Goal: Navigation & Orientation: Find specific page/section

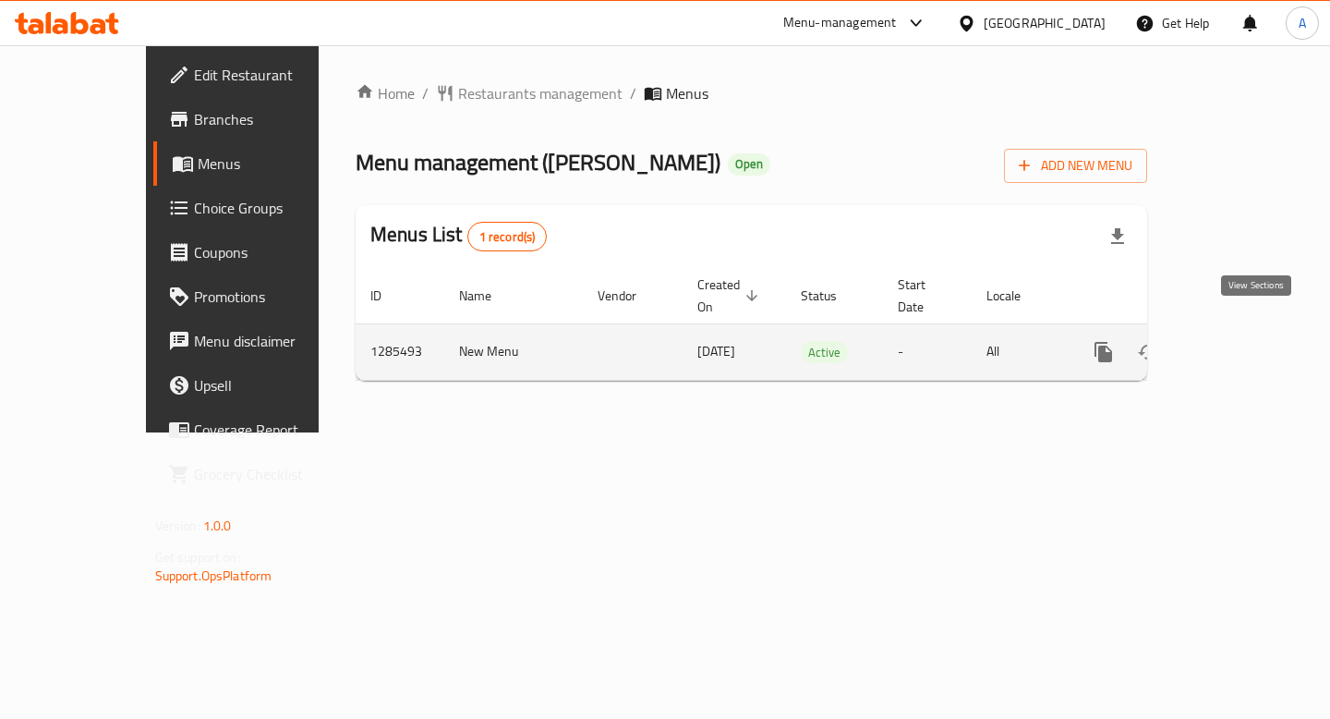
click at [1245, 344] on icon "enhanced table" at bounding box center [1236, 352] width 17 height 17
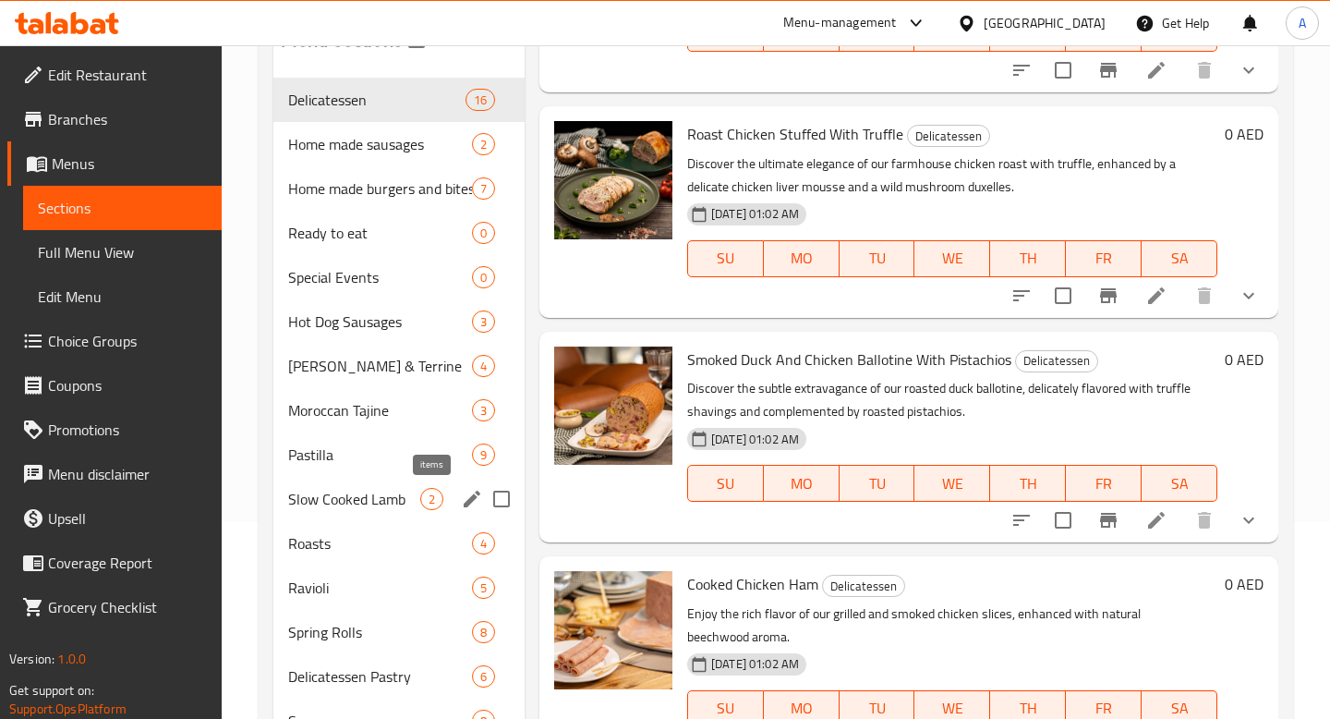
scroll to position [280, 0]
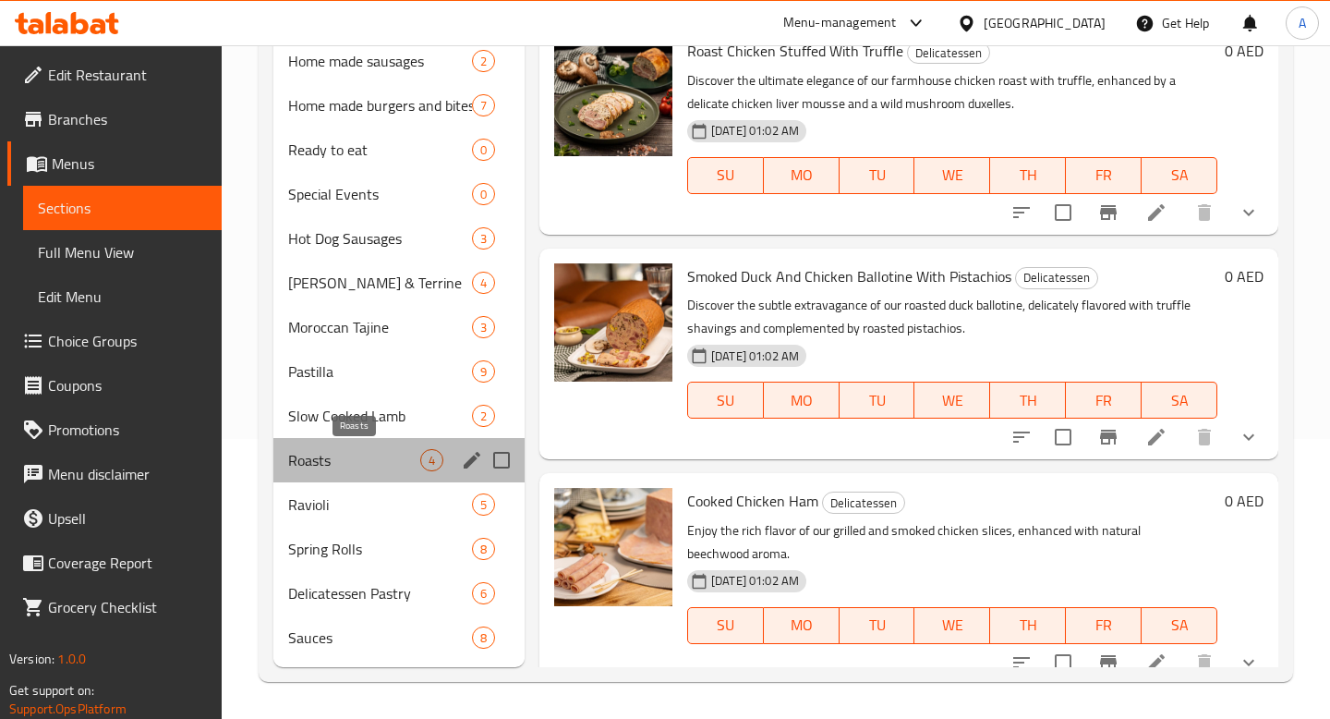
click at [375, 464] on span "Roasts" at bounding box center [354, 460] width 132 height 22
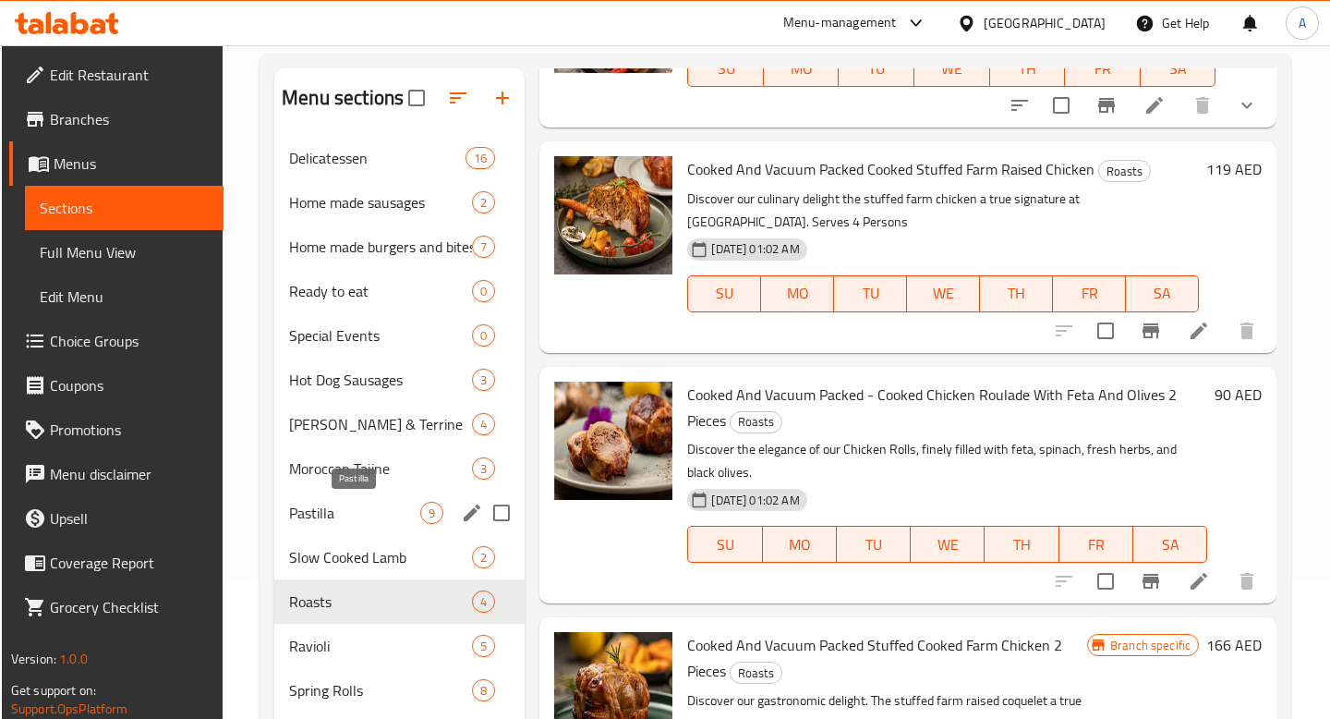
scroll to position [130, 0]
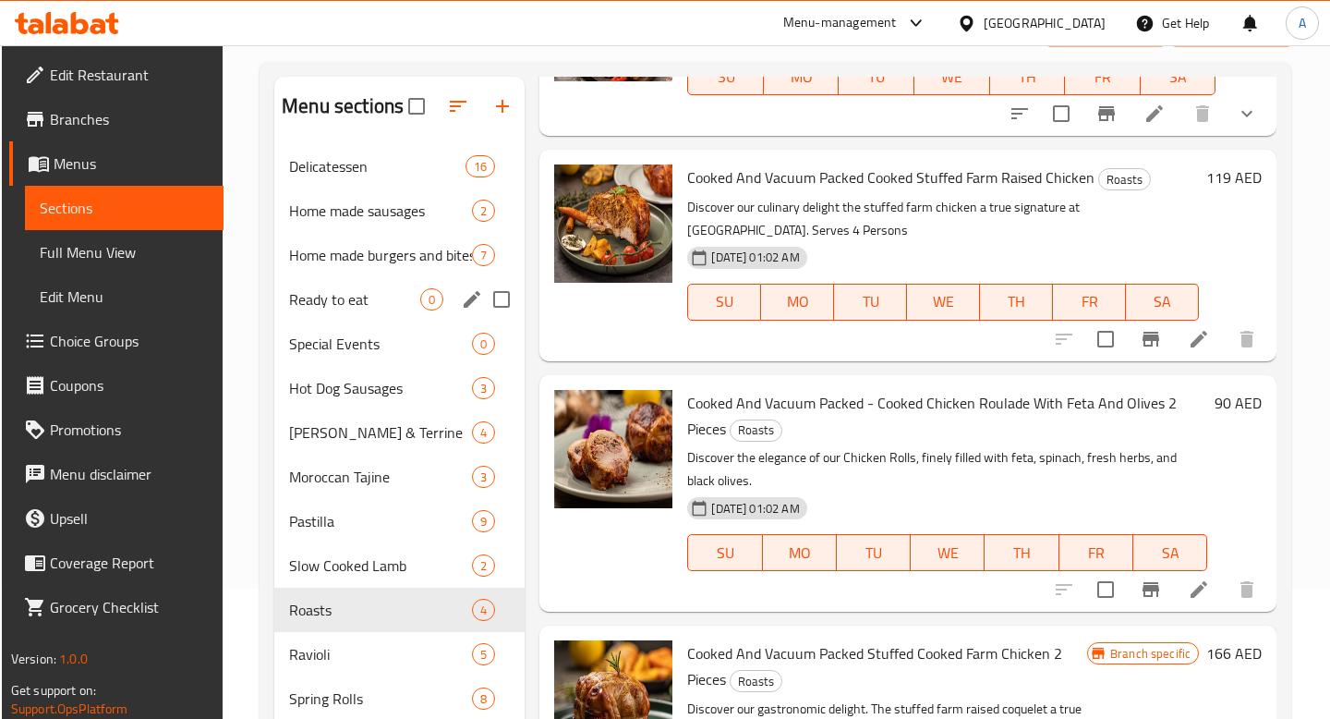
click at [393, 307] on span "Ready to eat" at bounding box center [354, 299] width 131 height 22
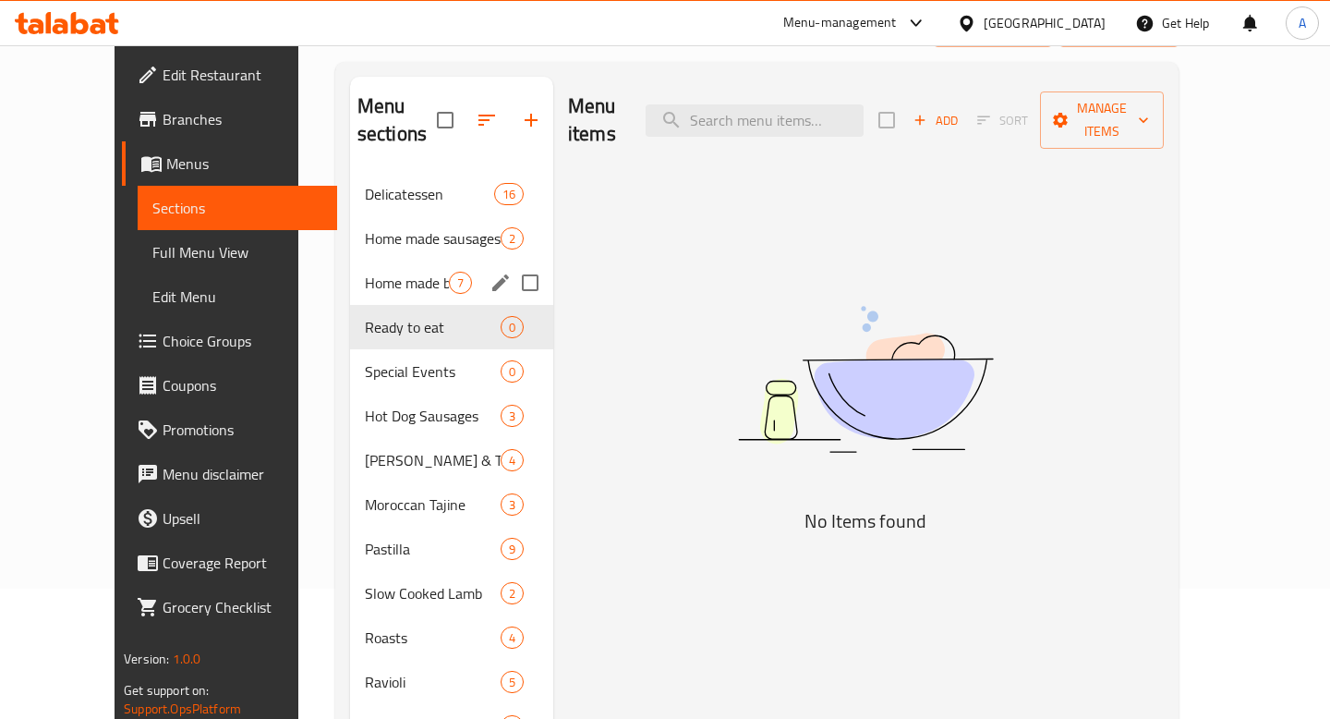
click at [394, 270] on div "Home made burgers and bites 7" at bounding box center [451, 282] width 203 height 44
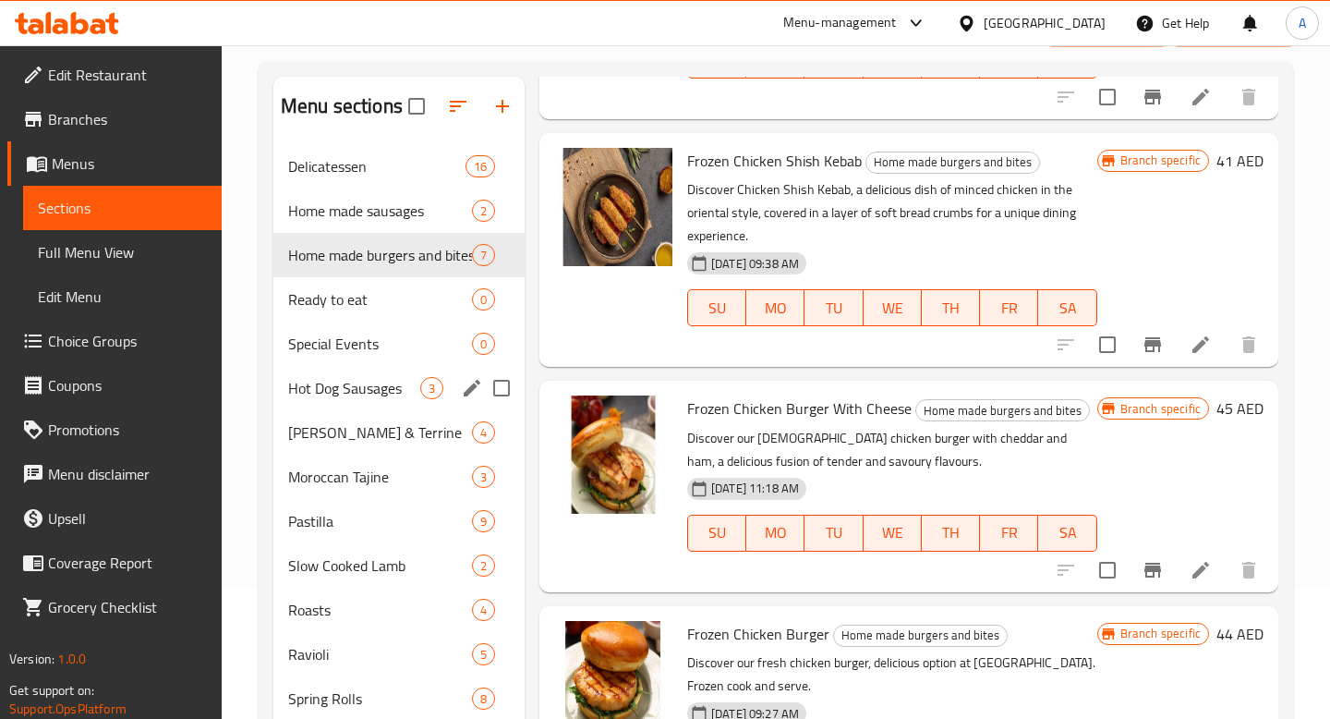
scroll to position [280, 0]
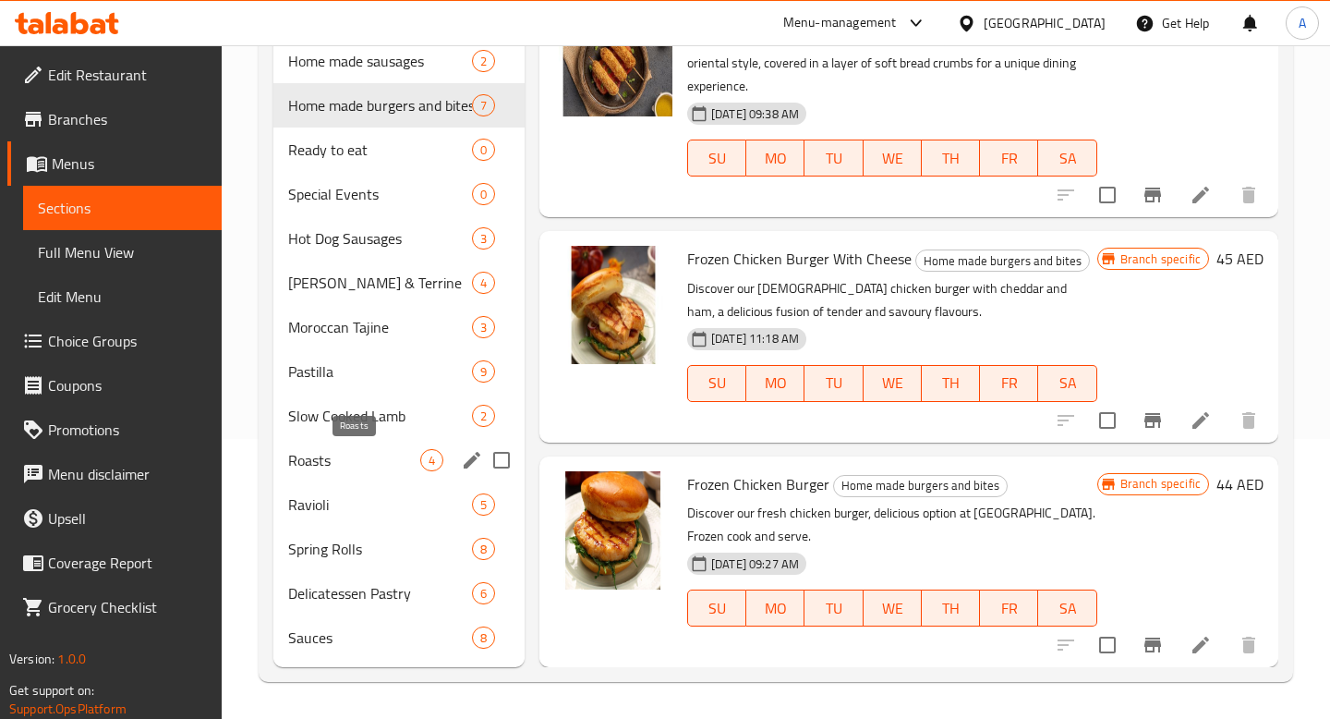
click at [359, 460] on span "Roasts" at bounding box center [354, 460] width 132 height 22
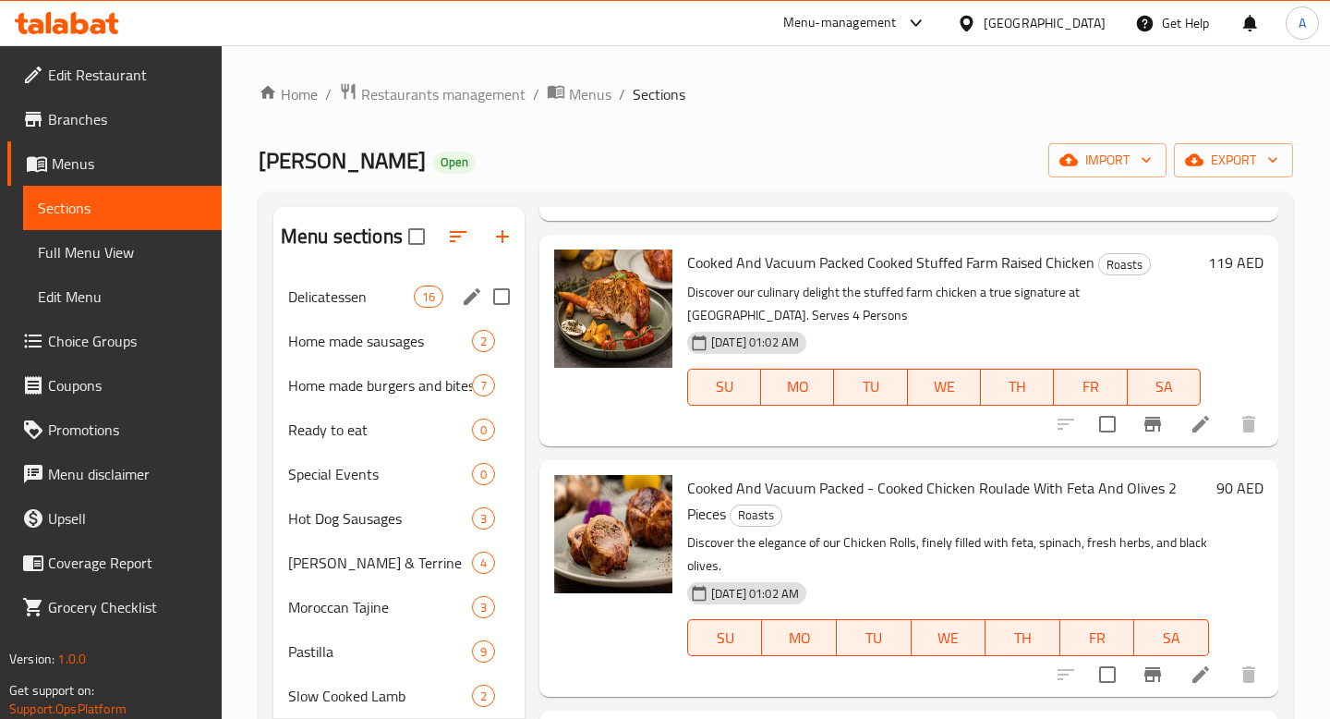
click at [363, 304] on span "Delicatessen" at bounding box center [351, 296] width 126 height 22
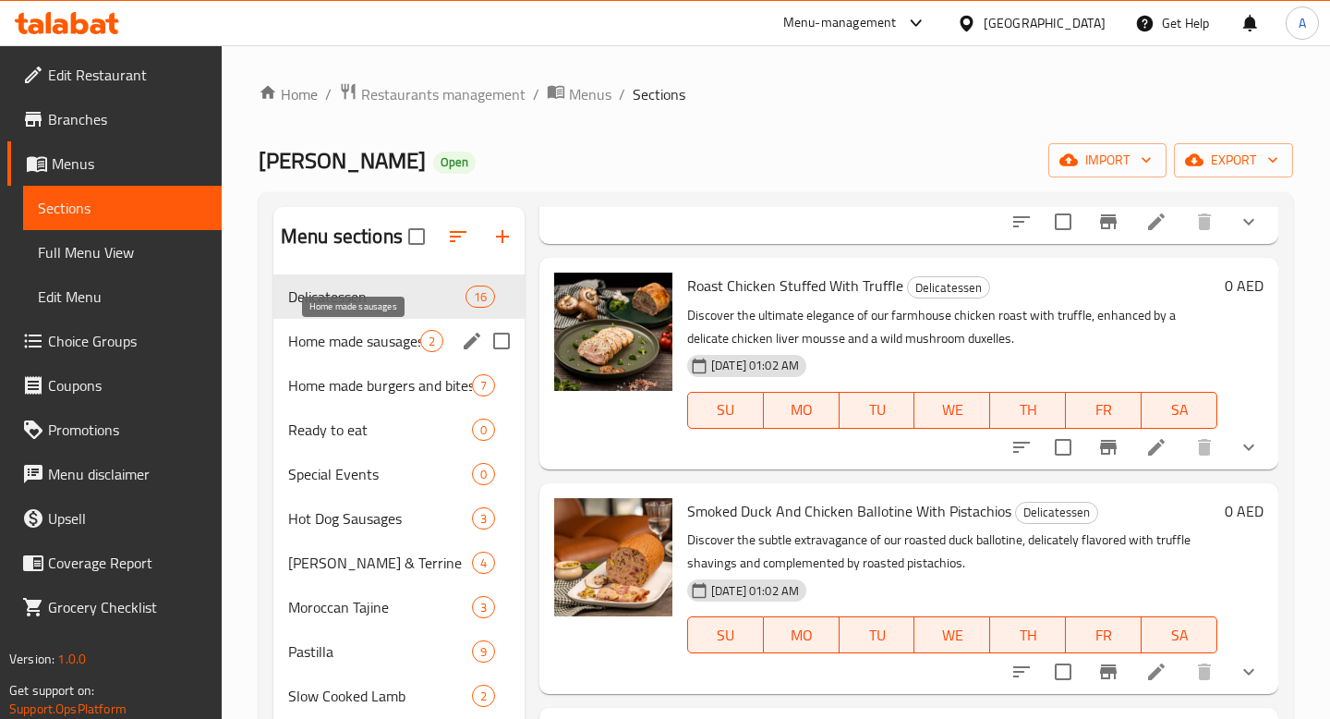
click at [364, 351] on span "Home made sausages" at bounding box center [354, 341] width 132 height 22
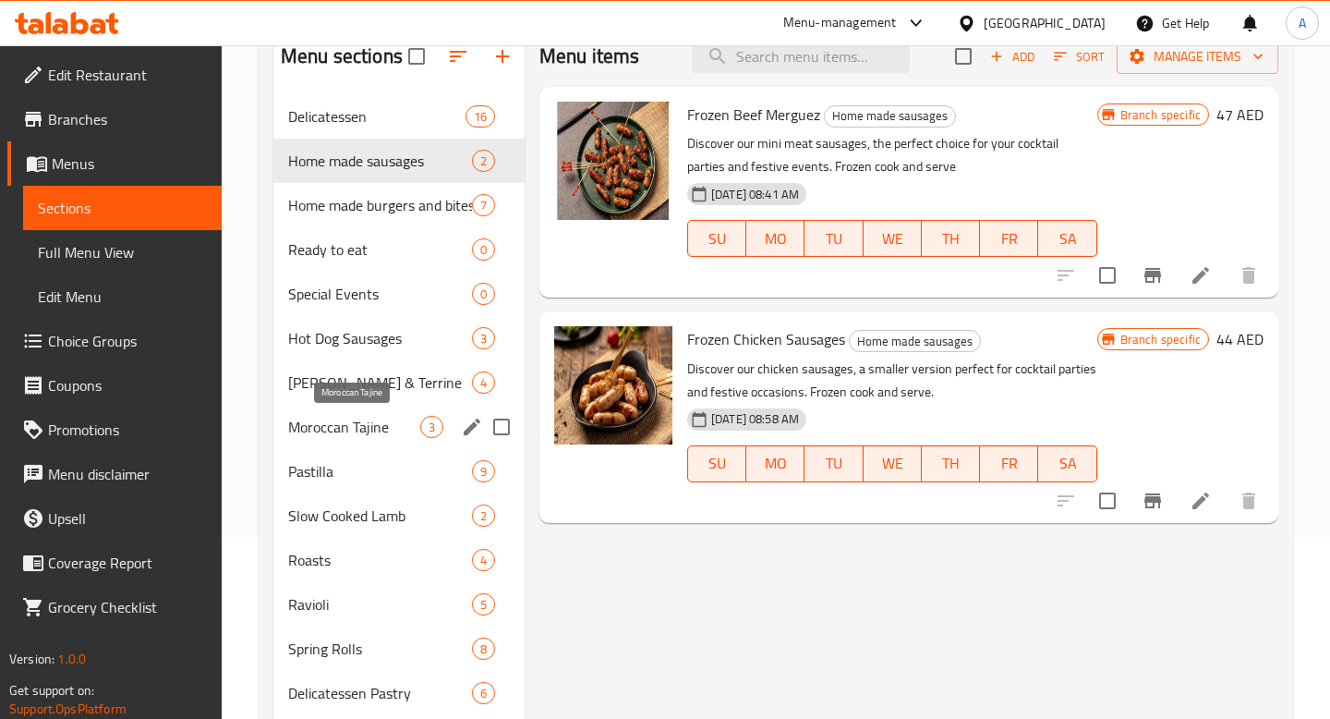
scroll to position [185, 0]
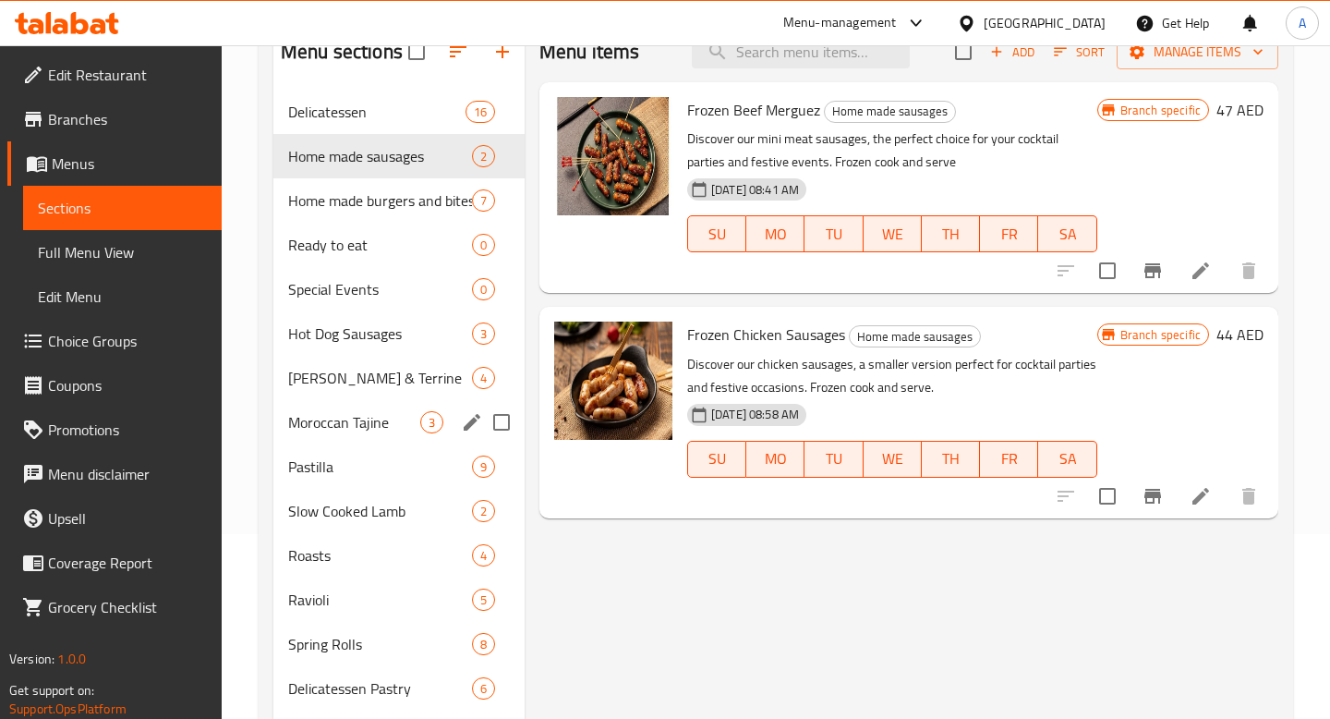
click at [385, 437] on div "Moroccan Tajine 3" at bounding box center [398, 422] width 251 height 44
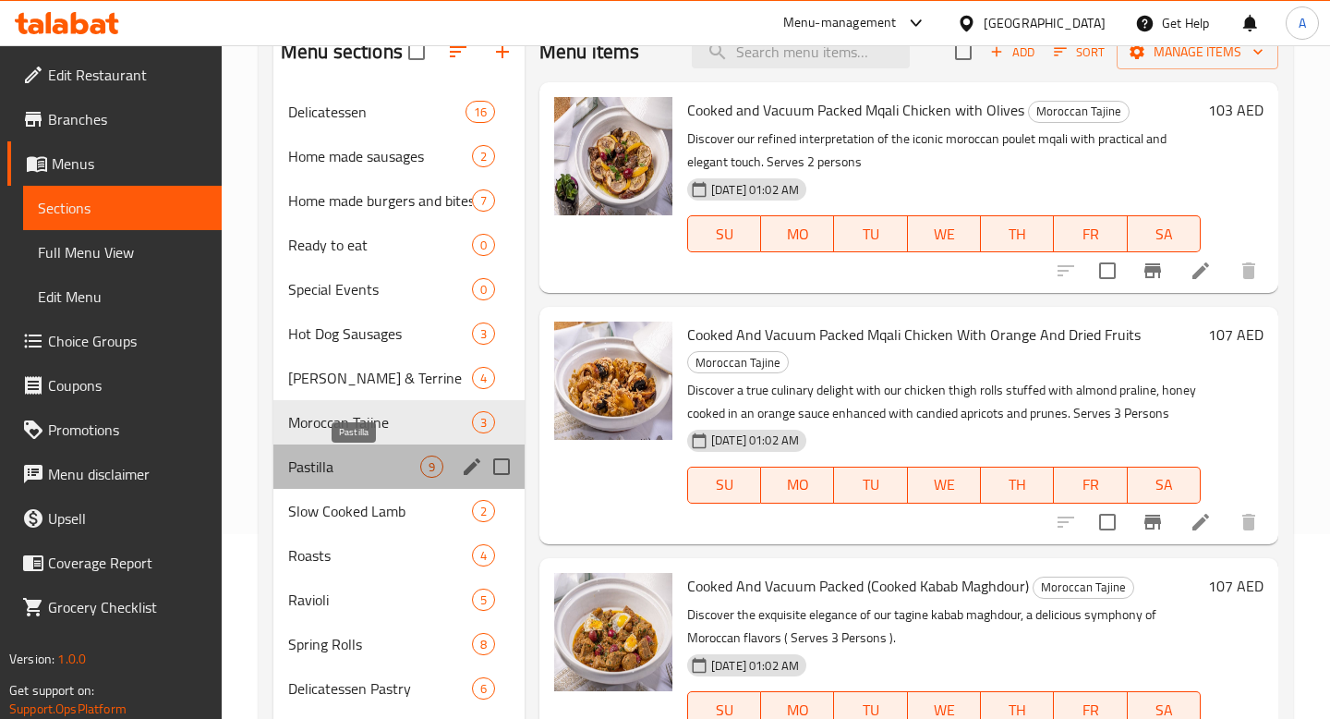
click at [381, 466] on span "Pastilla" at bounding box center [354, 466] width 132 height 22
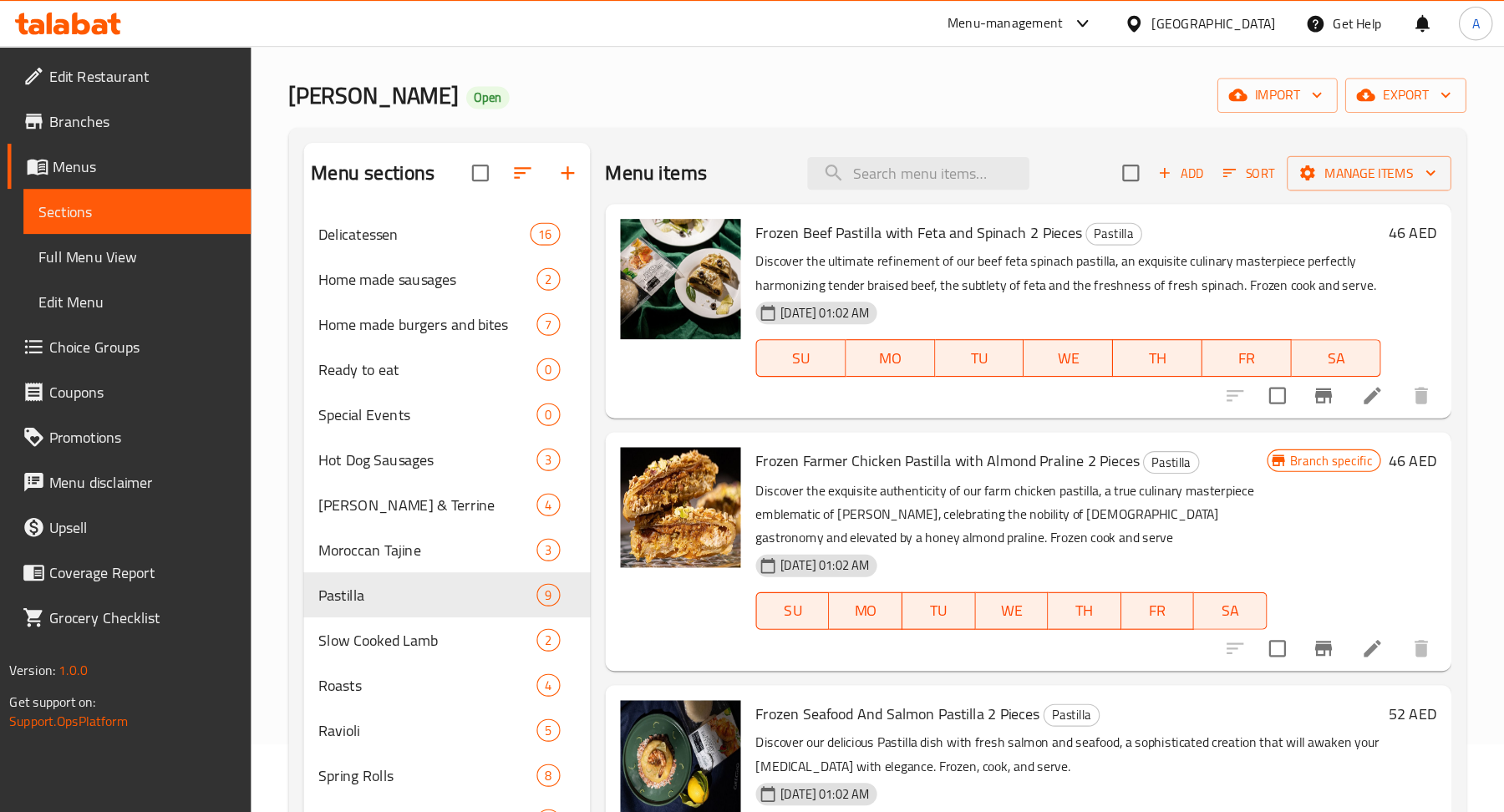
scroll to position [61, 0]
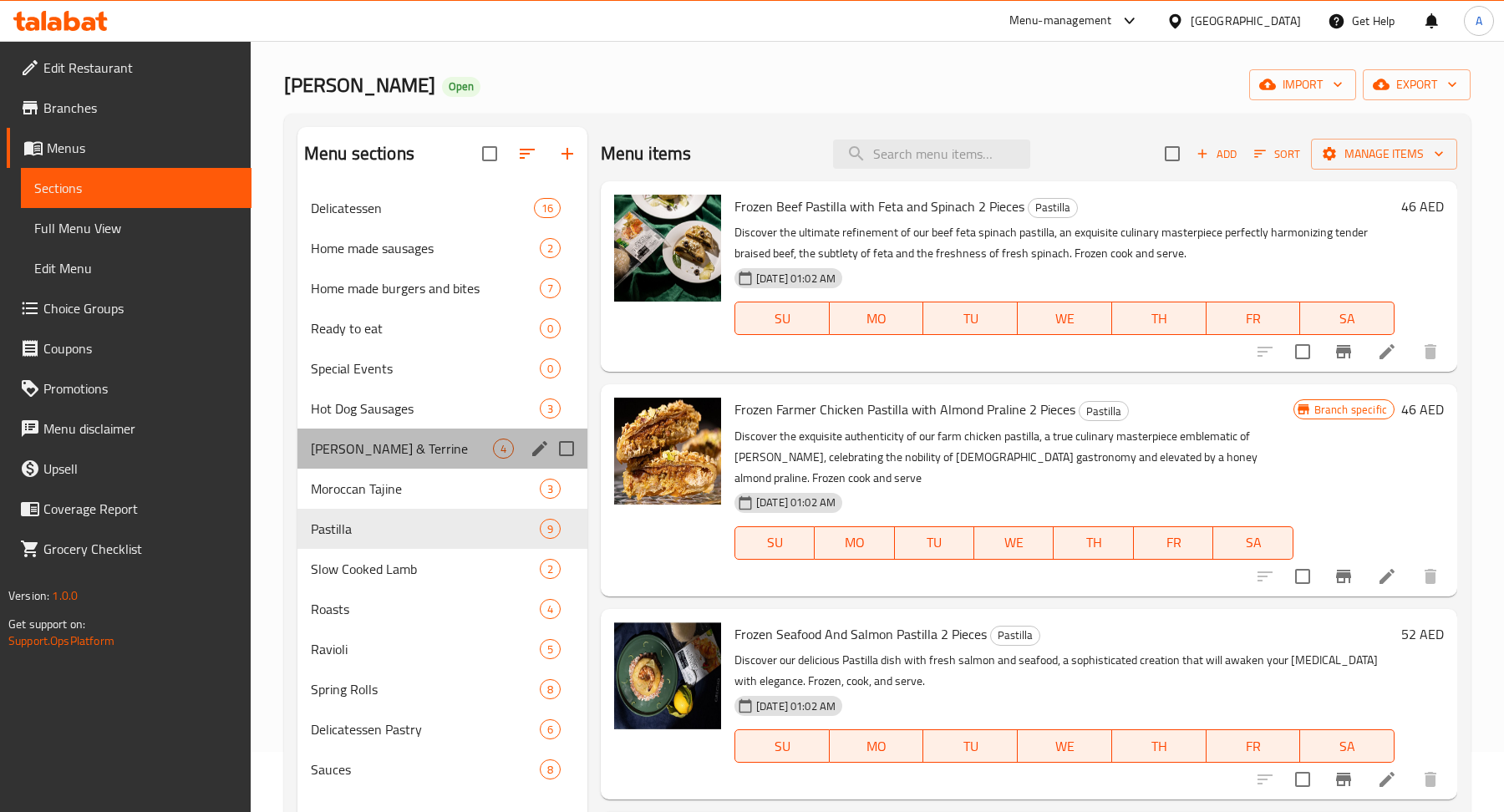
click at [446, 460] on div "Pâté & Terrine 4" at bounding box center [442, 448] width 290 height 40
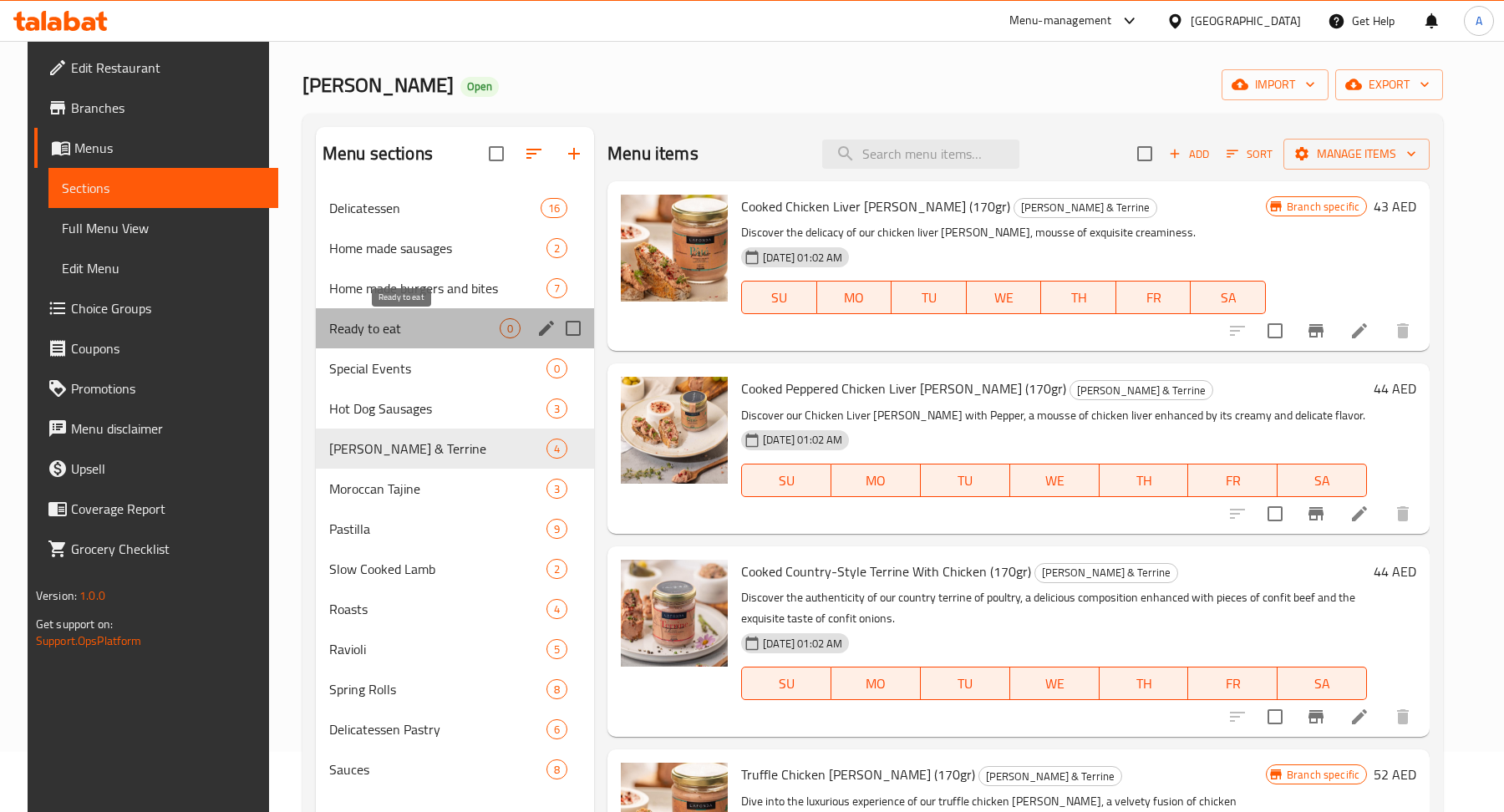
click at [452, 334] on span "Ready to eat" at bounding box center [414, 328] width 170 height 20
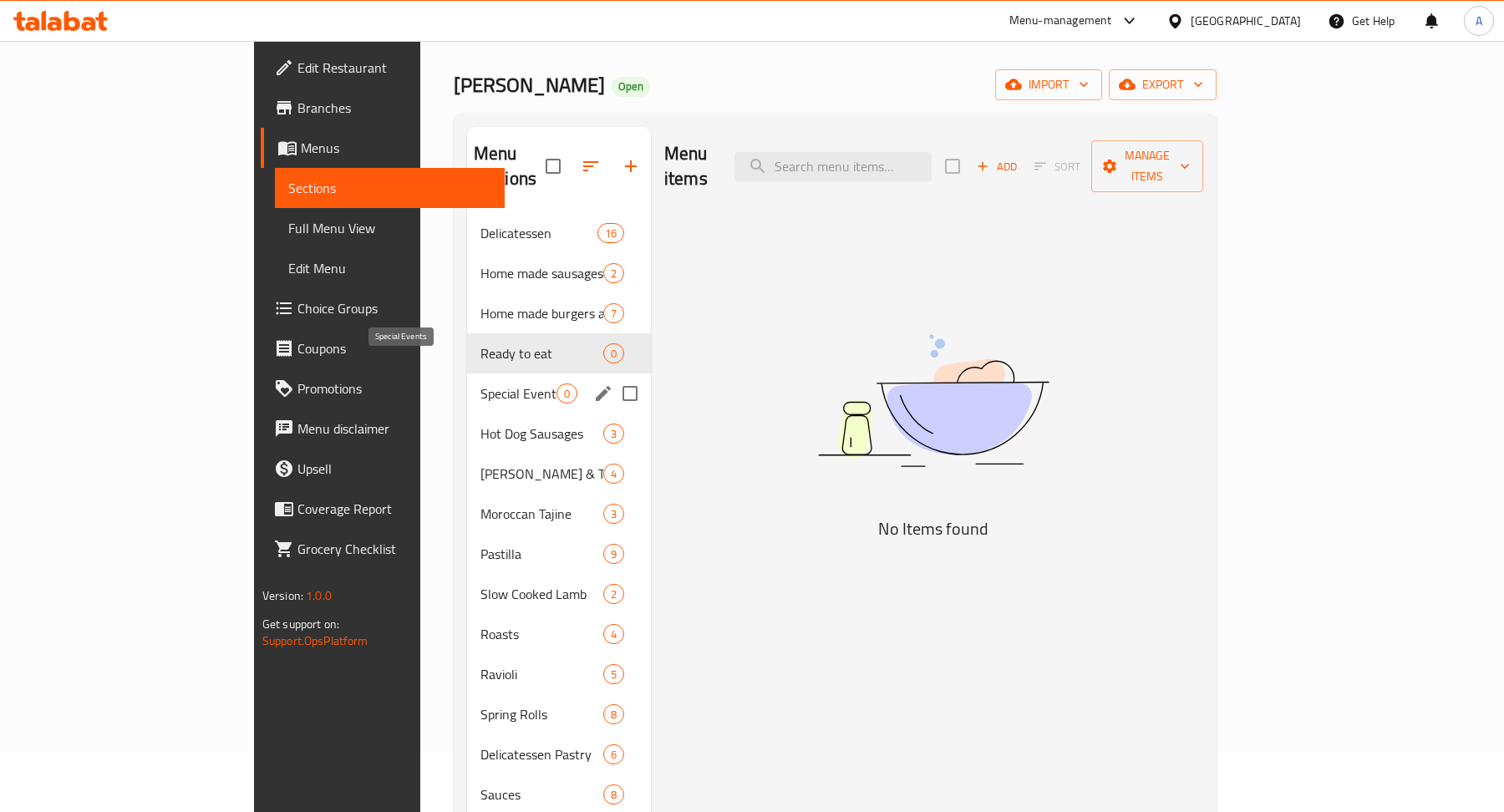
click at [480, 383] on span "Special Events" at bounding box center [518, 393] width 76 height 20
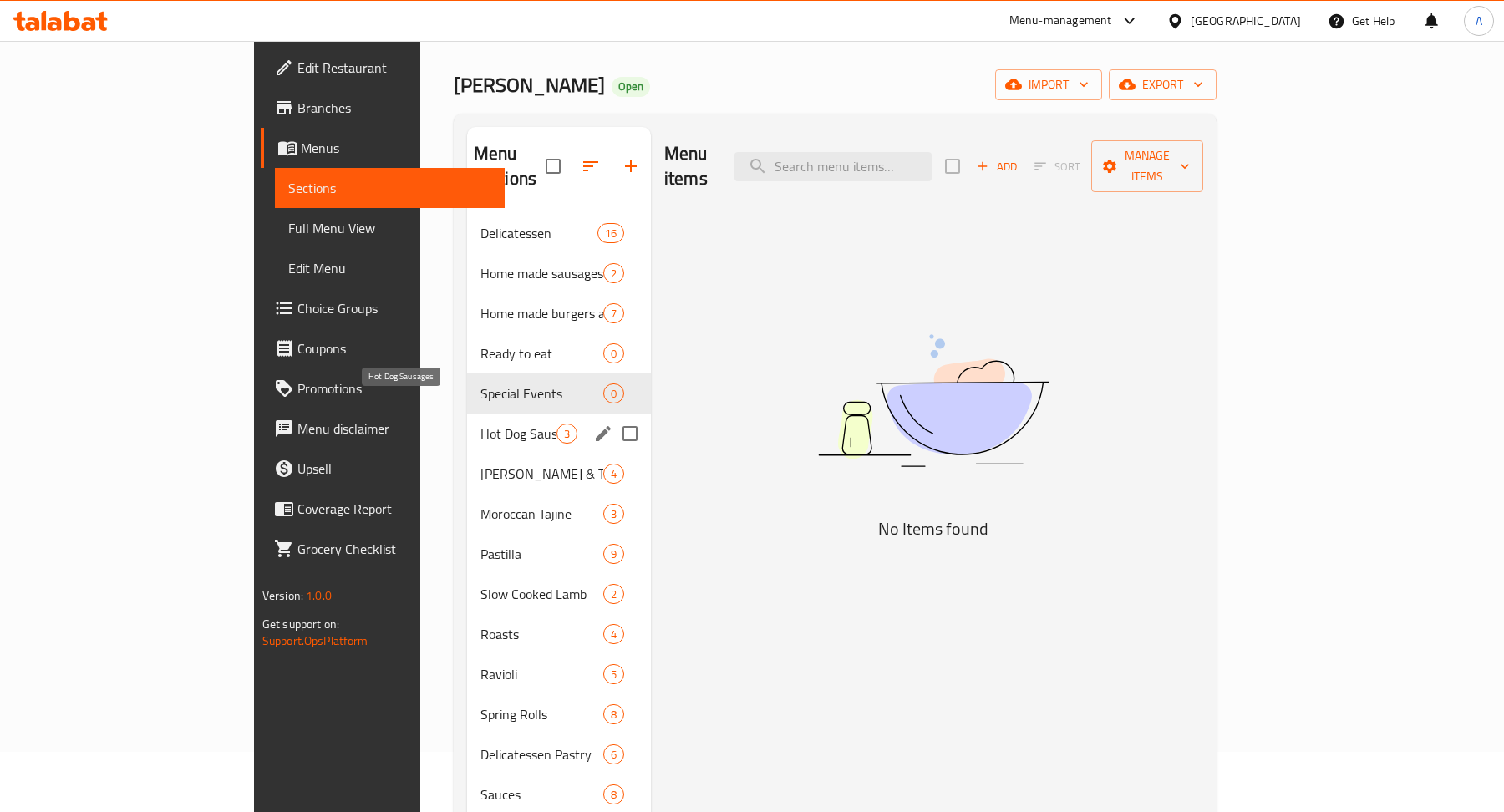
click at [480, 423] on span "Hot Dog Sausages" at bounding box center [518, 433] width 76 height 20
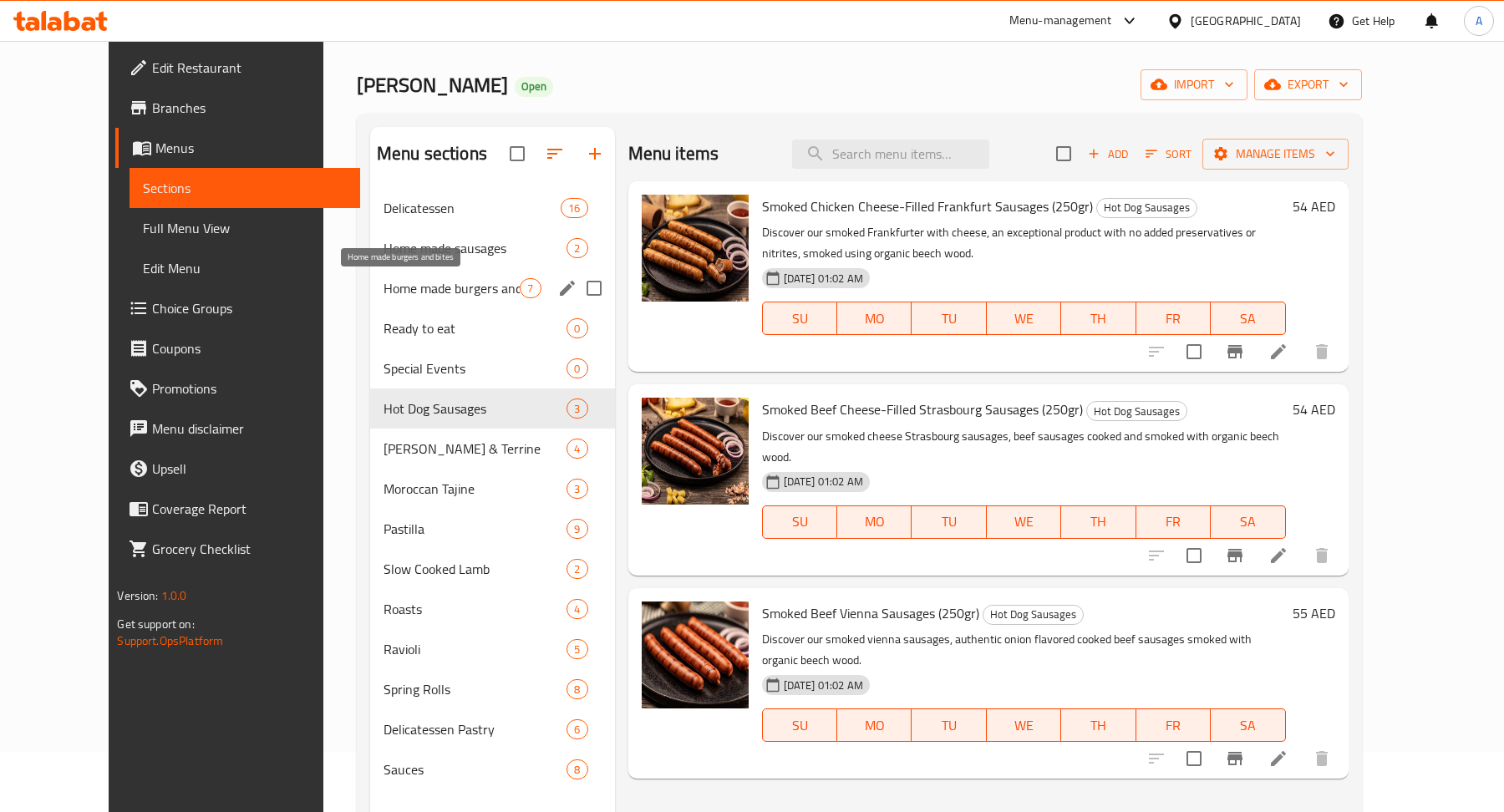
click at [461, 285] on span "Home made burgers and bites" at bounding box center [451, 288] width 137 height 20
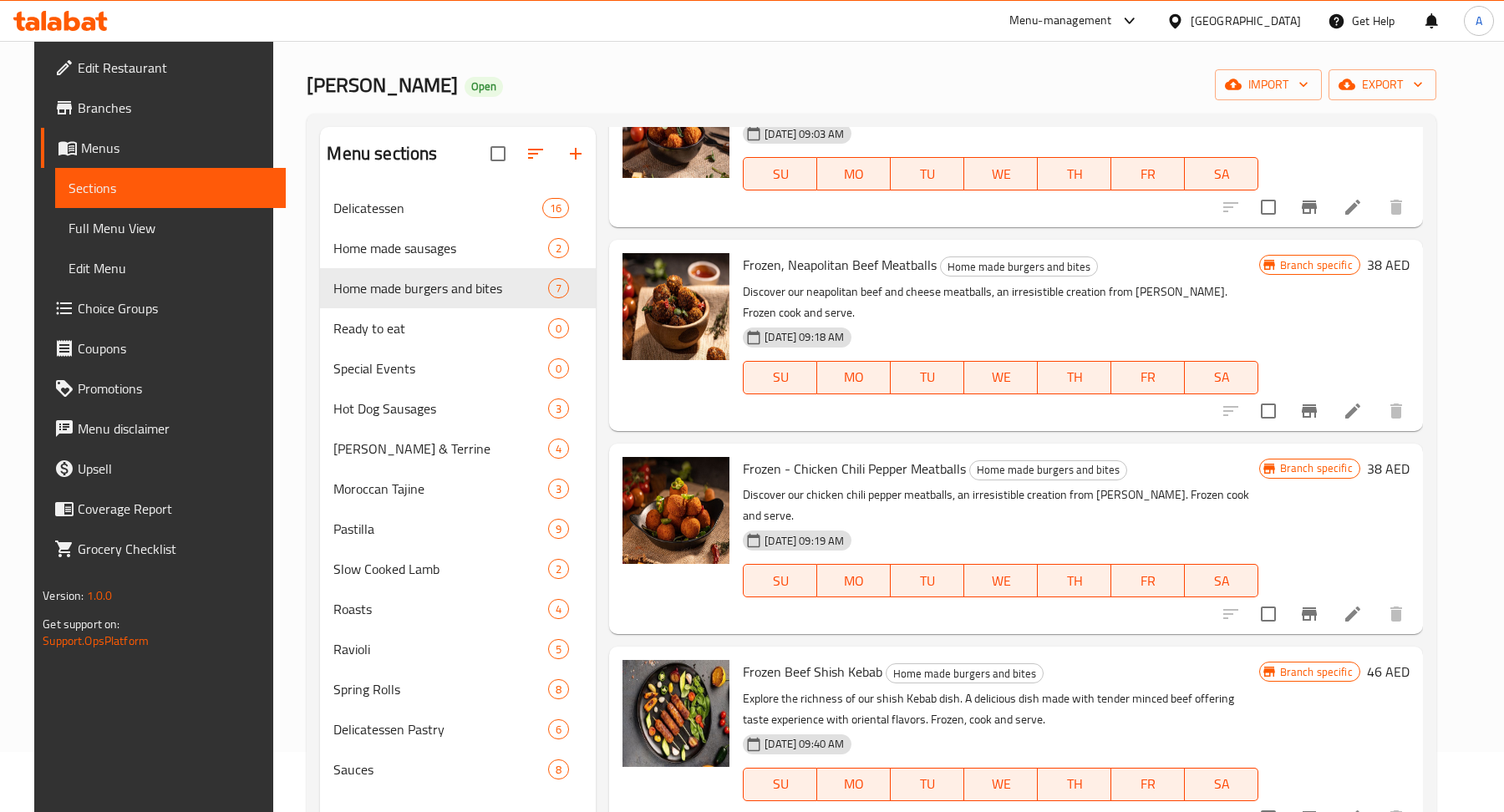
scroll to position [139, 0]
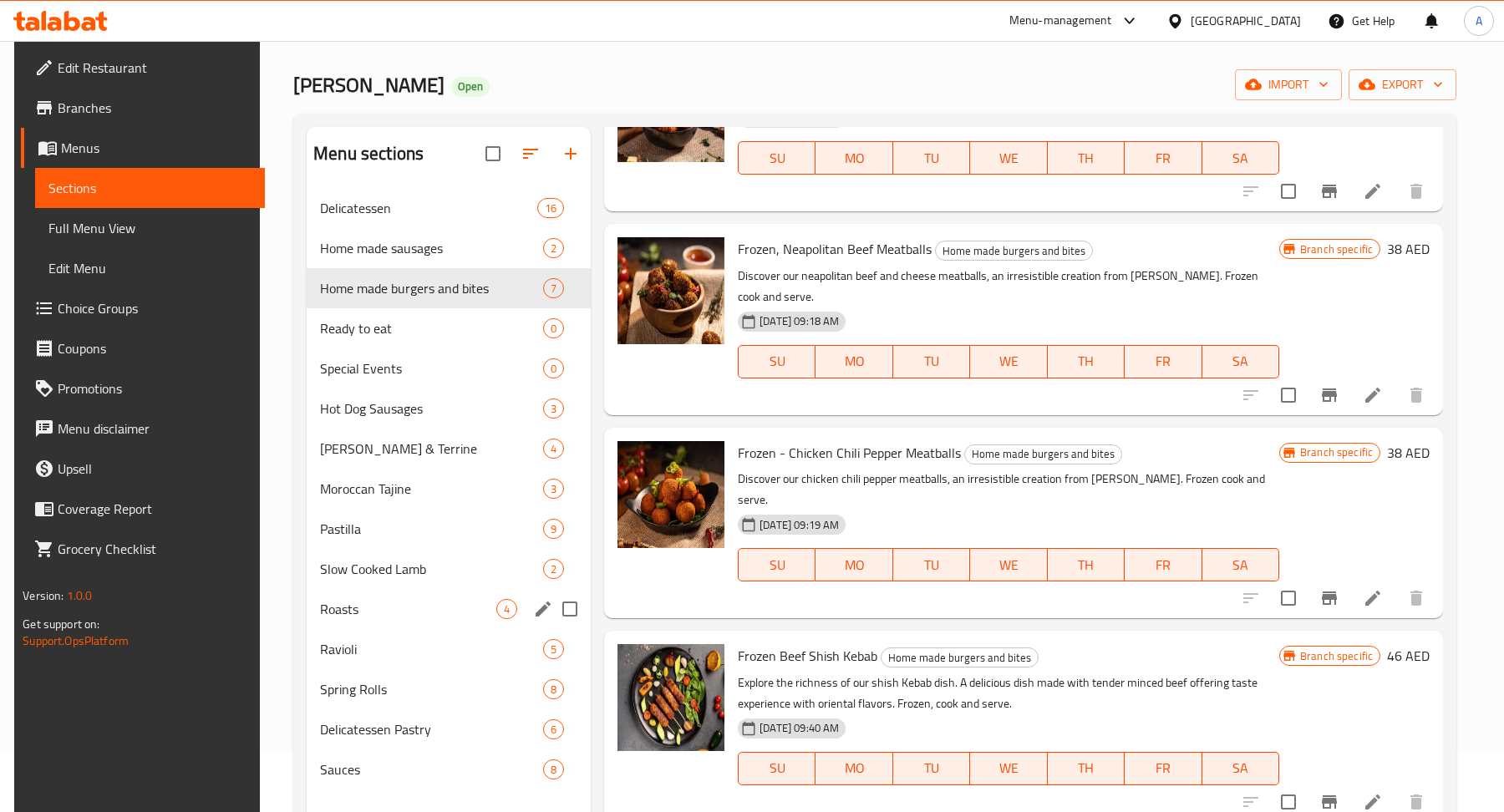
click at [428, 612] on span "Roasts" at bounding box center [408, 609] width 176 height 20
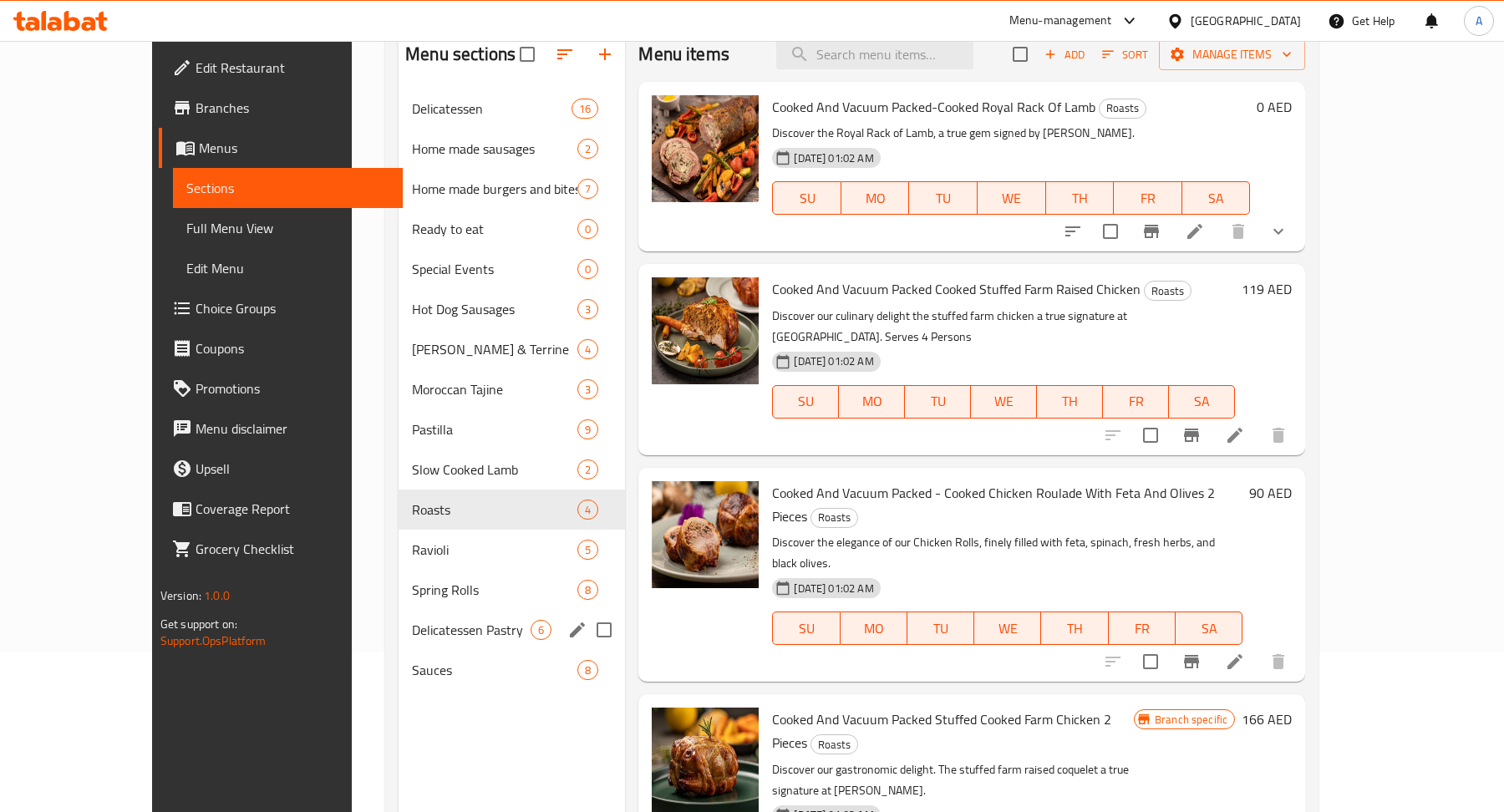
scroll to position [172, 0]
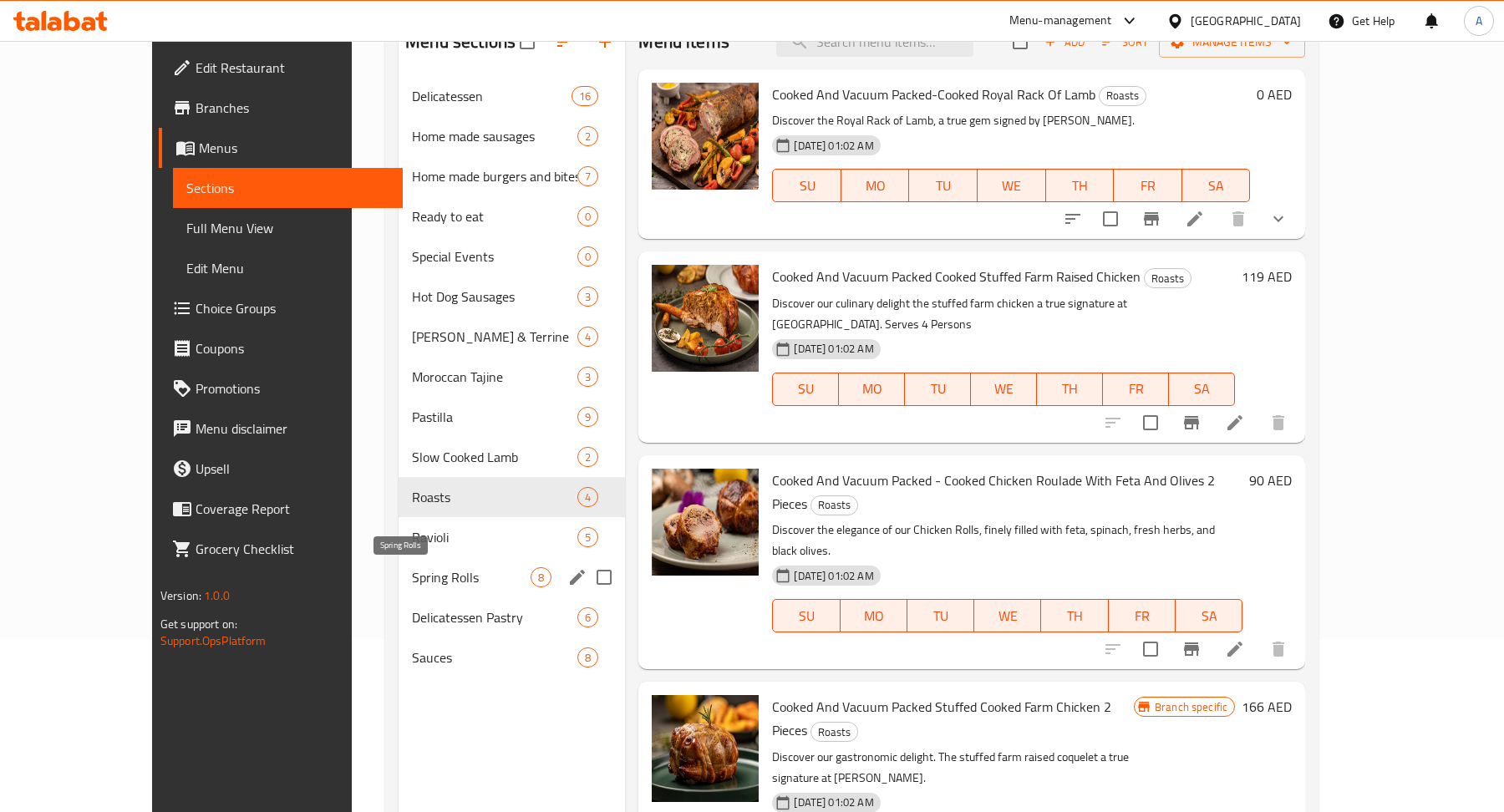
click at [421, 575] on span "Spring Rolls" at bounding box center [470, 577] width 118 height 20
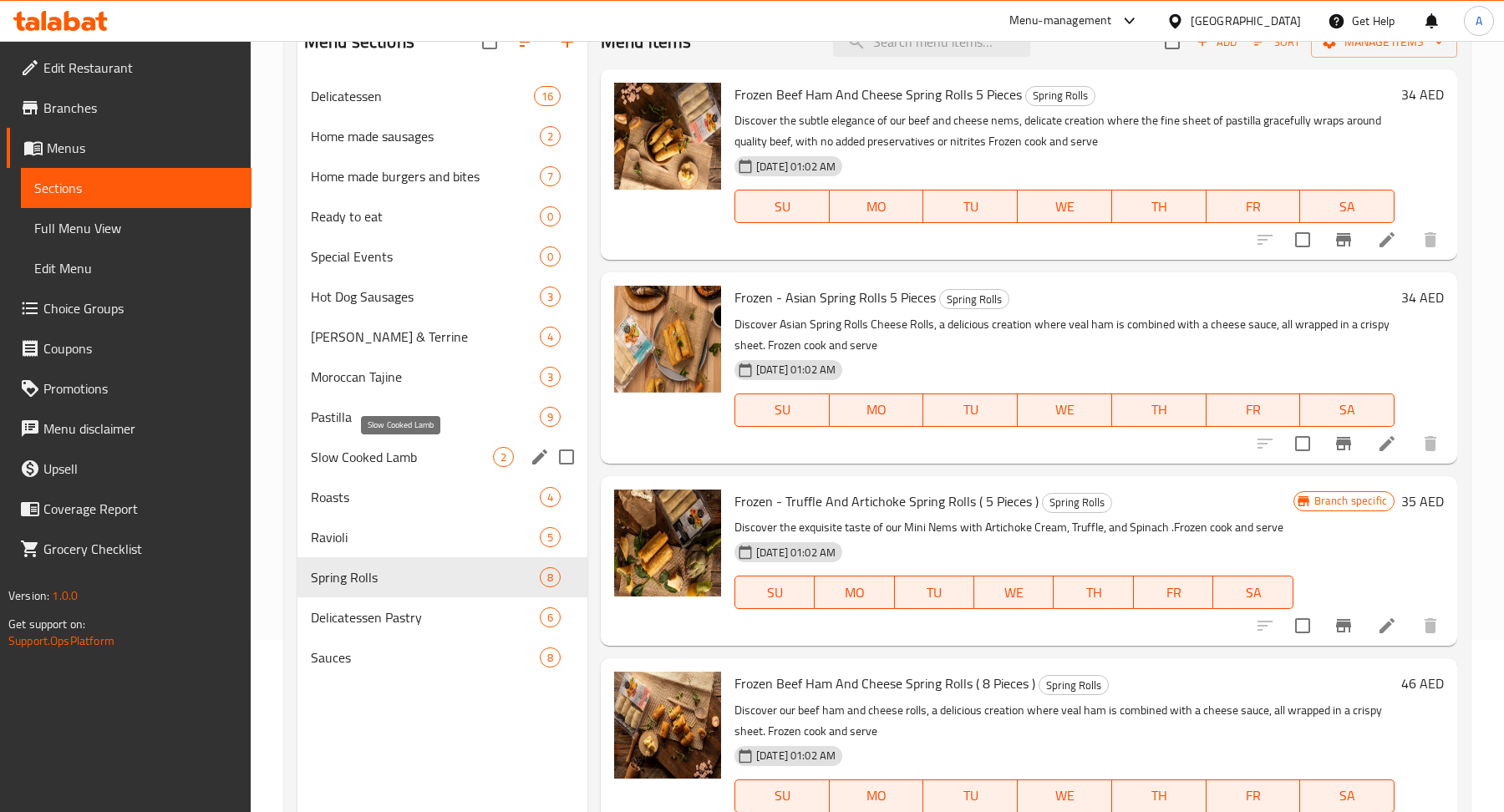
click at [421, 461] on span "Slow Cooked Lamb" at bounding box center [402, 457] width 182 height 20
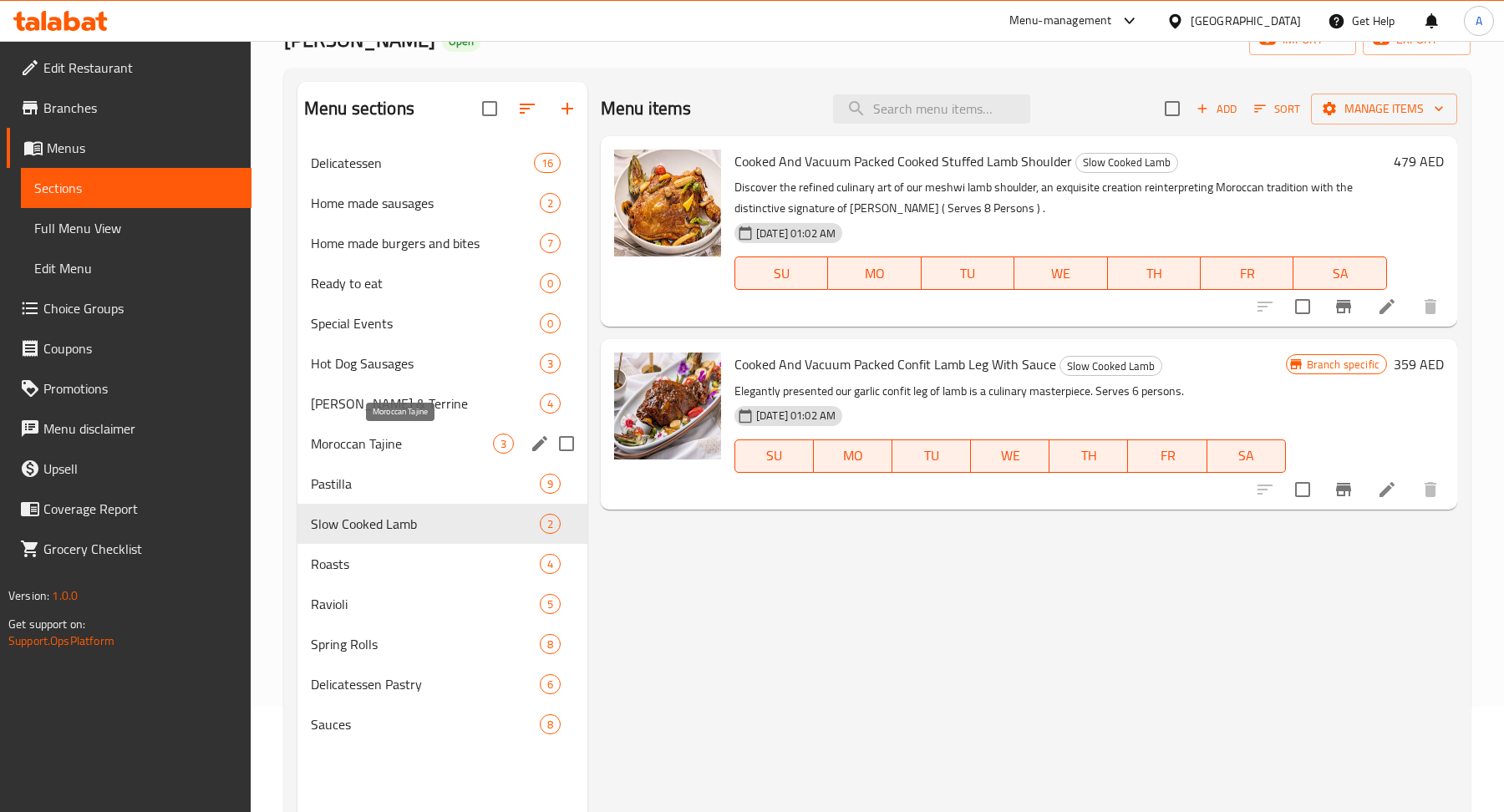
scroll to position [70, 0]
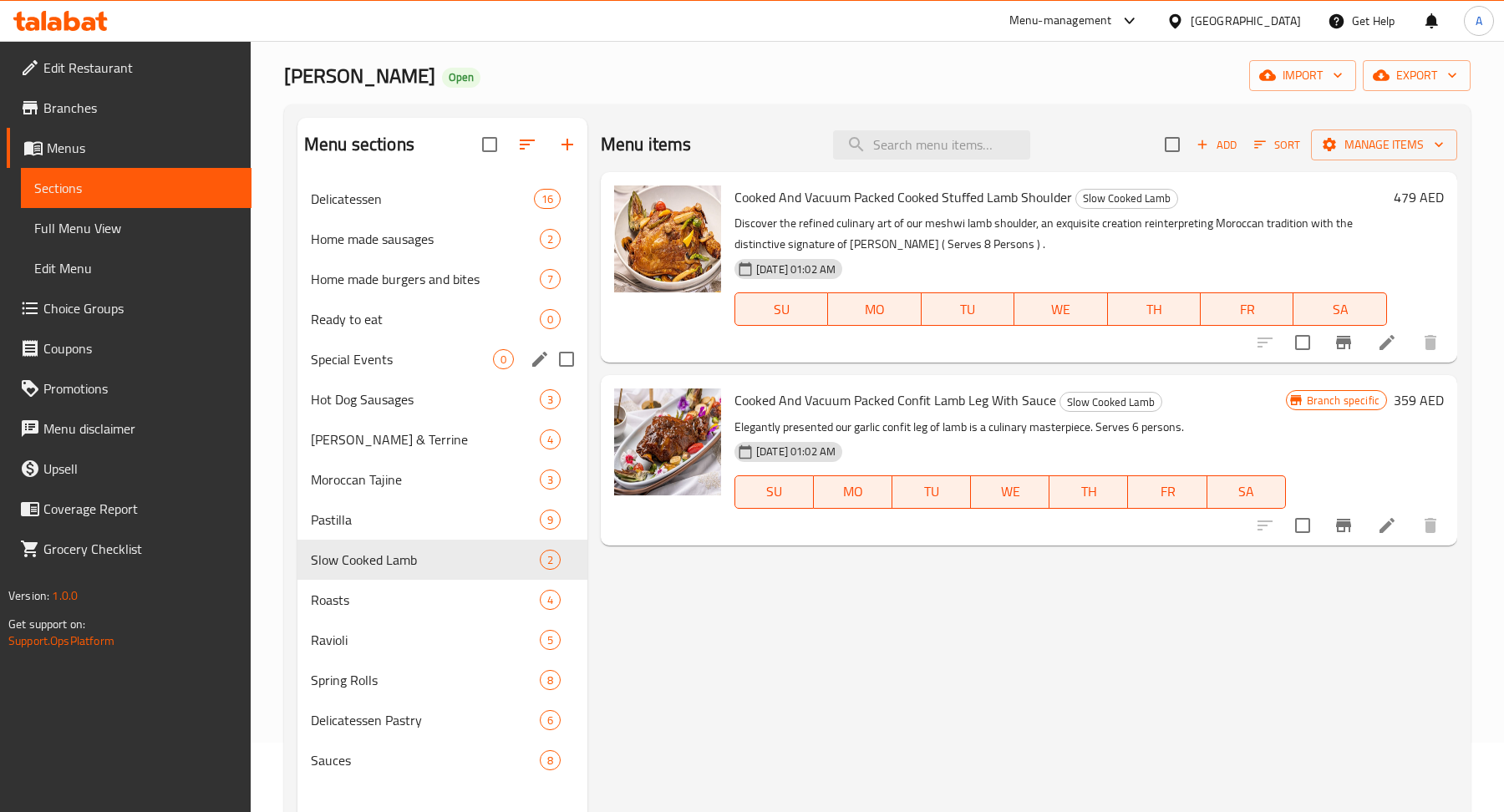
click at [440, 351] on span "Special Events" at bounding box center [402, 359] width 182 height 20
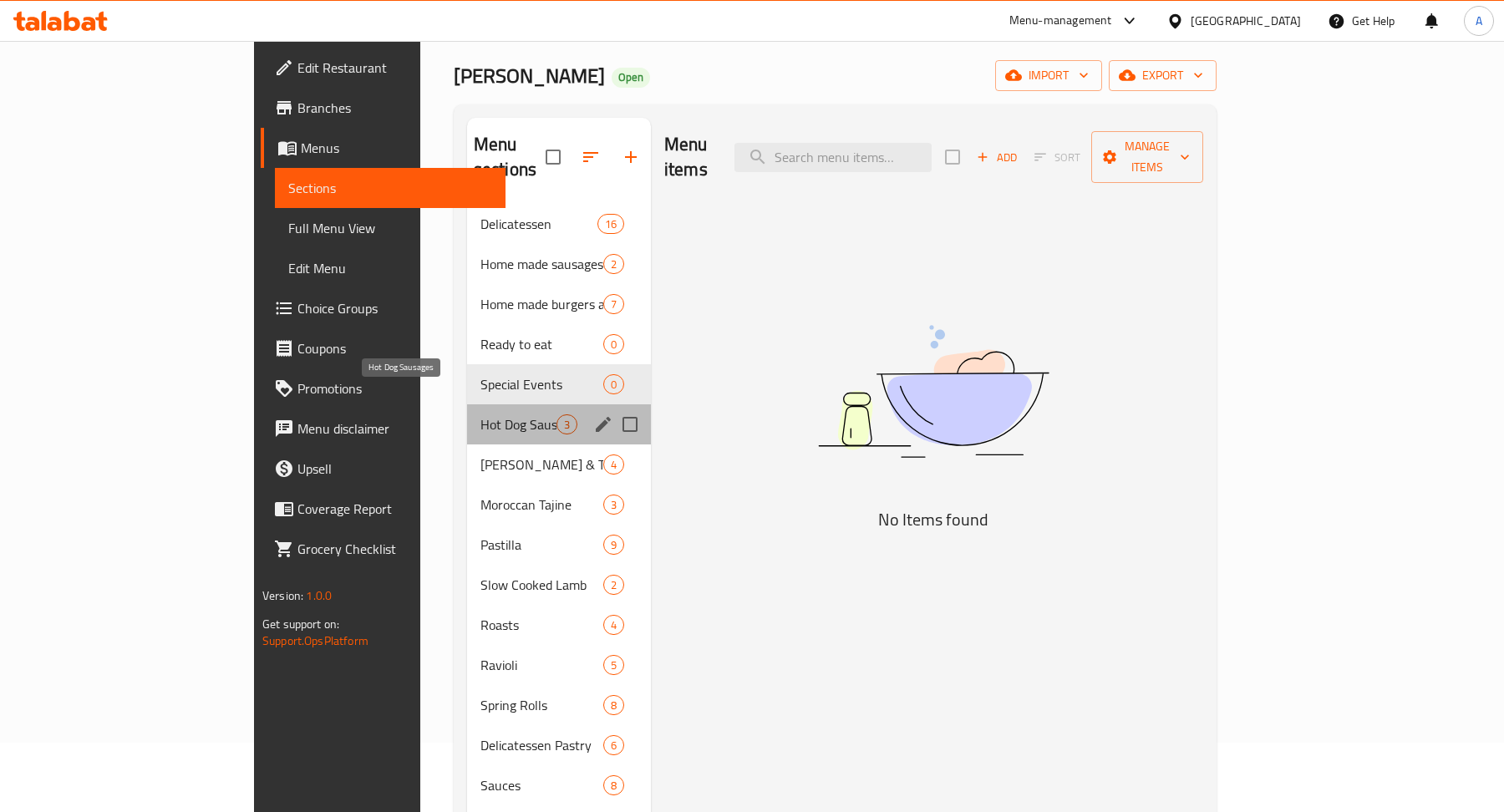
click at [480, 414] on span "Hot Dog Sausages" at bounding box center [518, 424] width 76 height 20
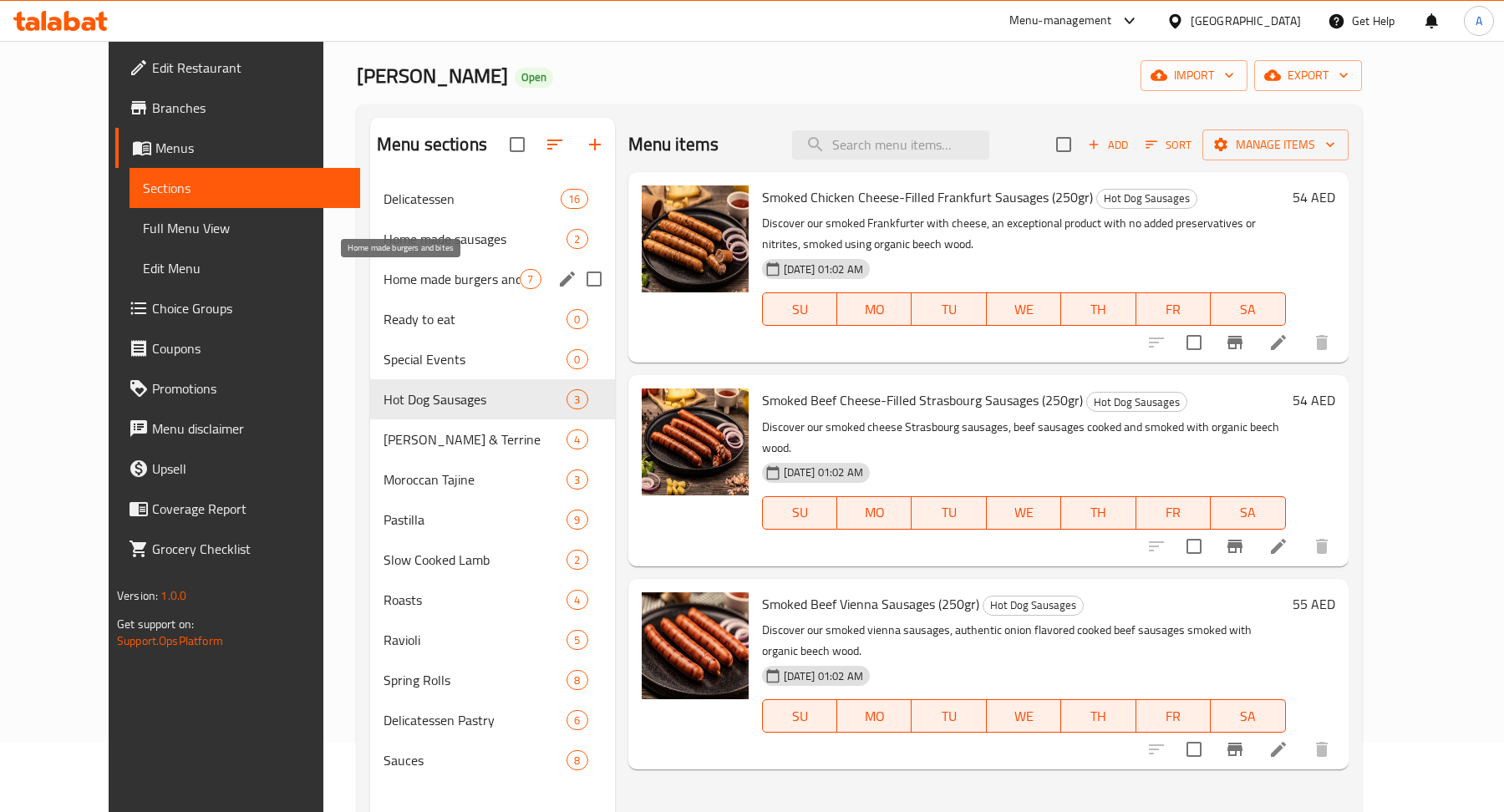
click at [443, 270] on span "Home made burgers and bites" at bounding box center [451, 279] width 137 height 20
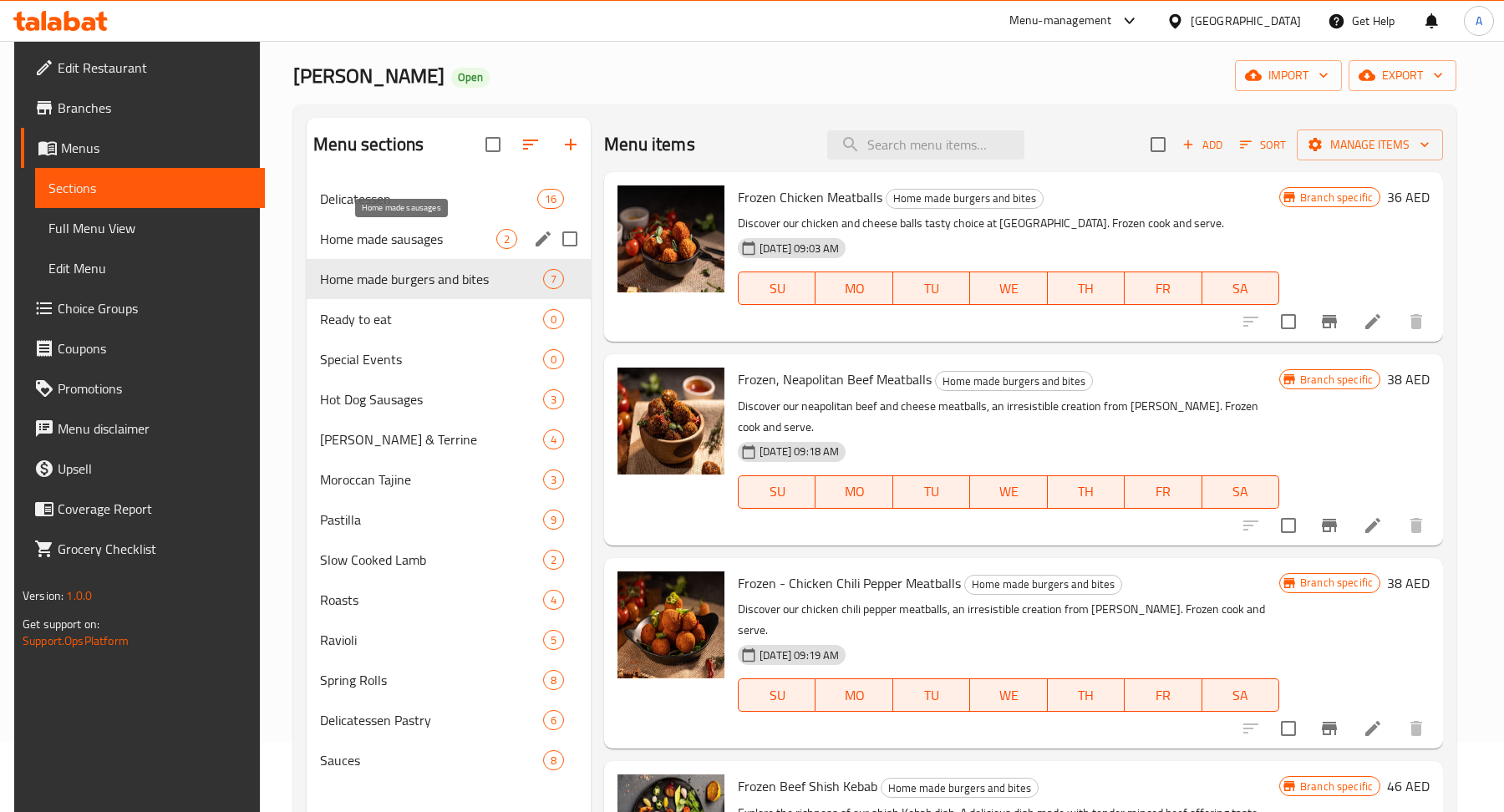
click at [452, 241] on span "Home made sausages" at bounding box center [408, 239] width 176 height 20
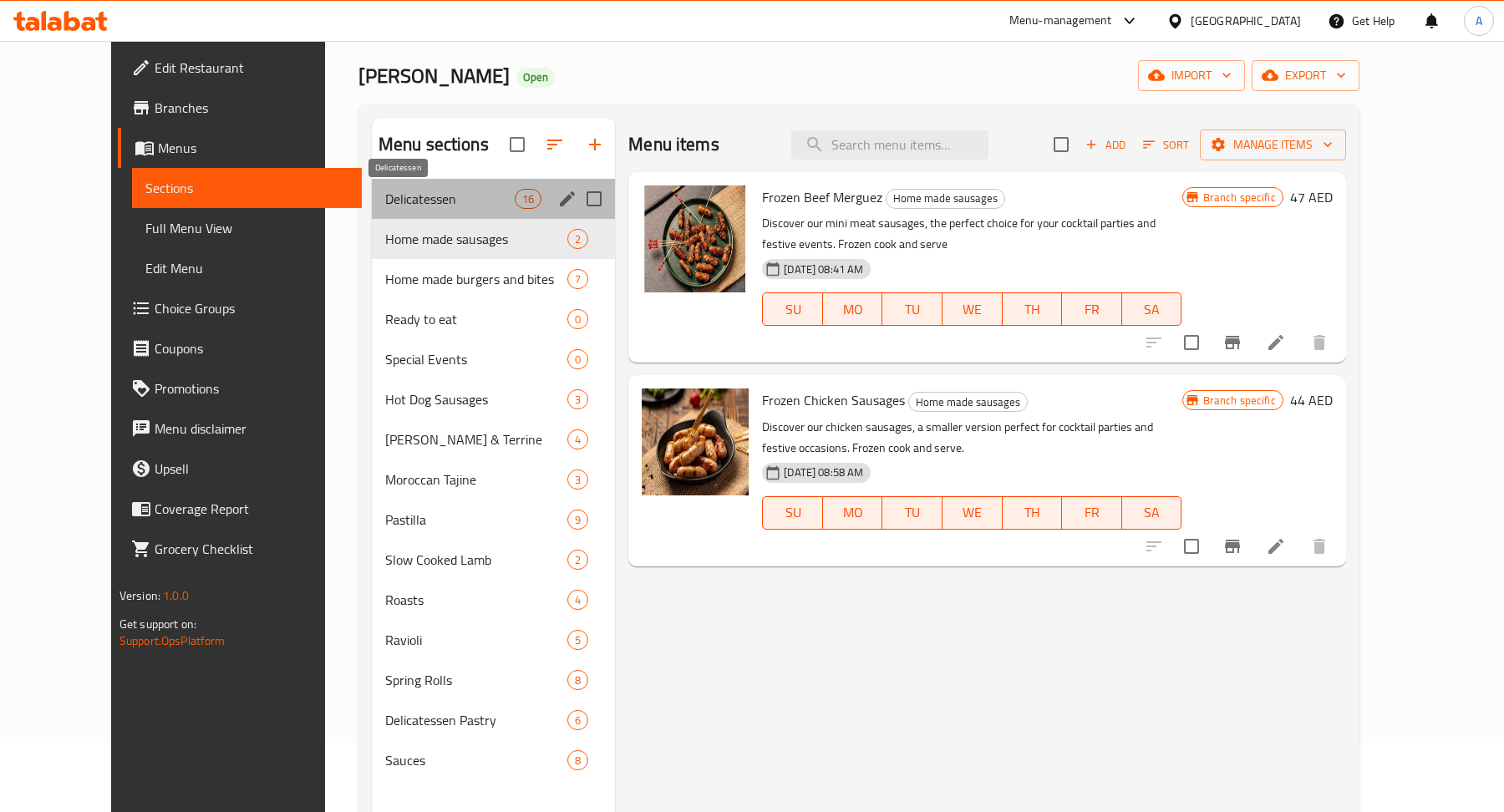
click at [440, 205] on span "Delicatessen" at bounding box center [449, 199] width 129 height 20
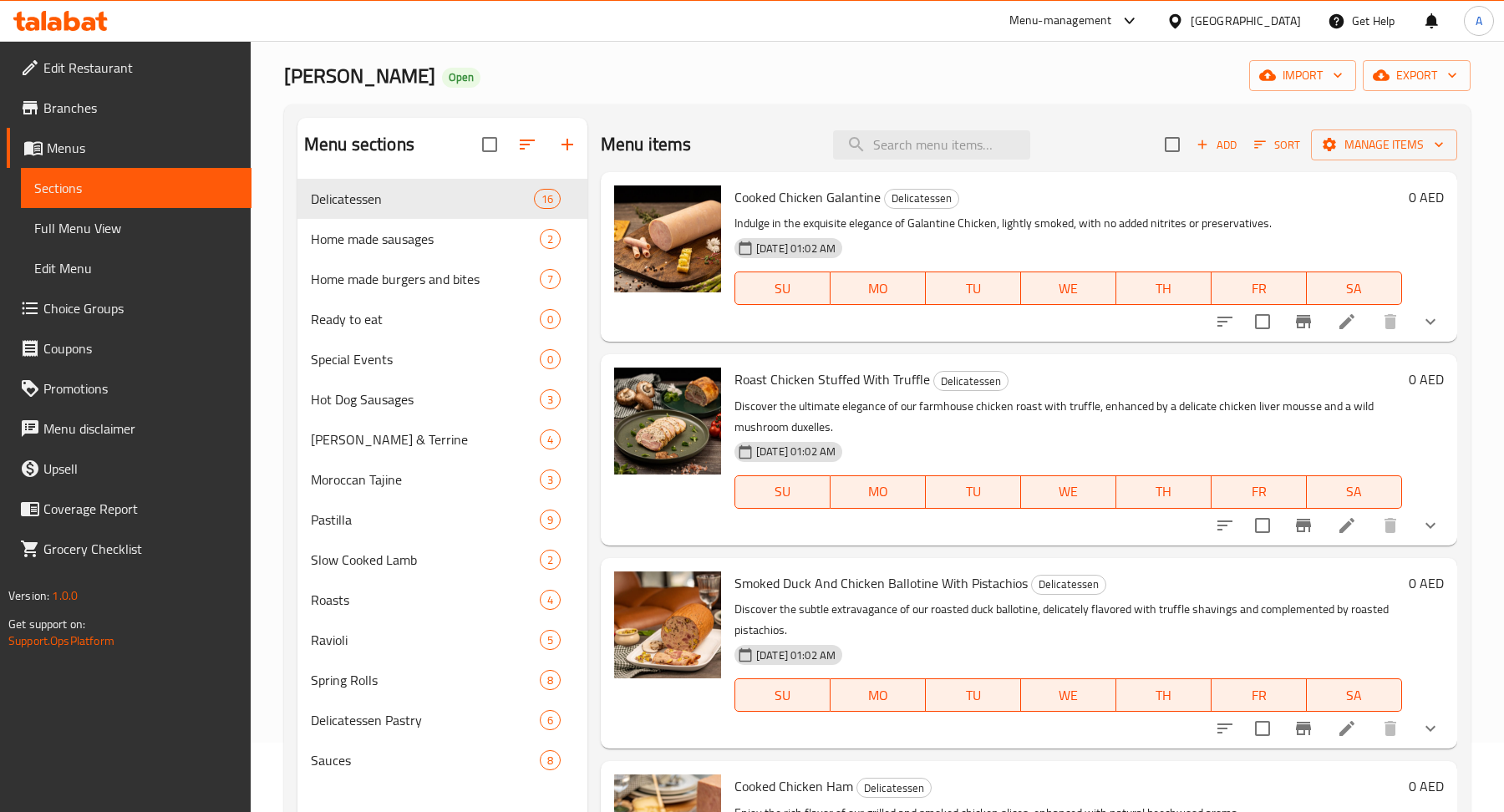
click at [113, 115] on span "Branches" at bounding box center [140, 108] width 194 height 20
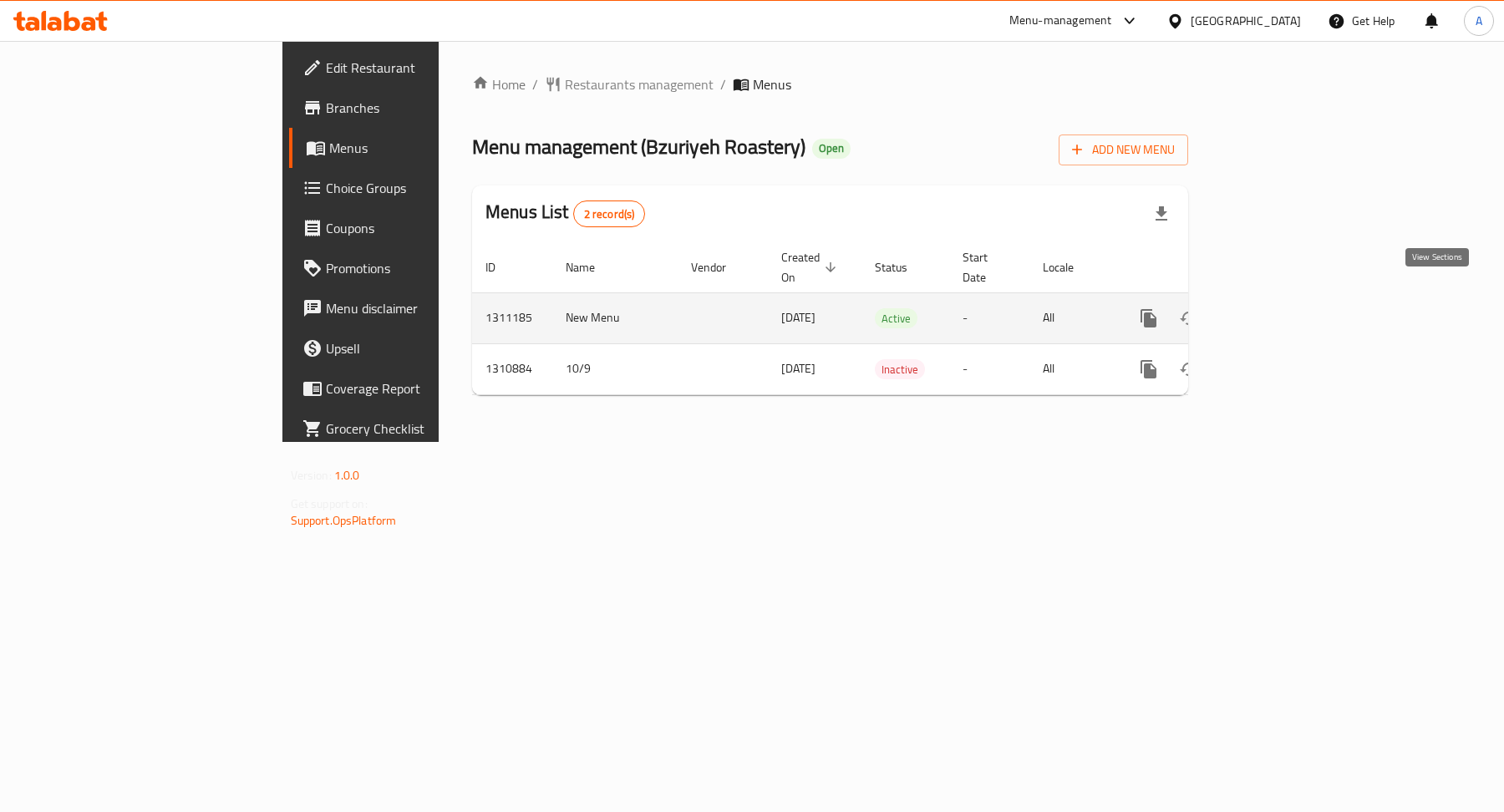
click at [1276, 311] on icon "enhanced table" at bounding box center [1269, 318] width 15 height 15
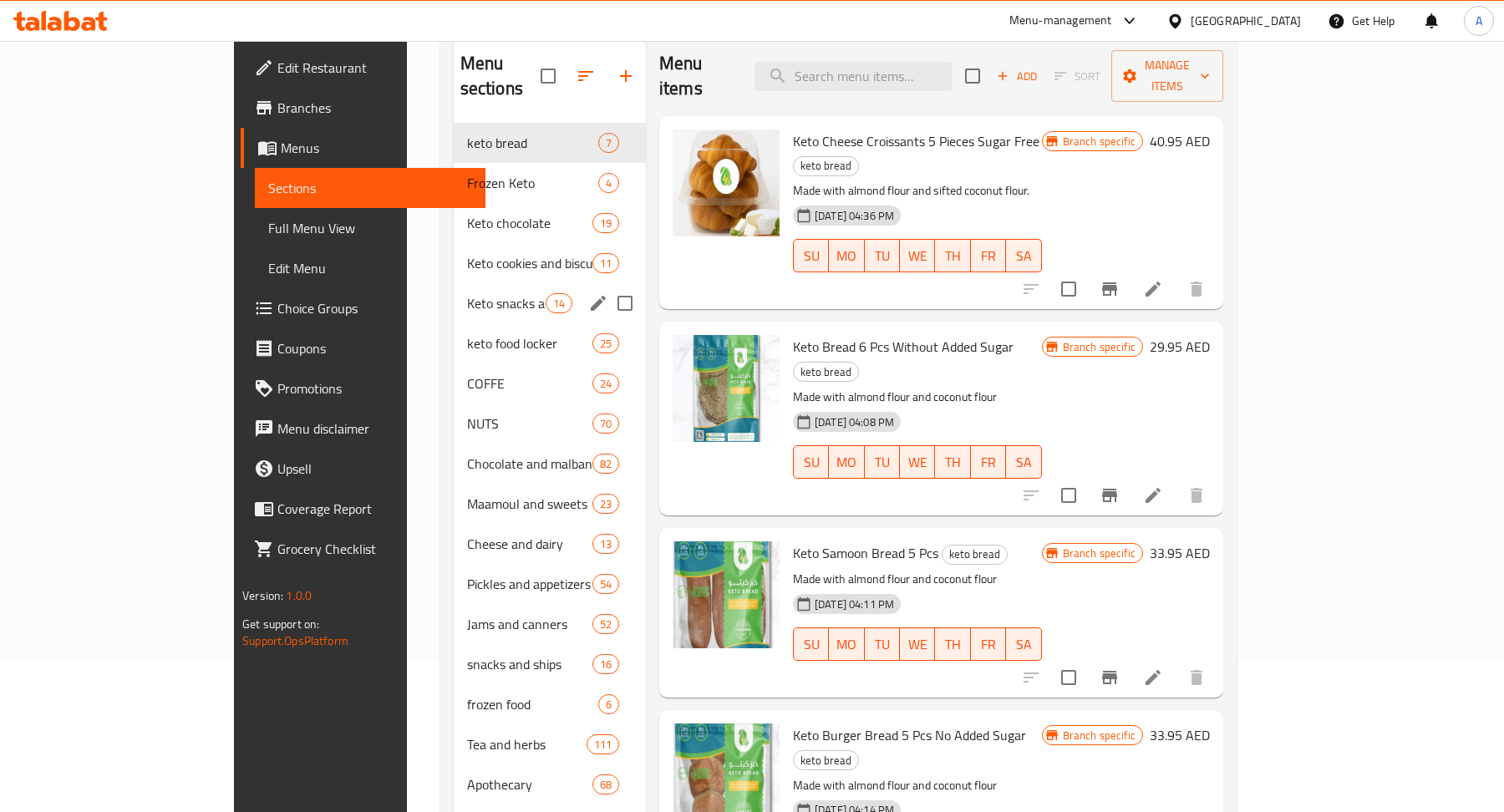
scroll to position [234, 0]
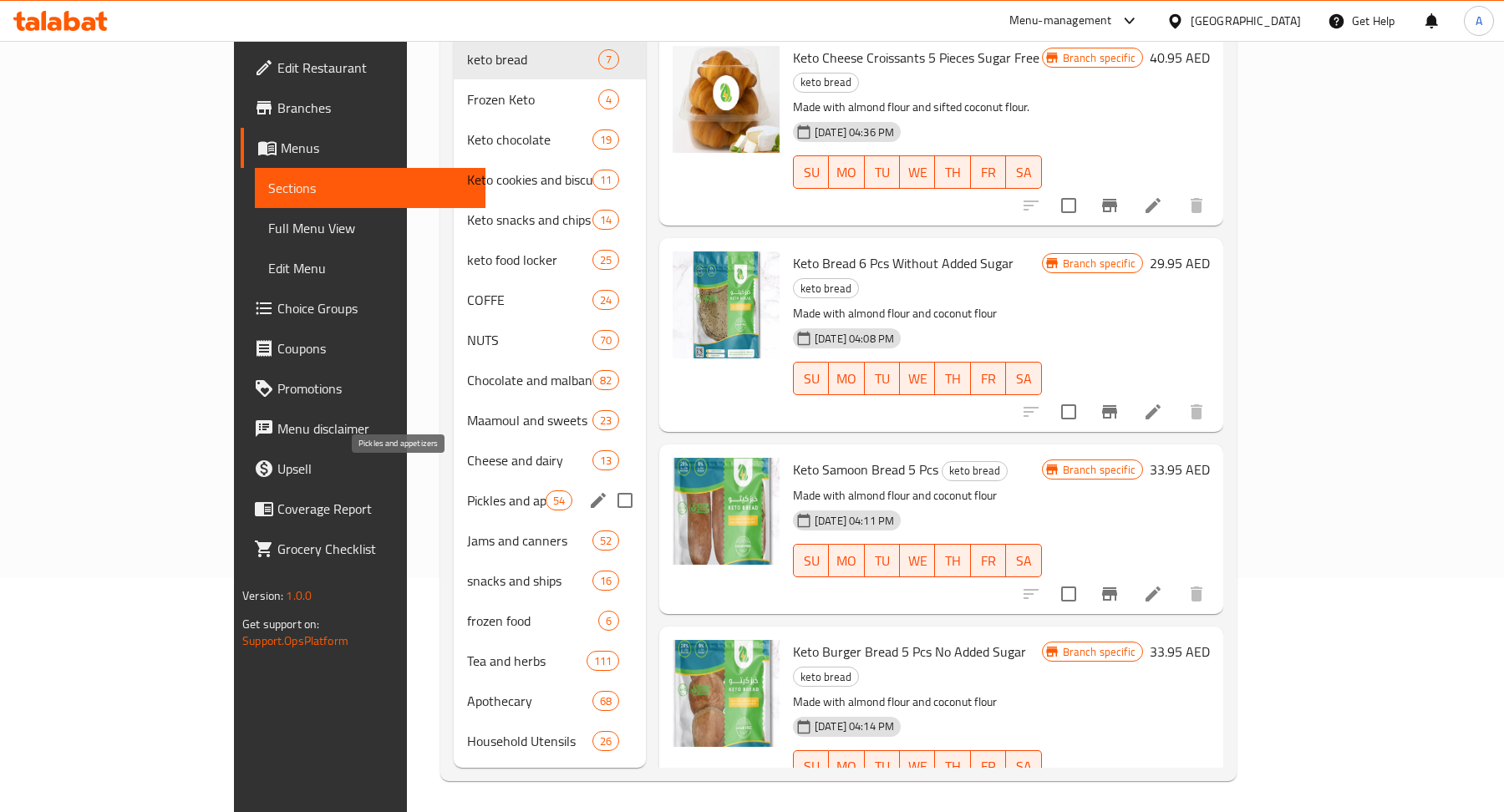
click at [467, 490] on span "Pickles and appetizers" at bounding box center [506, 500] width 79 height 20
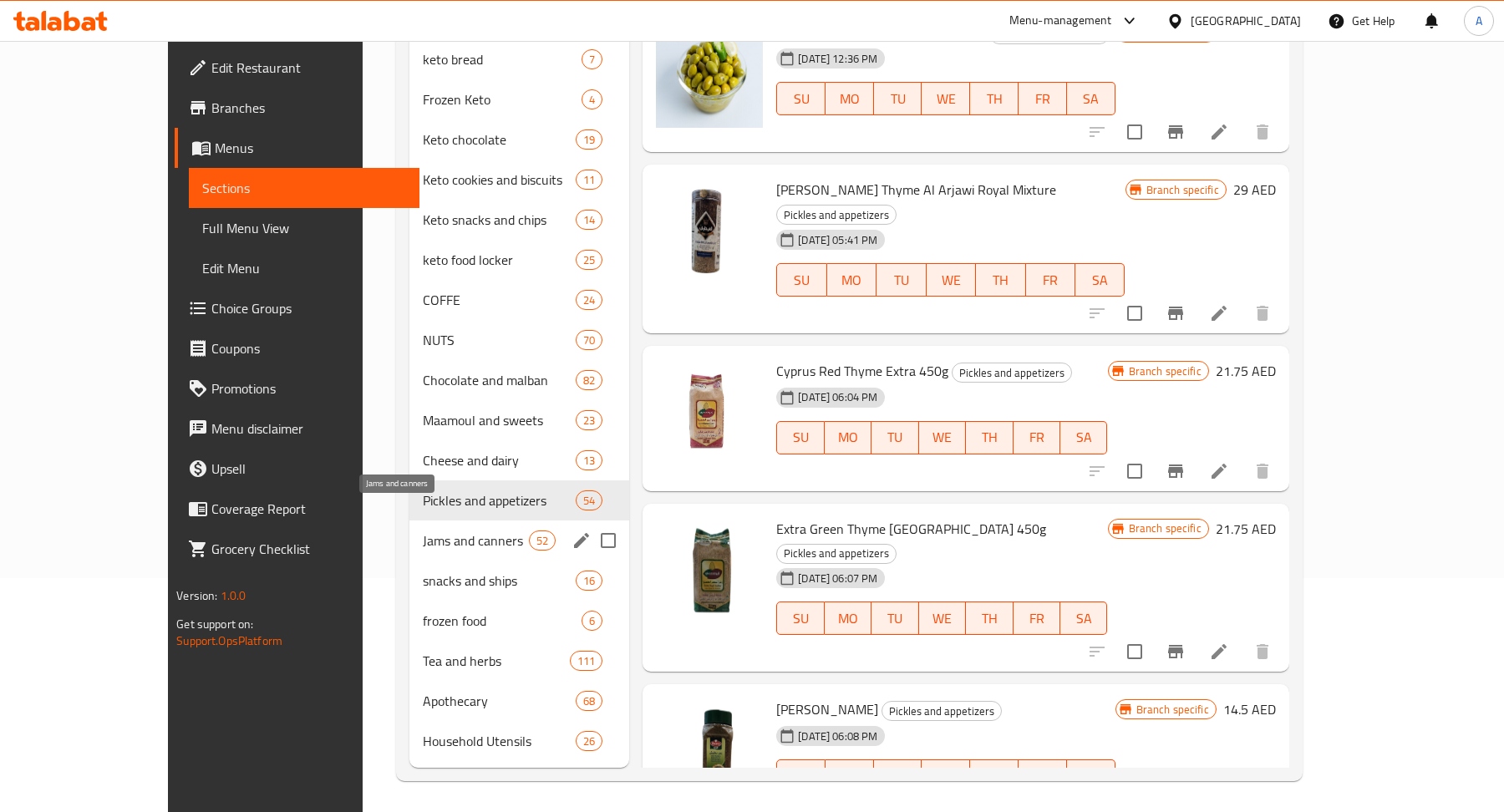
click at [422, 531] on span "Jams and canners" at bounding box center [475, 541] width 106 height 20
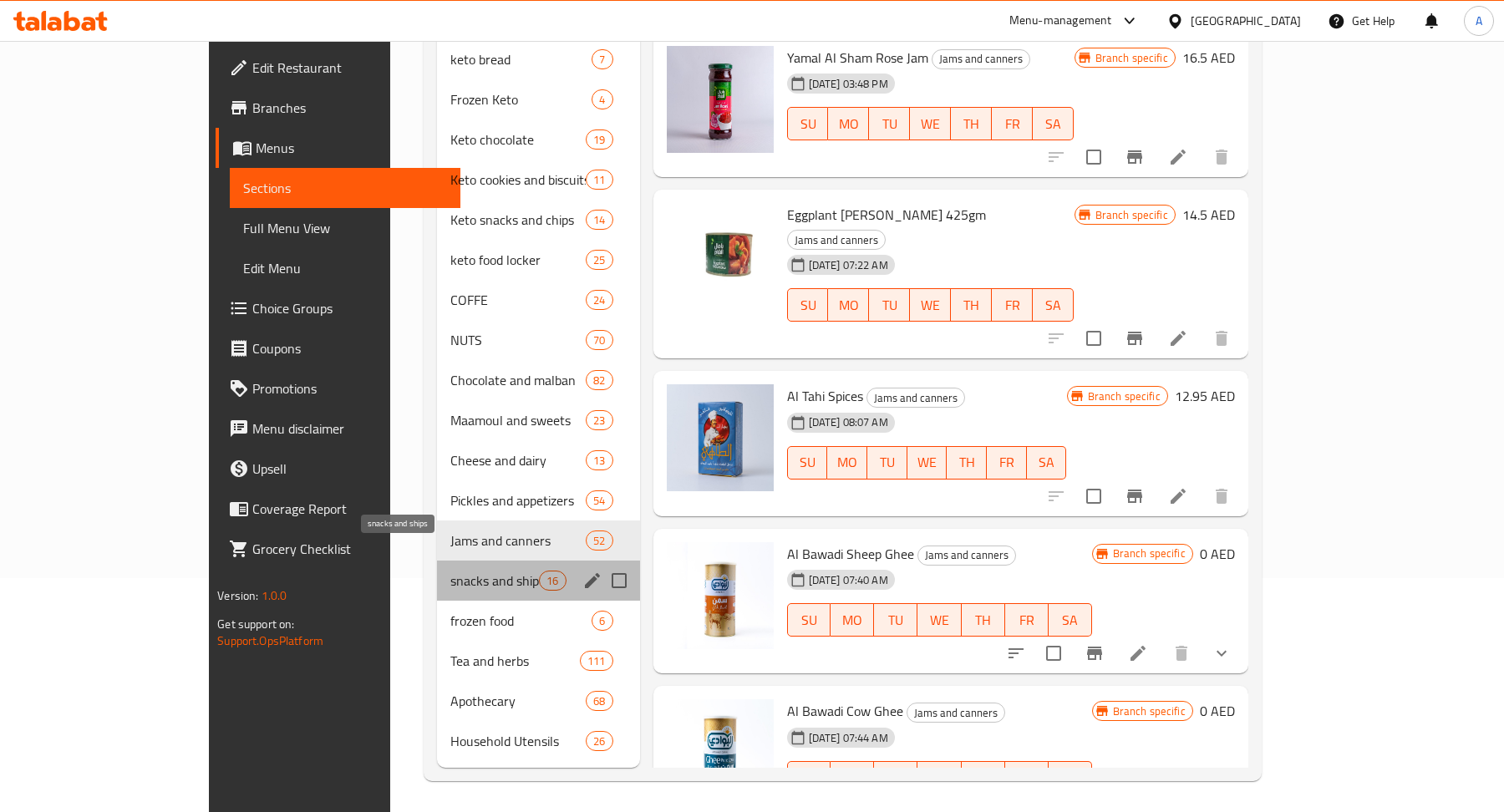
click at [450, 571] on span "snacks and ships" at bounding box center [495, 581] width 89 height 20
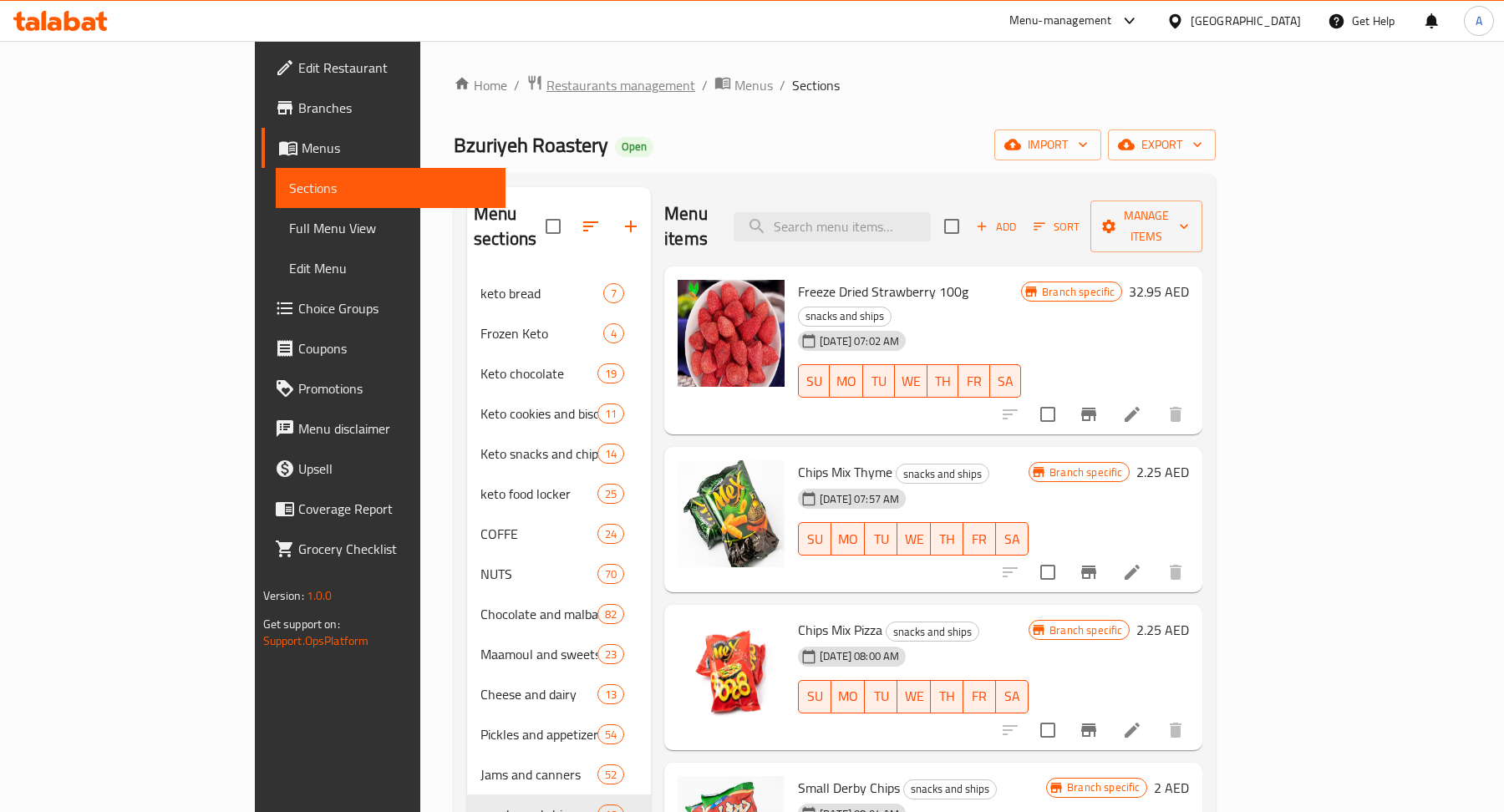
click at [546, 91] on span "Restaurants management" at bounding box center [620, 85] width 148 height 20
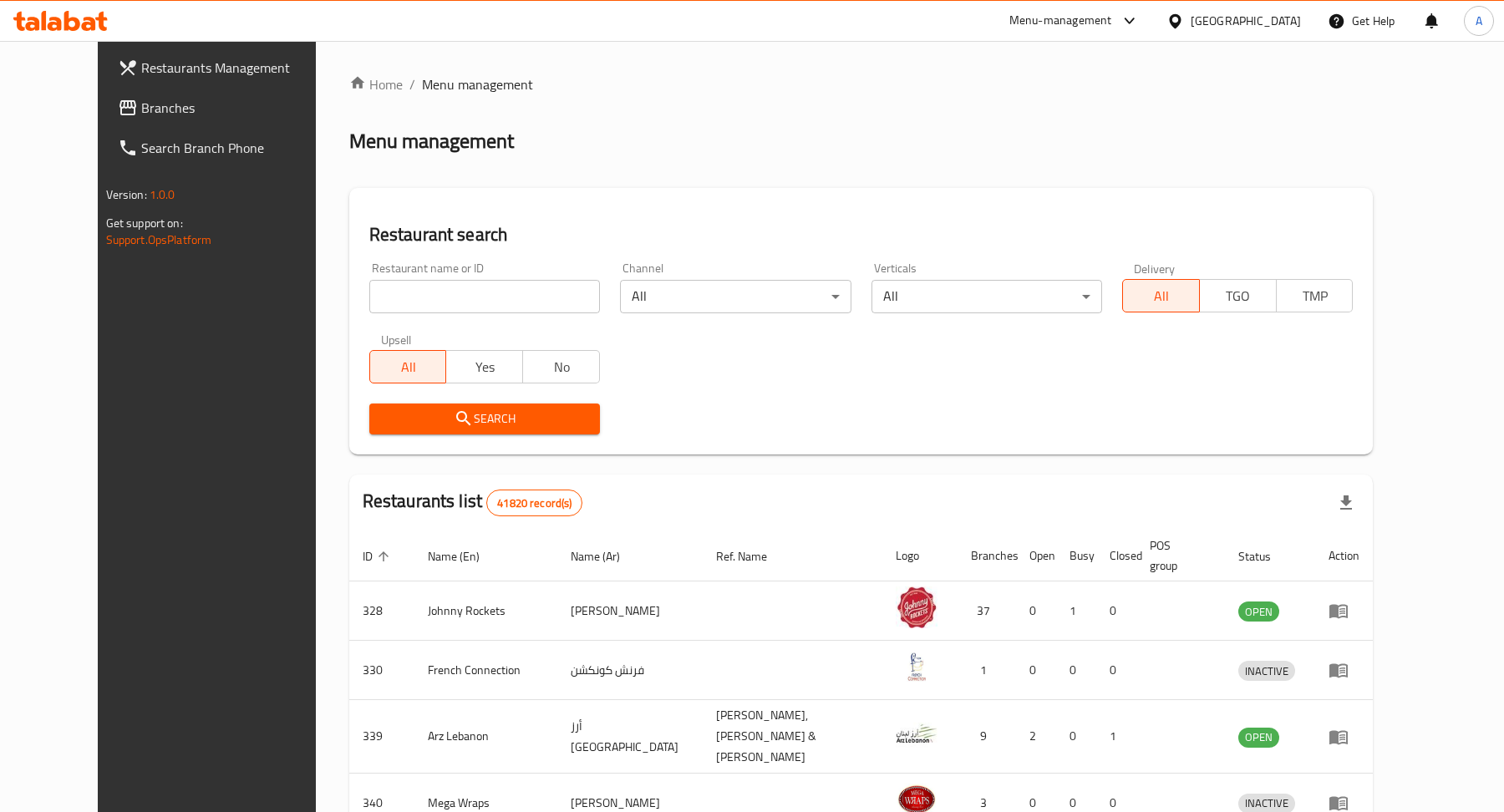
click at [442, 301] on input "search" at bounding box center [484, 296] width 231 height 33
click at [490, 313] on div "Restaurant name or ID Restaurant name or ID" at bounding box center [484, 288] width 251 height 71
click at [449, 291] on input "search" at bounding box center [484, 296] width 231 height 33
paste input "[PERSON_NAME]"
type input "[PERSON_NAME]"
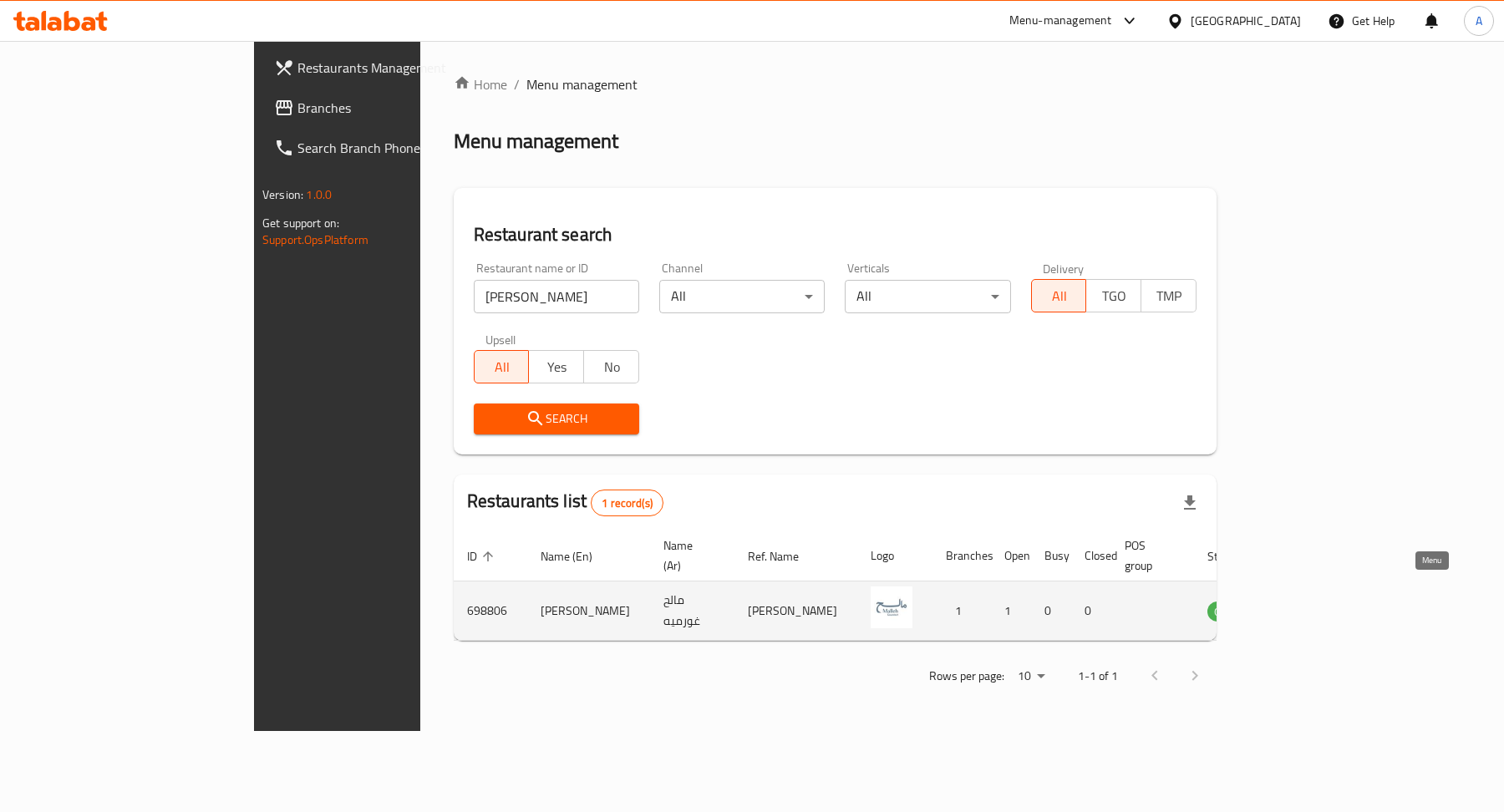
click at [1314, 605] on icon "enhanced table" at bounding box center [1305, 612] width 18 height 14
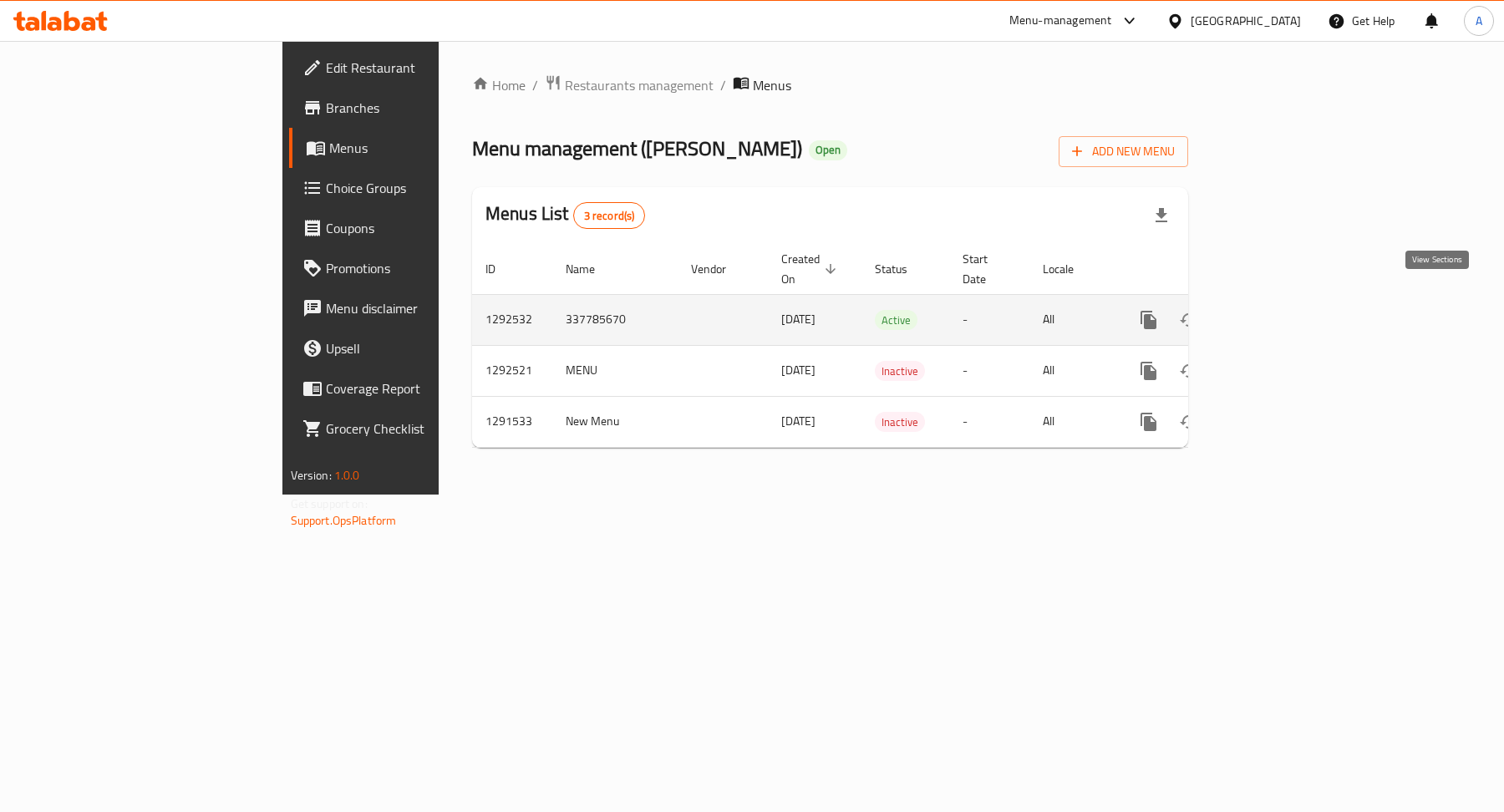
click at [1279, 310] on icon "enhanced table" at bounding box center [1269, 320] width 20 height 20
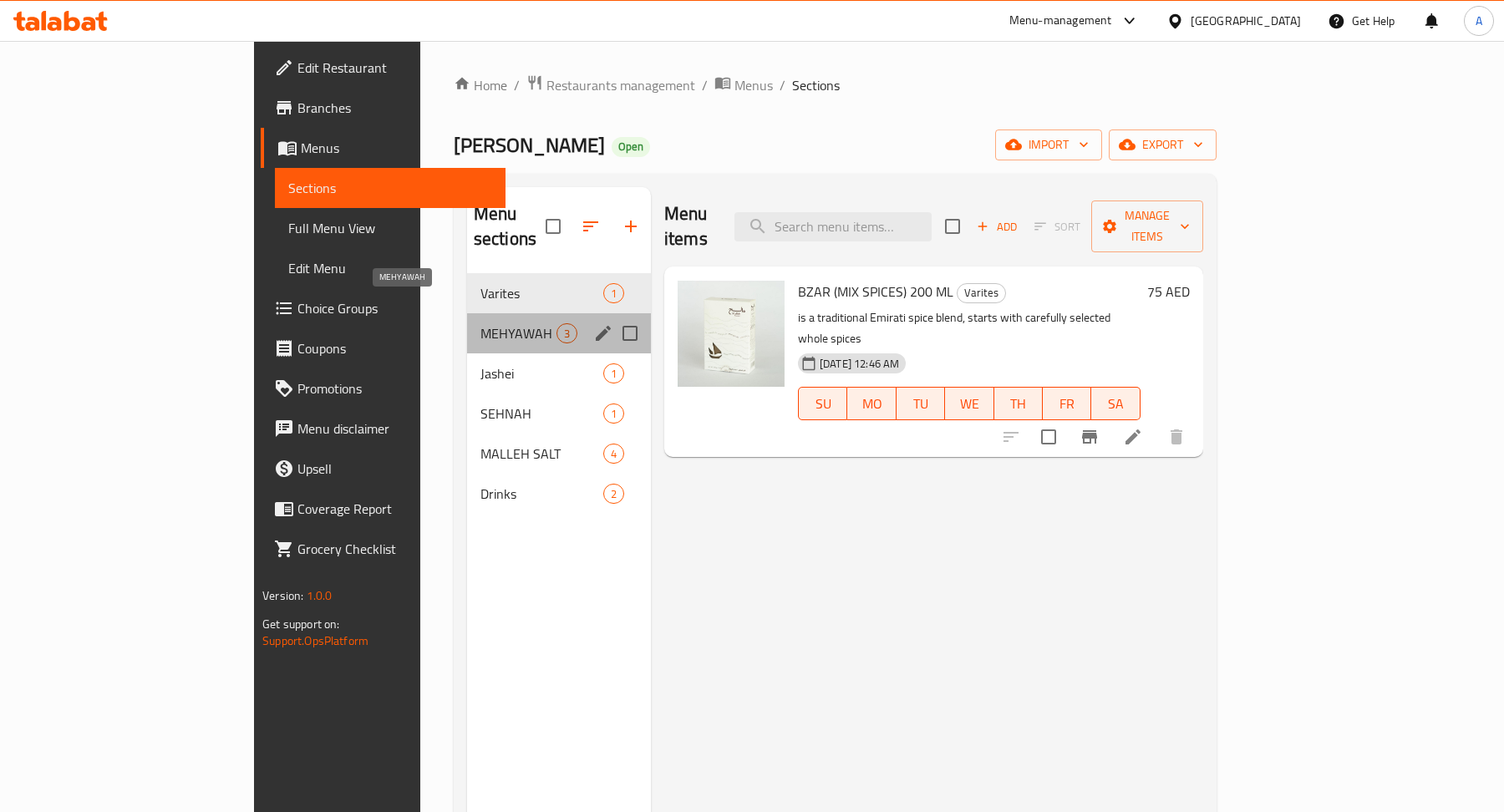
click at [480, 323] on span "MEHYAWAH" at bounding box center [518, 333] width 76 height 20
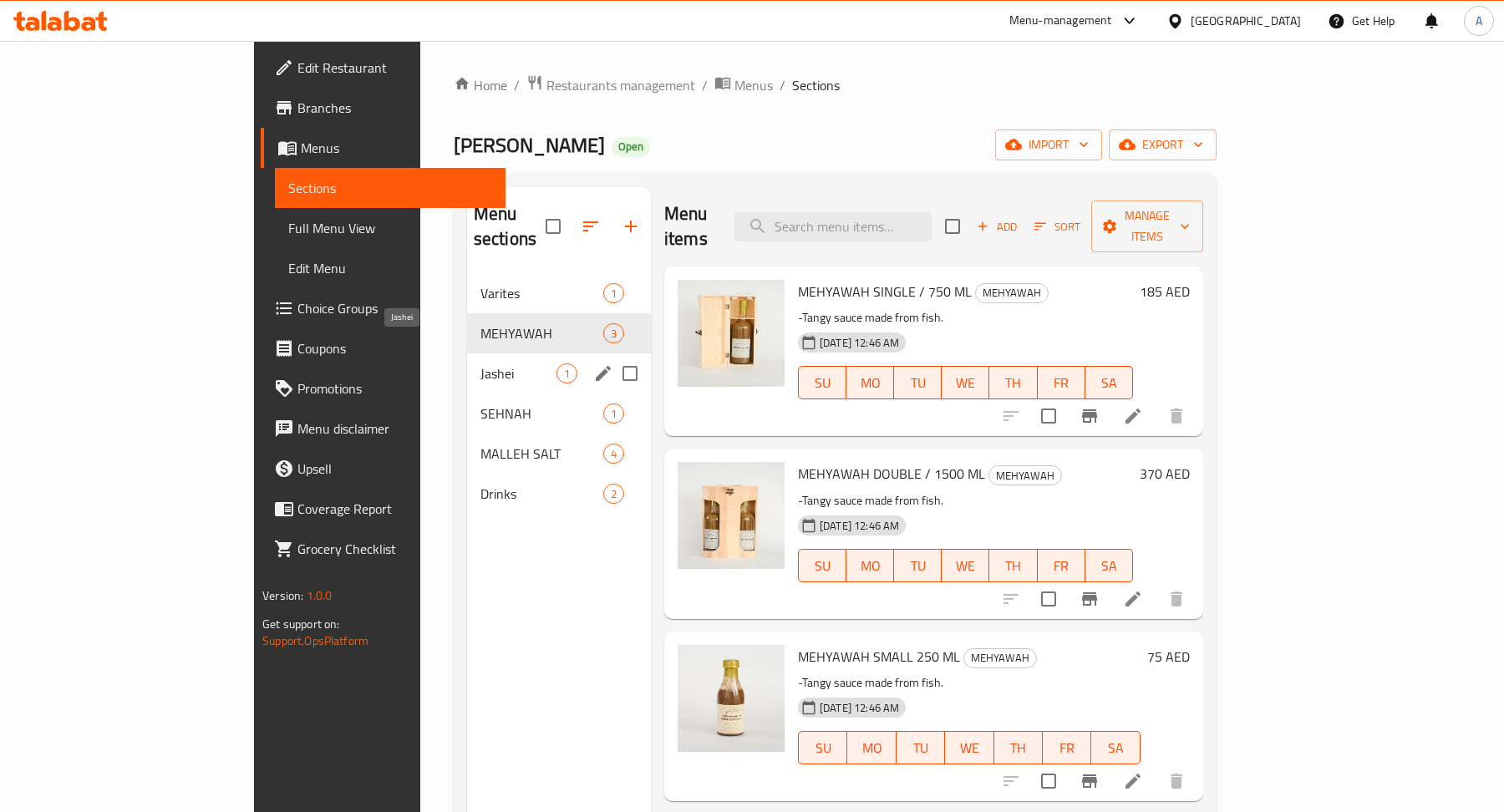
click at [480, 364] on span "Jashei" at bounding box center [518, 373] width 76 height 20
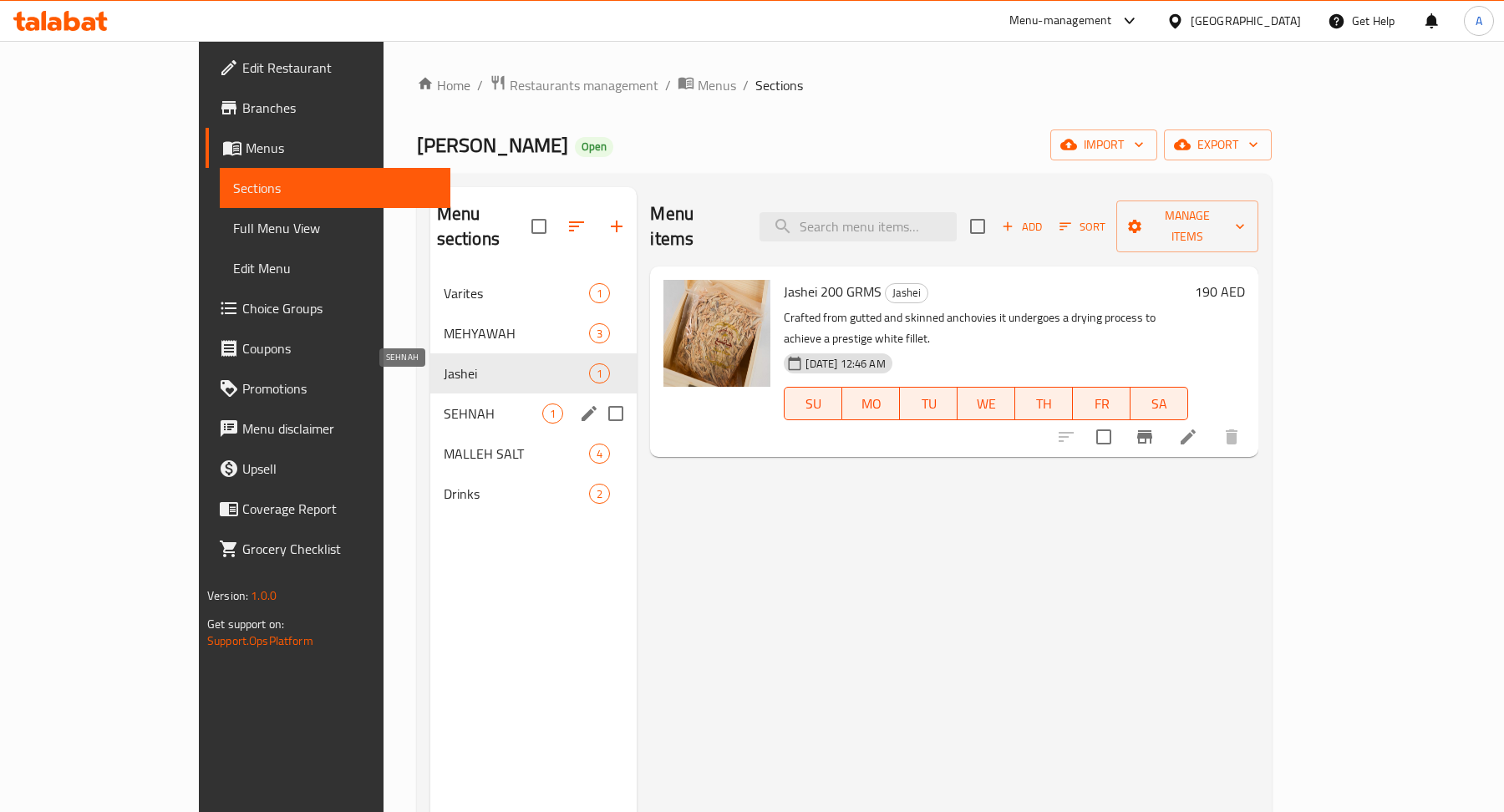
click at [443, 403] on span "SEHNAH" at bounding box center [493, 413] width 99 height 20
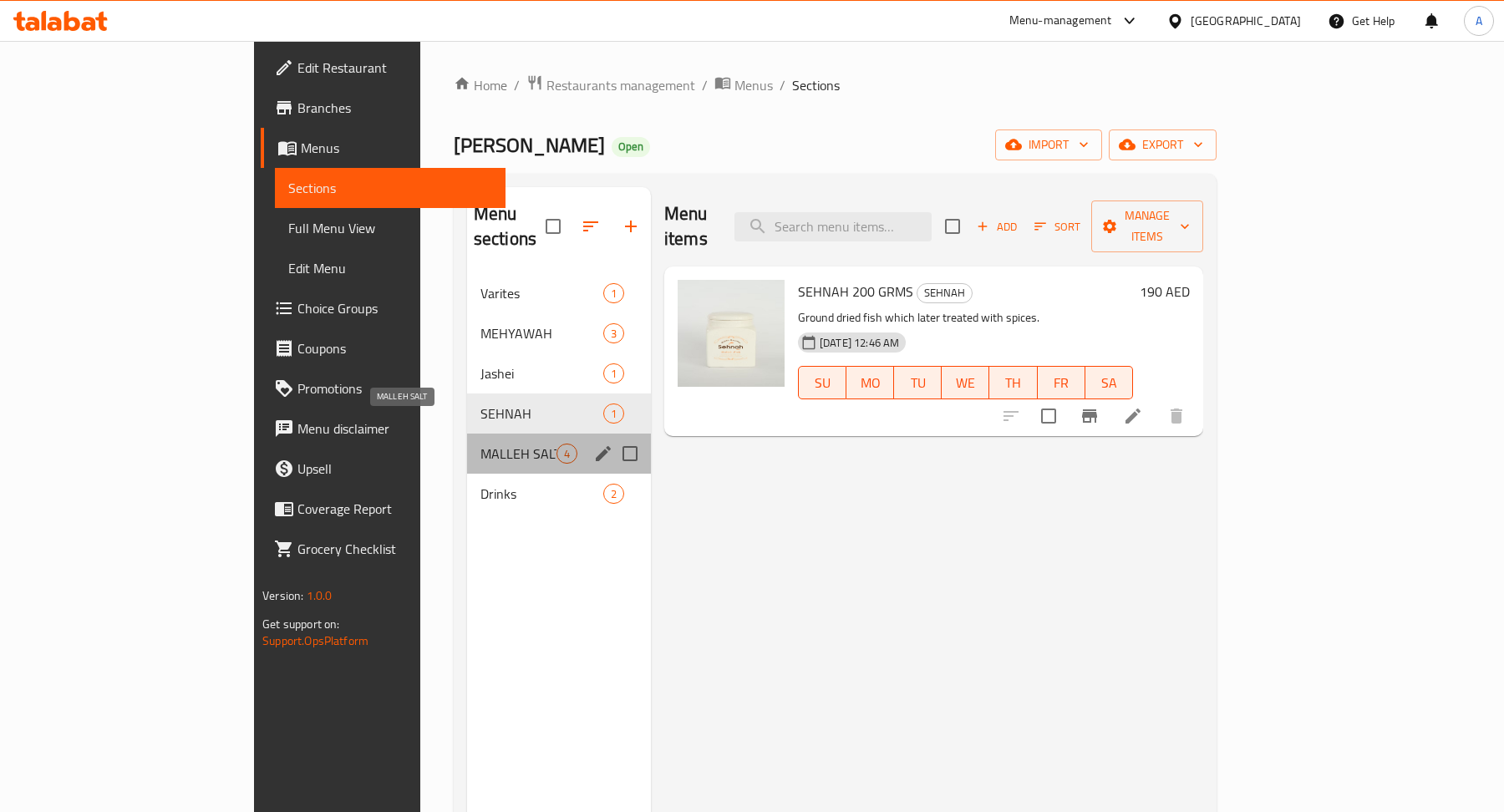
click at [480, 443] on span "MALLEH SALT" at bounding box center [518, 453] width 76 height 20
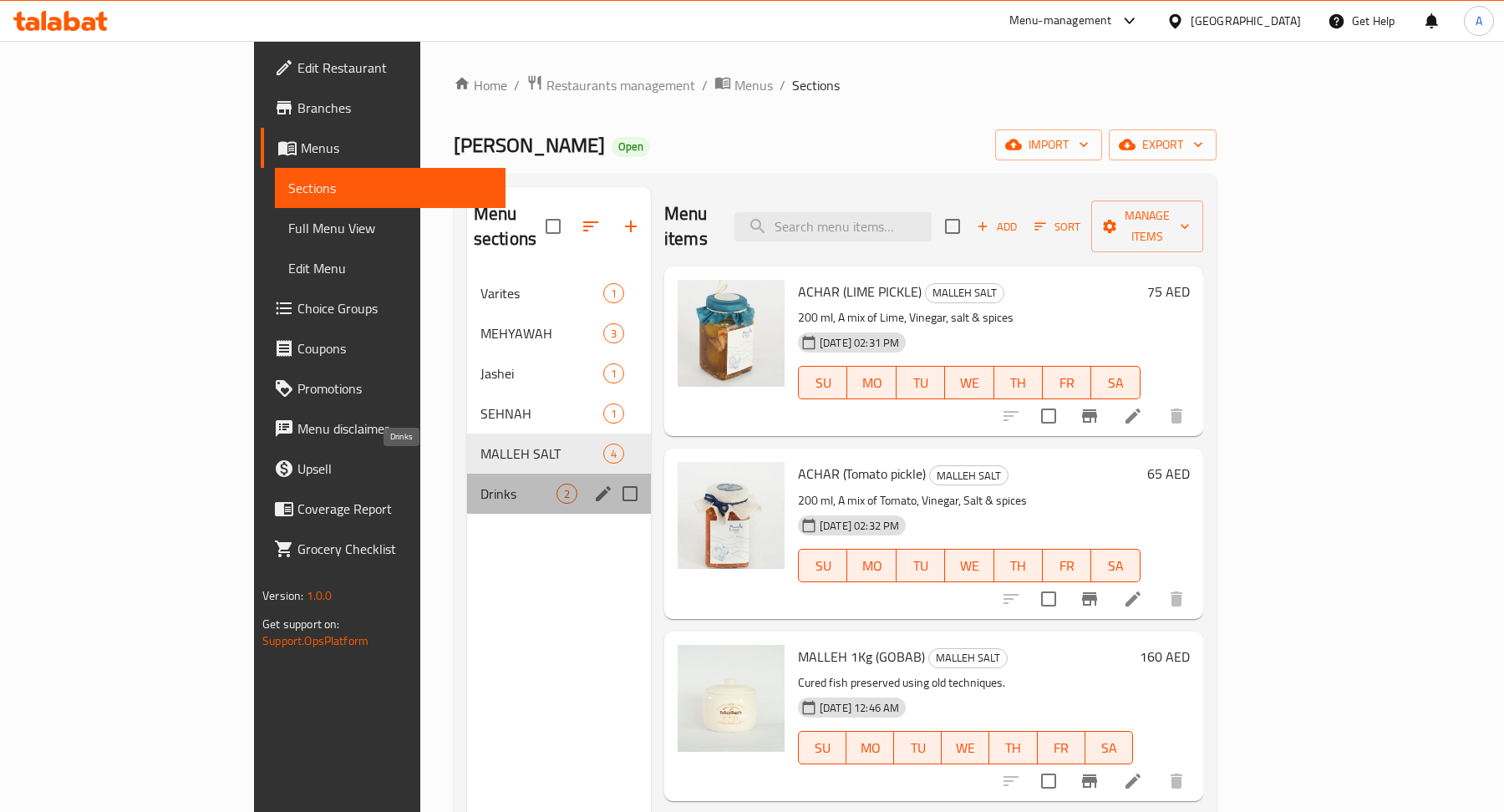
click at [480, 484] on span "Drinks" at bounding box center [518, 494] width 76 height 20
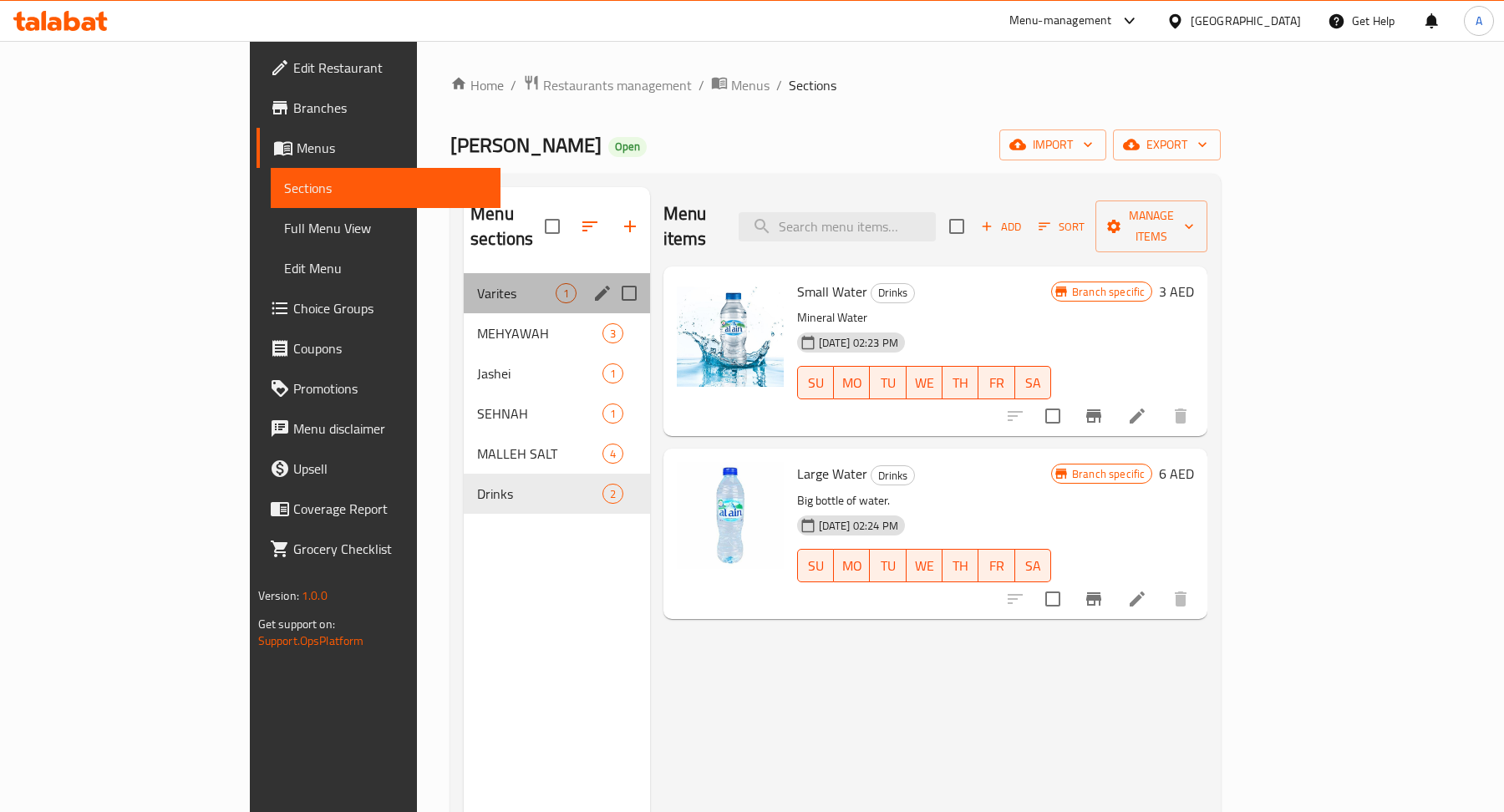
click at [464, 279] on div "Varites 1" at bounding box center [557, 293] width 186 height 40
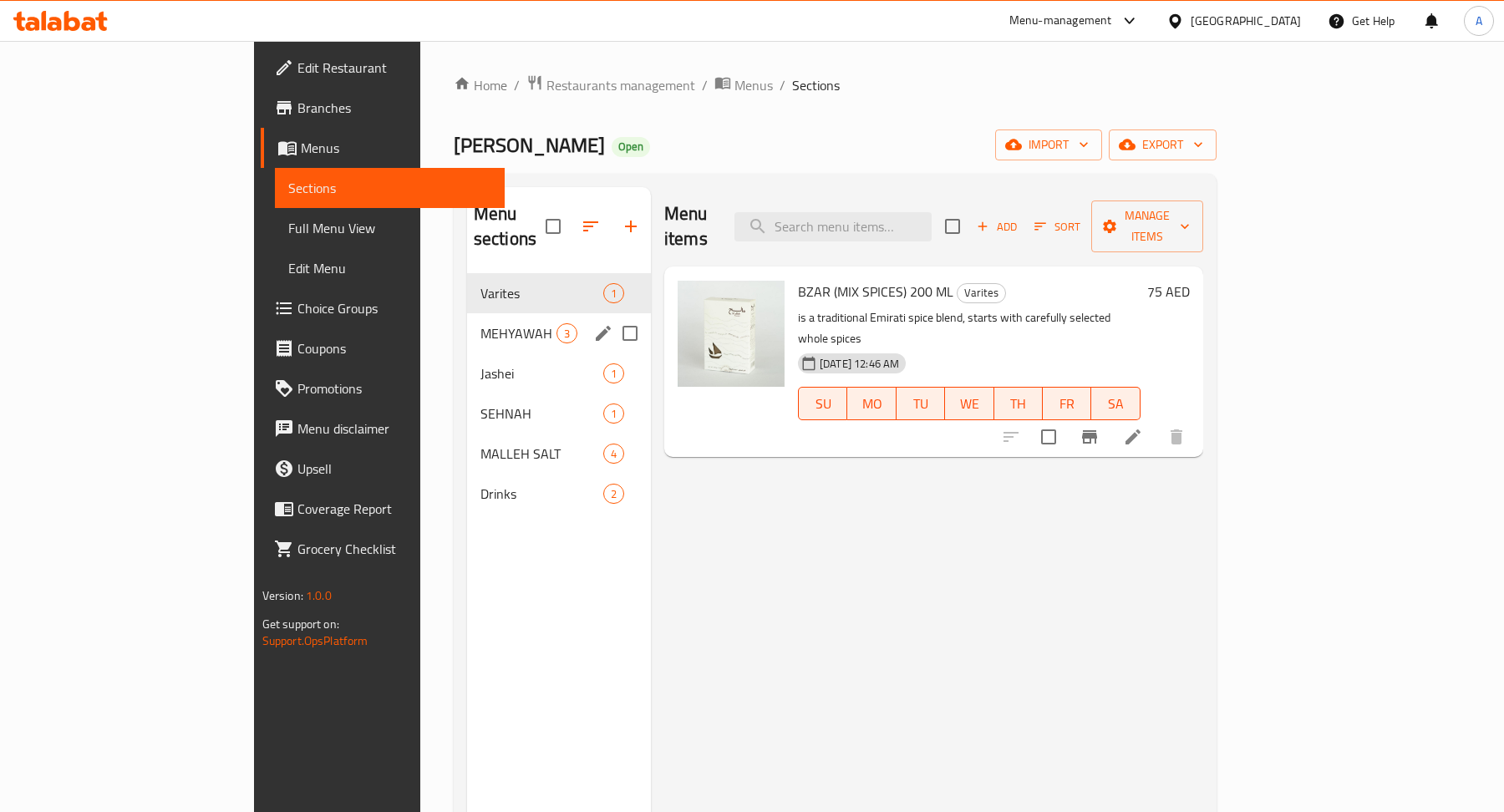
click at [480, 323] on span "MEHYAWAH" at bounding box center [518, 333] width 76 height 20
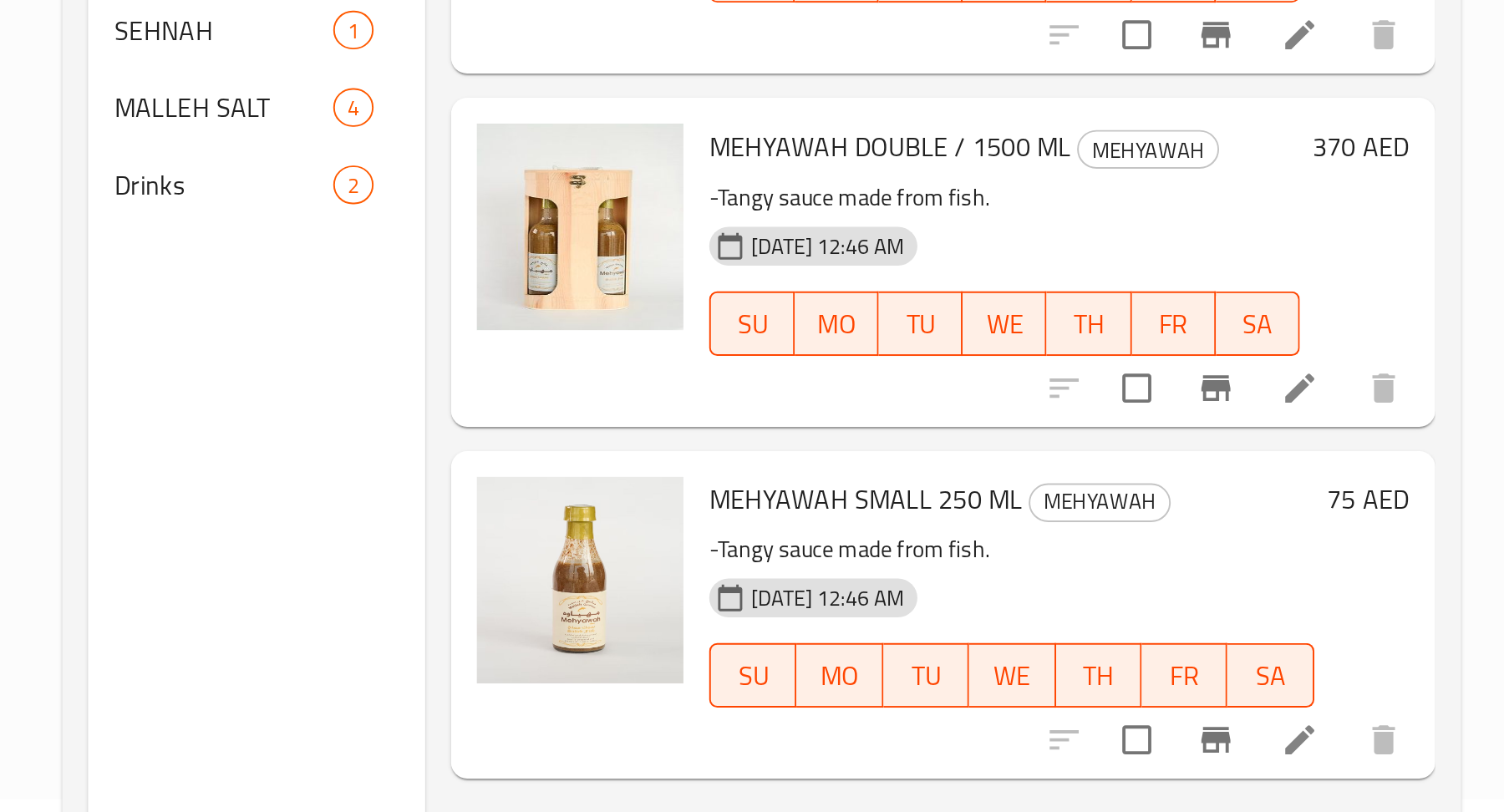
scroll to position [5, 0]
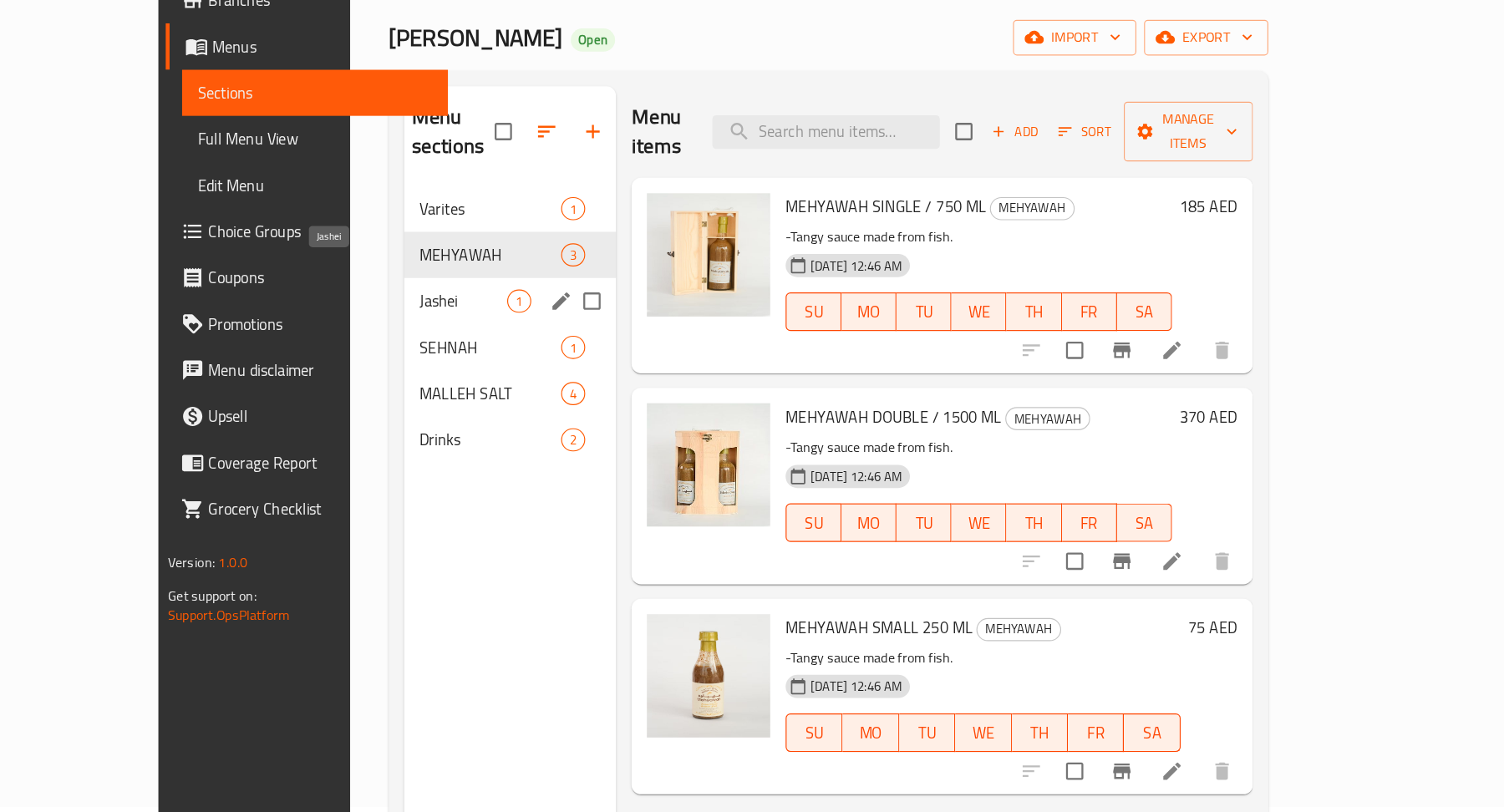
click at [480, 358] on span "Jashei" at bounding box center [518, 368] width 76 height 20
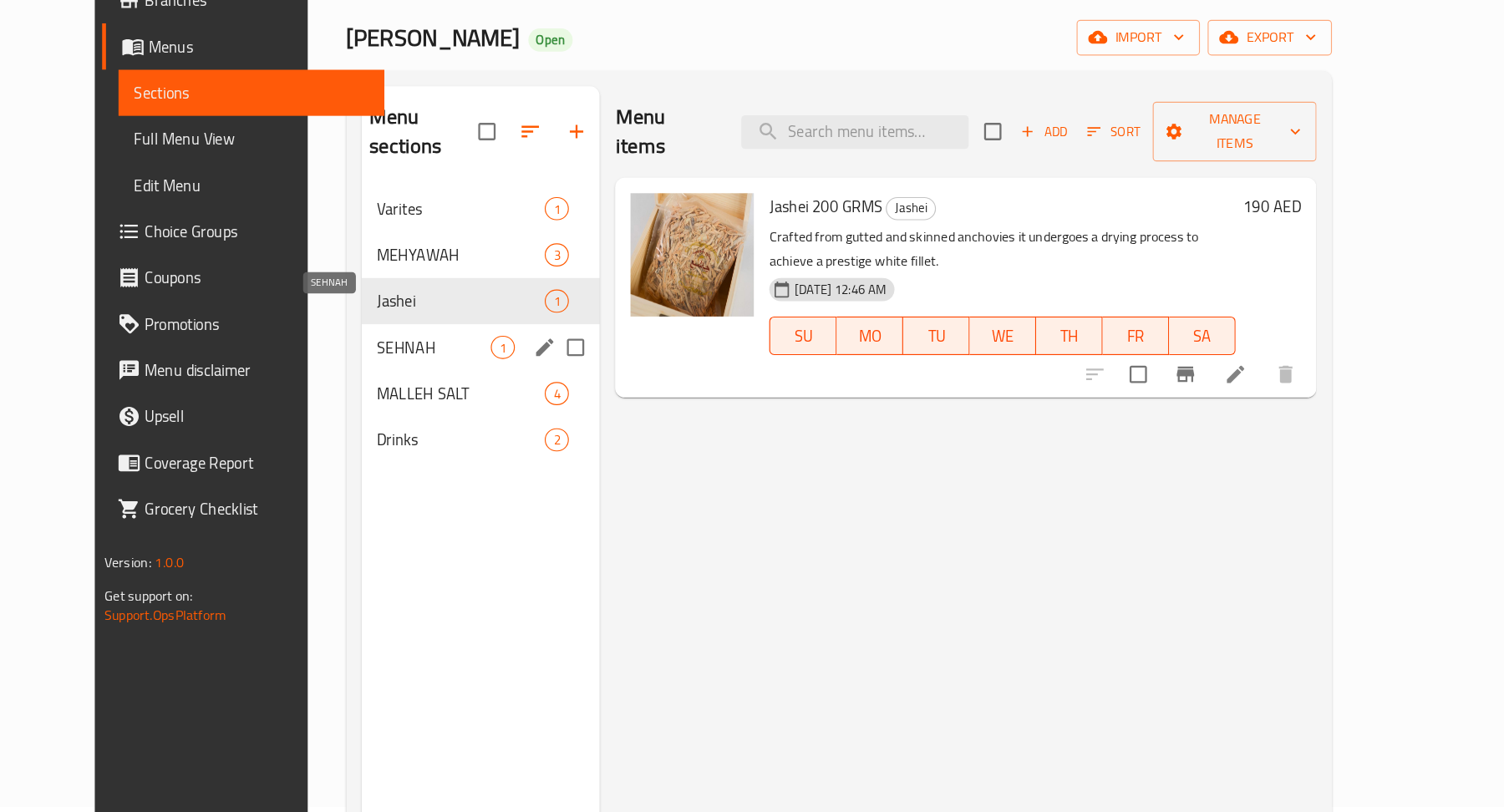
click at [443, 399] on span "SEHNAH" at bounding box center [493, 409] width 99 height 20
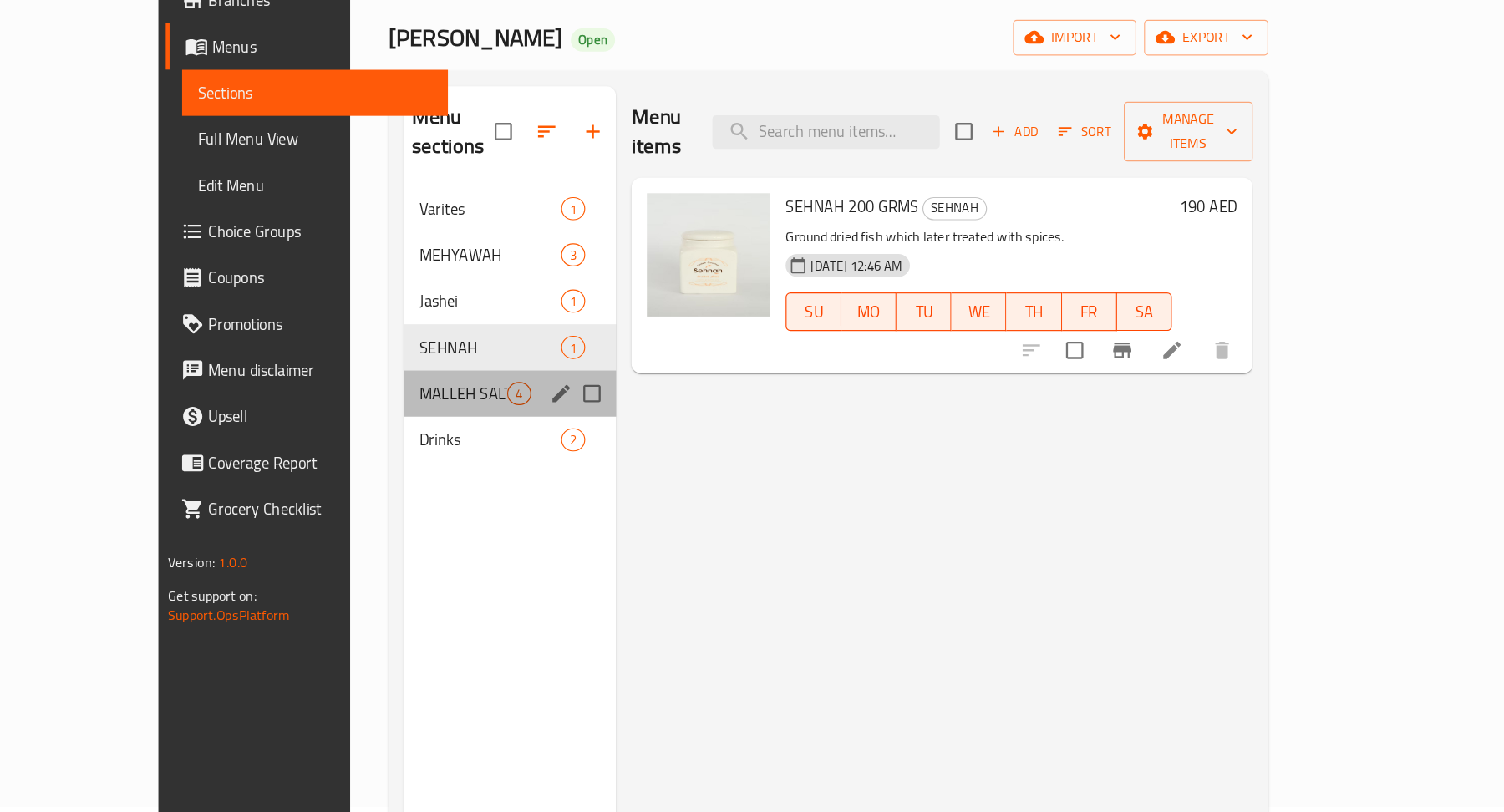
click at [467, 438] on div "MALLEH SALT 4" at bounding box center [558, 448] width 184 height 40
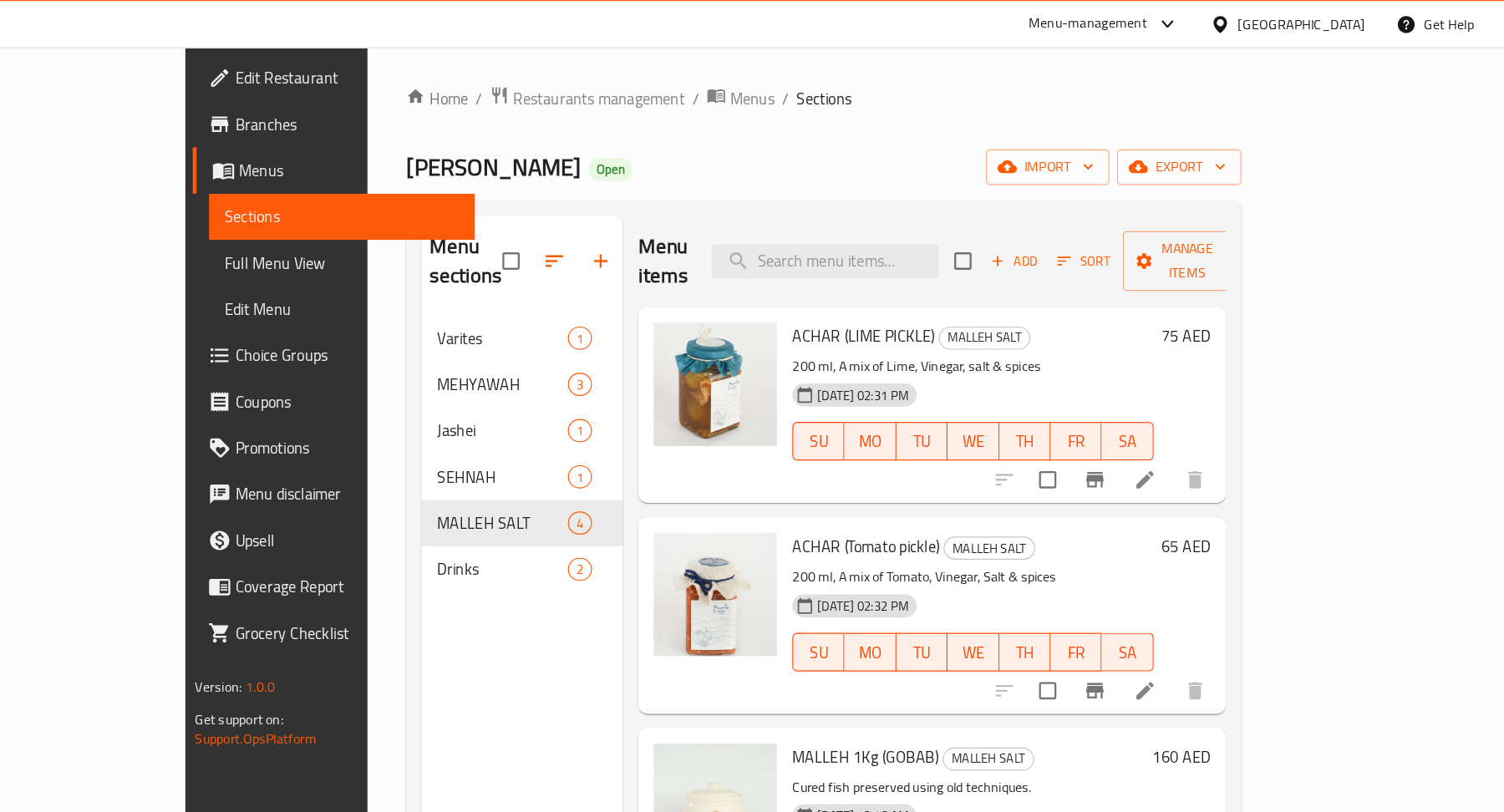
click at [468, 155] on span "[PERSON_NAME]" at bounding box center [544, 145] width 151 height 38
copy span "[PERSON_NAME]"
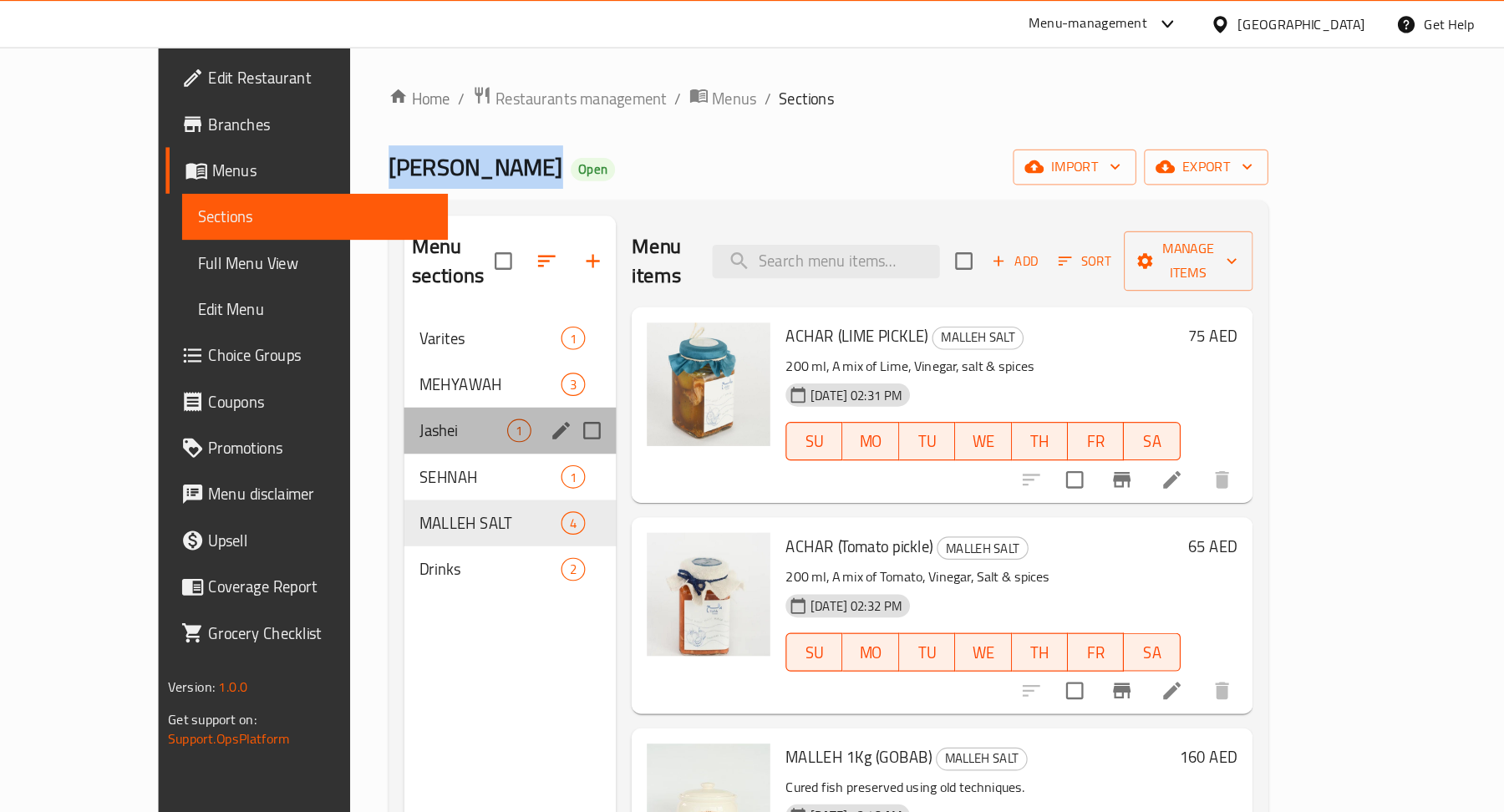
click at [467, 354] on div "Jashei 1" at bounding box center [558, 373] width 184 height 40
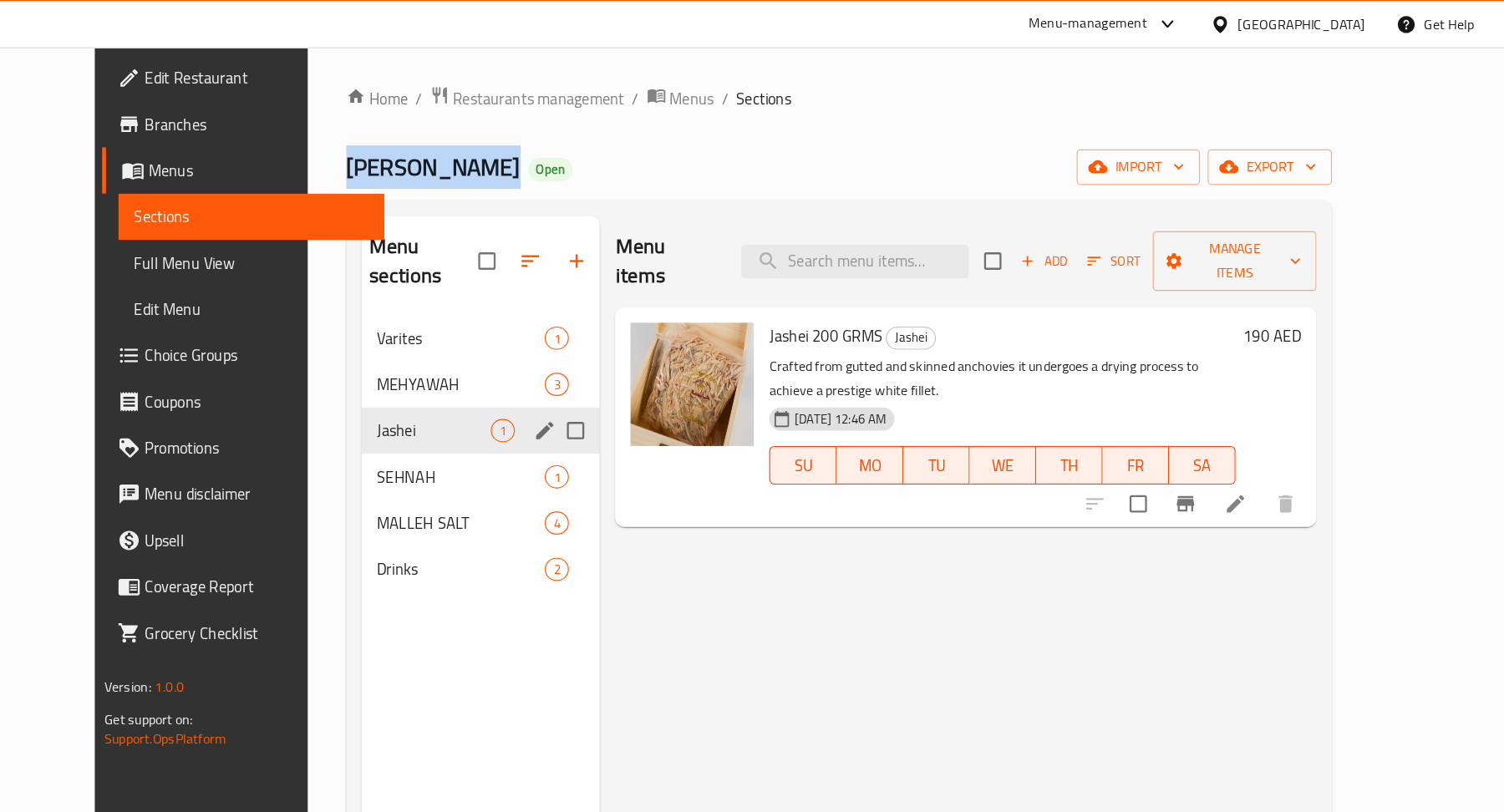
click at [434, 359] on div "Jashei 1" at bounding box center [534, 373] width 207 height 40
click at [443, 403] on span "SEHNAH" at bounding box center [493, 413] width 99 height 20
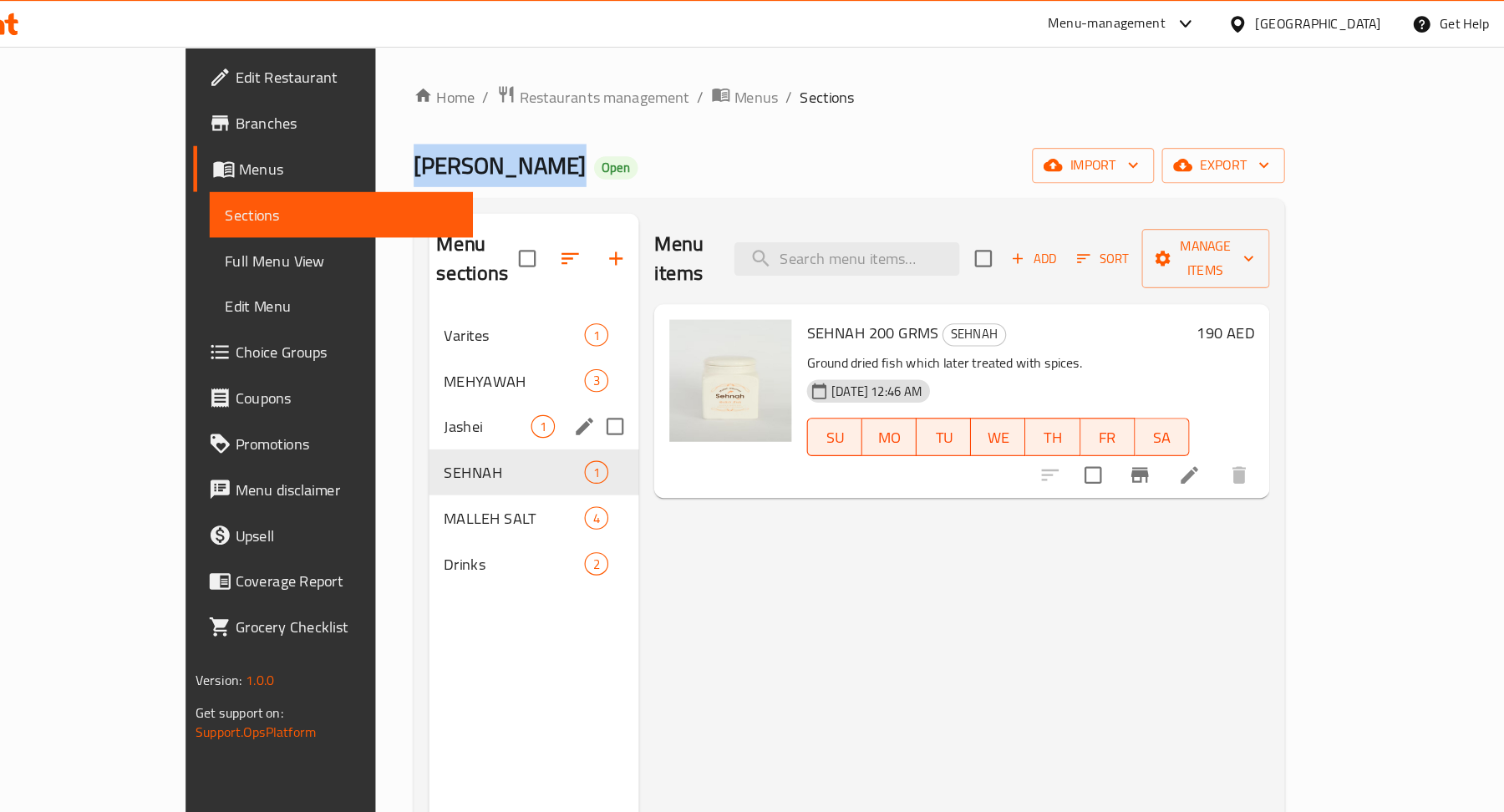
click at [467, 326] on div "MEHYAWAH 3" at bounding box center [558, 333] width 184 height 40
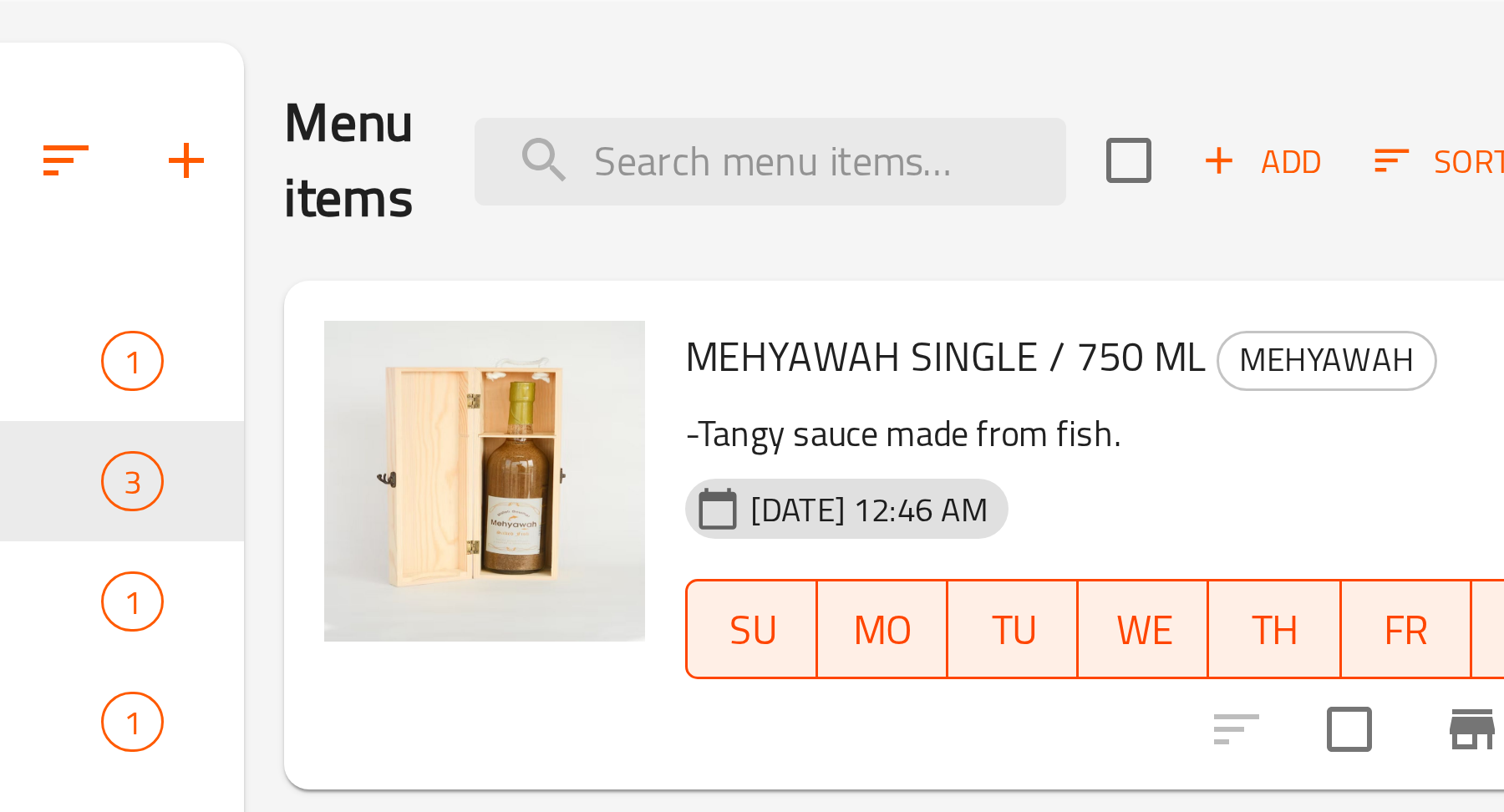
click at [877, 198] on div "Menu items Add Sort Manage items" at bounding box center [924, 227] width 509 height 80
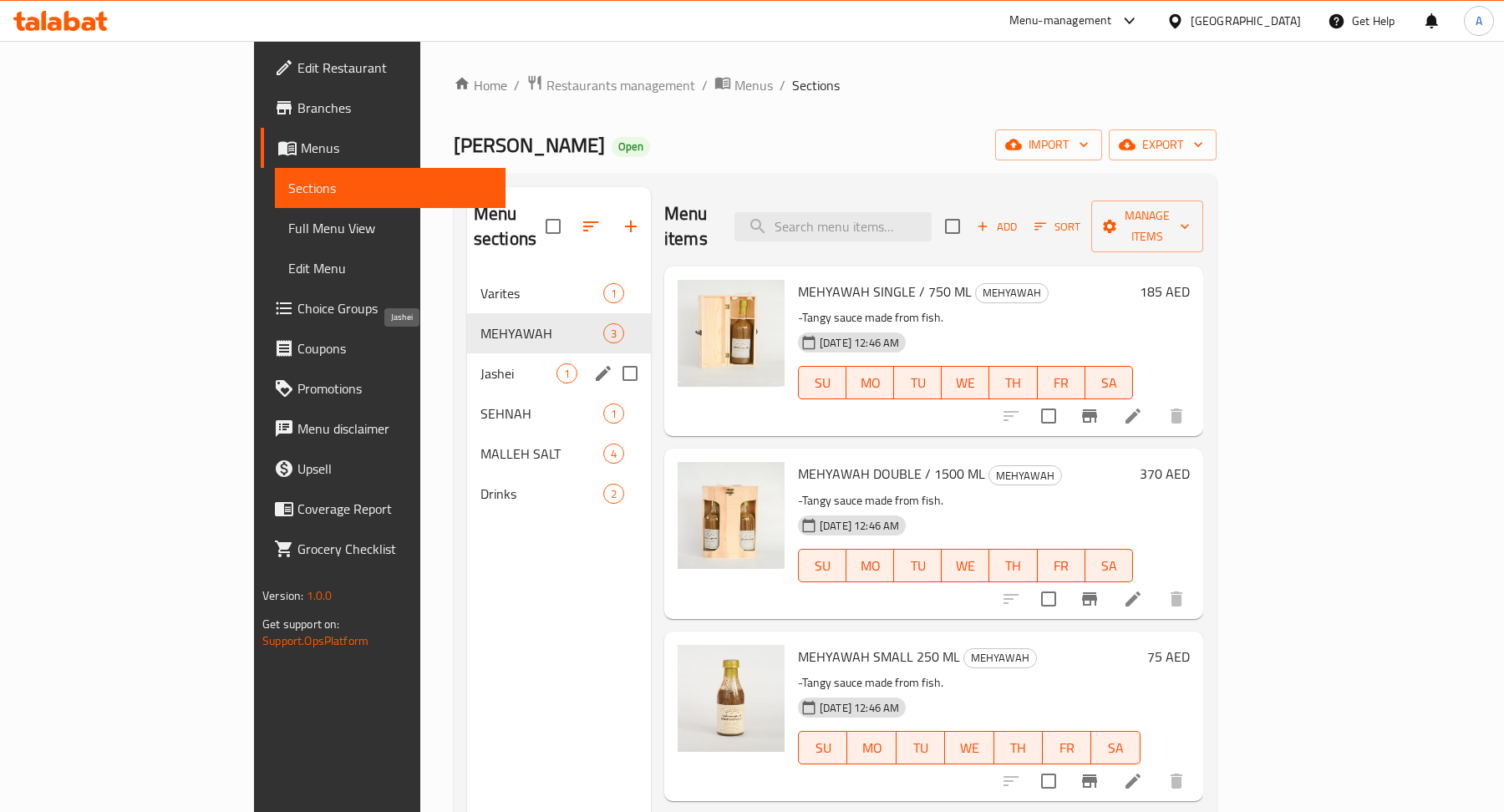
click at [480, 364] on span "Jashei" at bounding box center [518, 373] width 76 height 20
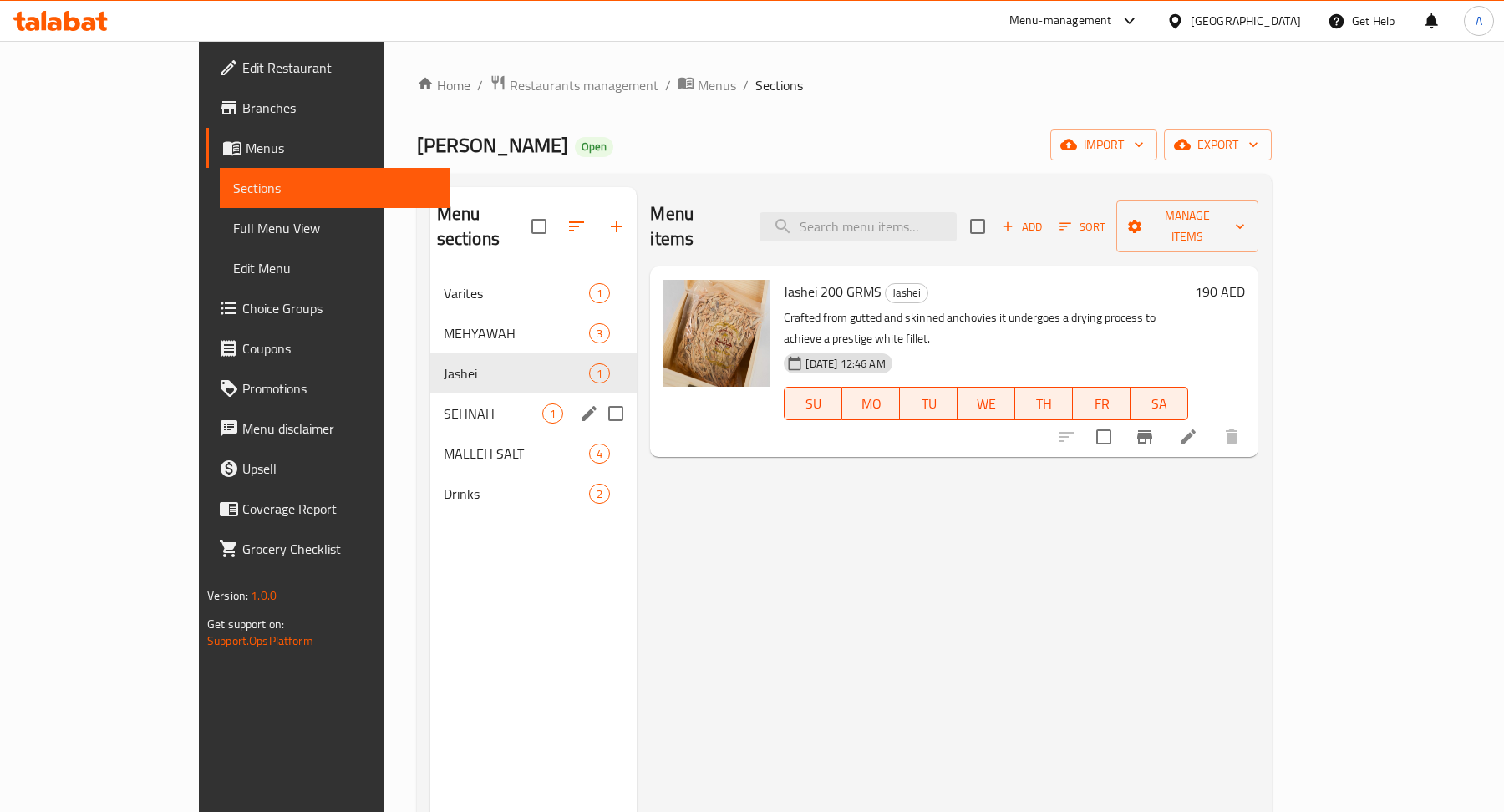
click at [444, 393] on div "SEHNAH 1" at bounding box center [534, 413] width 207 height 40
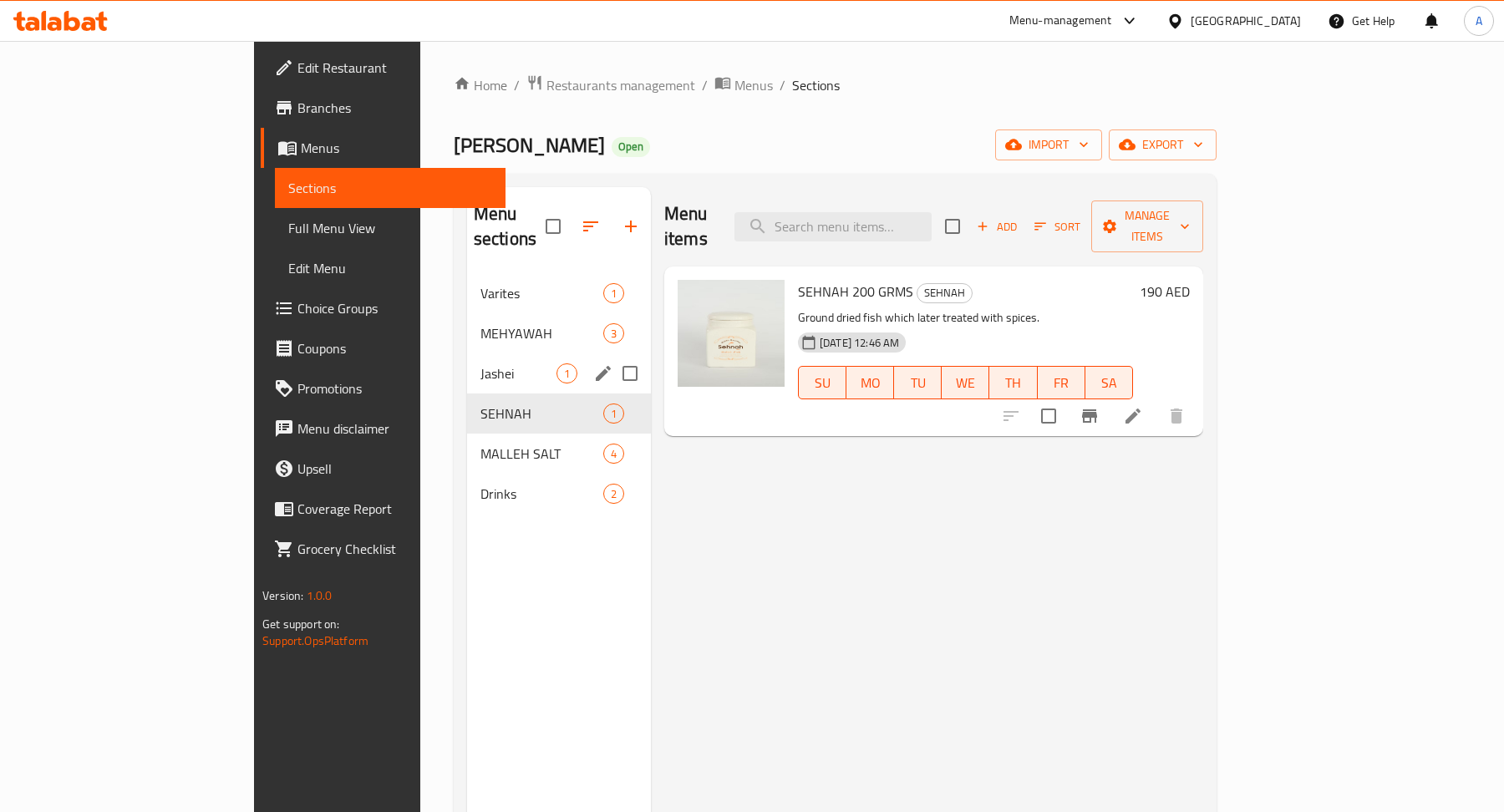
click at [480, 364] on span "Jashei" at bounding box center [518, 373] width 76 height 20
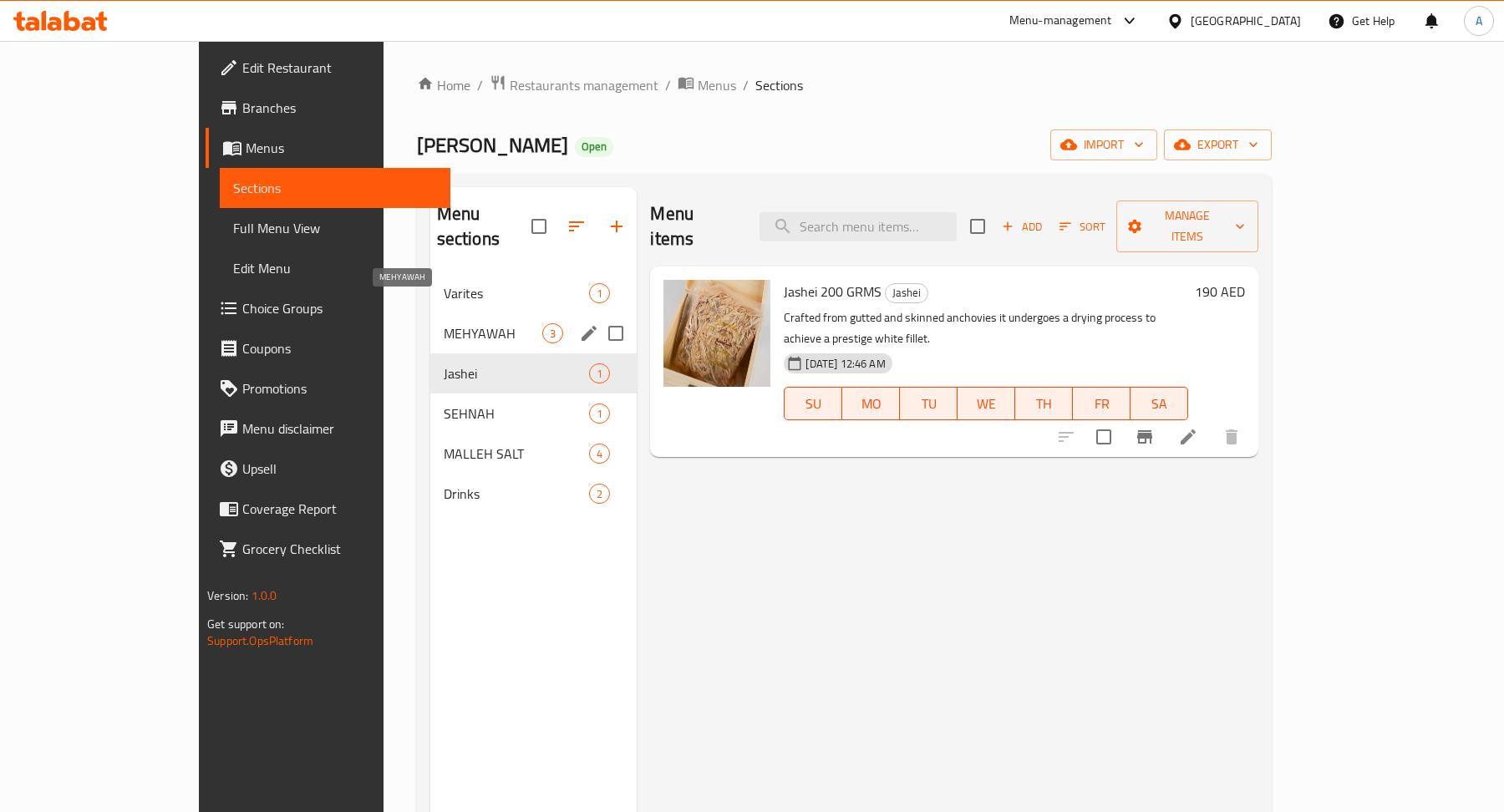
click at [443, 323] on span "MEHYAWAH" at bounding box center [493, 333] width 99 height 20
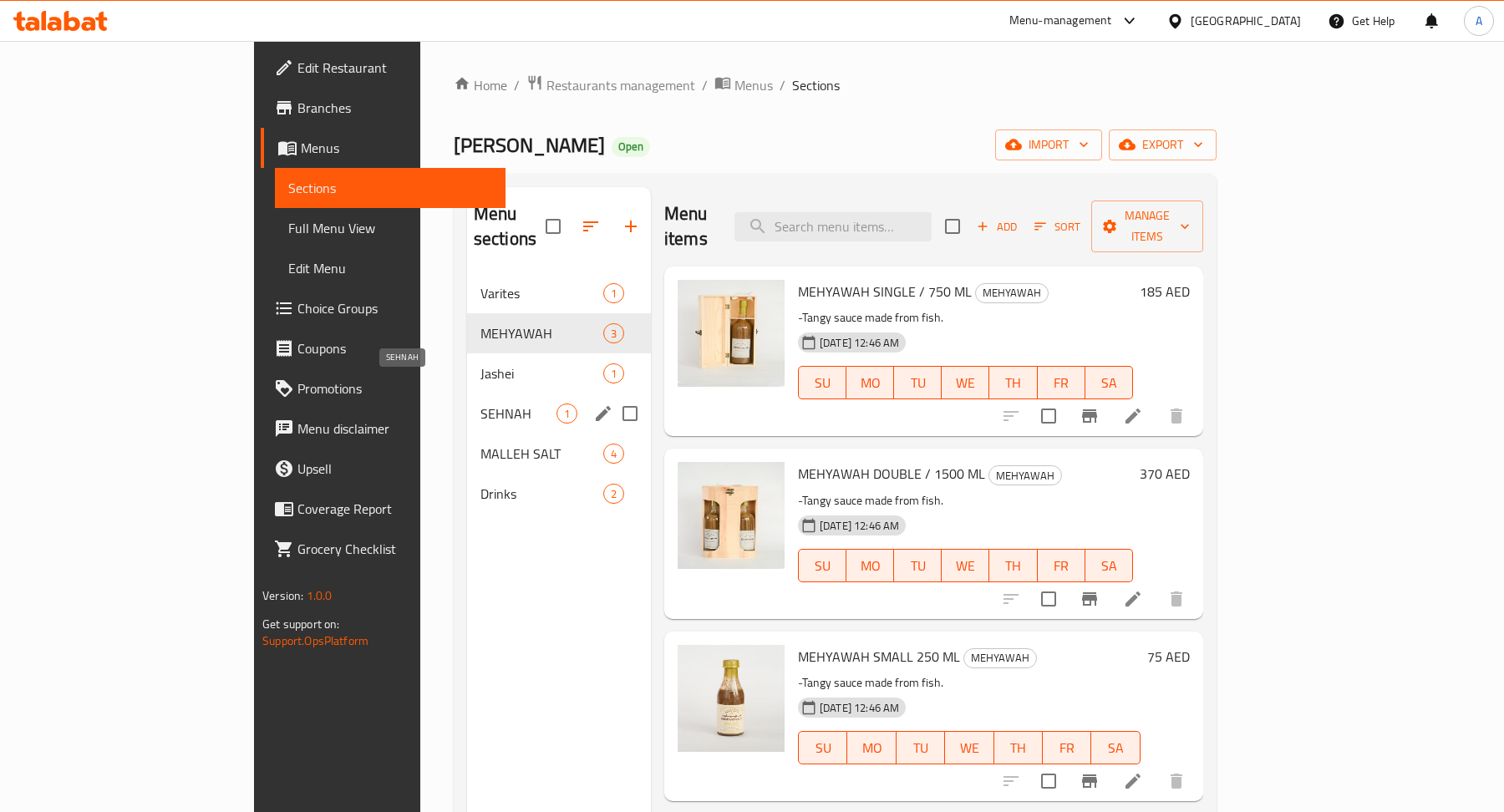
click at [480, 403] on span "SEHNAH" at bounding box center [518, 413] width 76 height 20
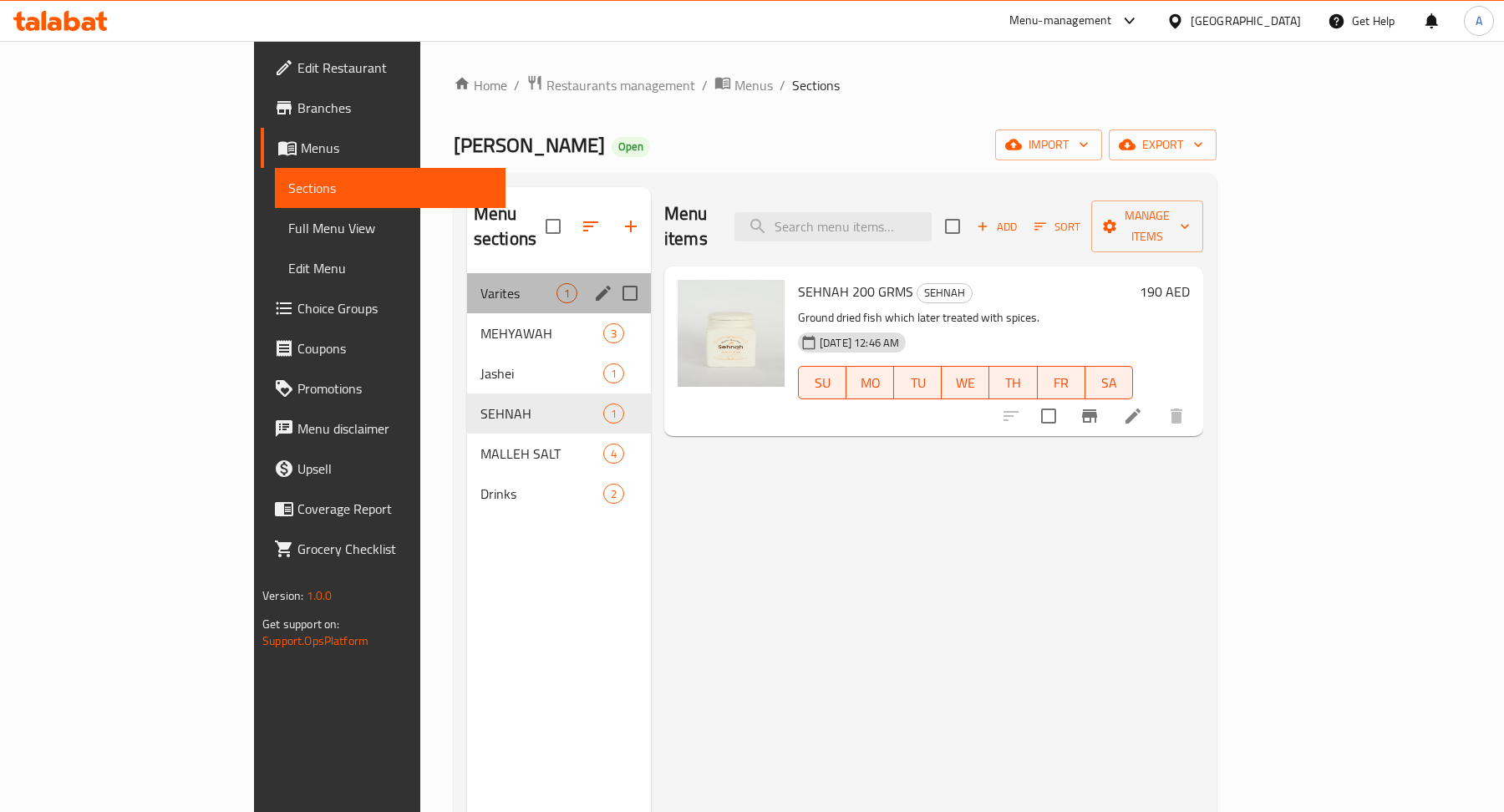
click at [467, 281] on div "Varites 1" at bounding box center [558, 293] width 184 height 40
click at [487, 273] on div "Varites 1" at bounding box center [558, 293] width 184 height 40
